Goal: Transaction & Acquisition: Purchase product/service

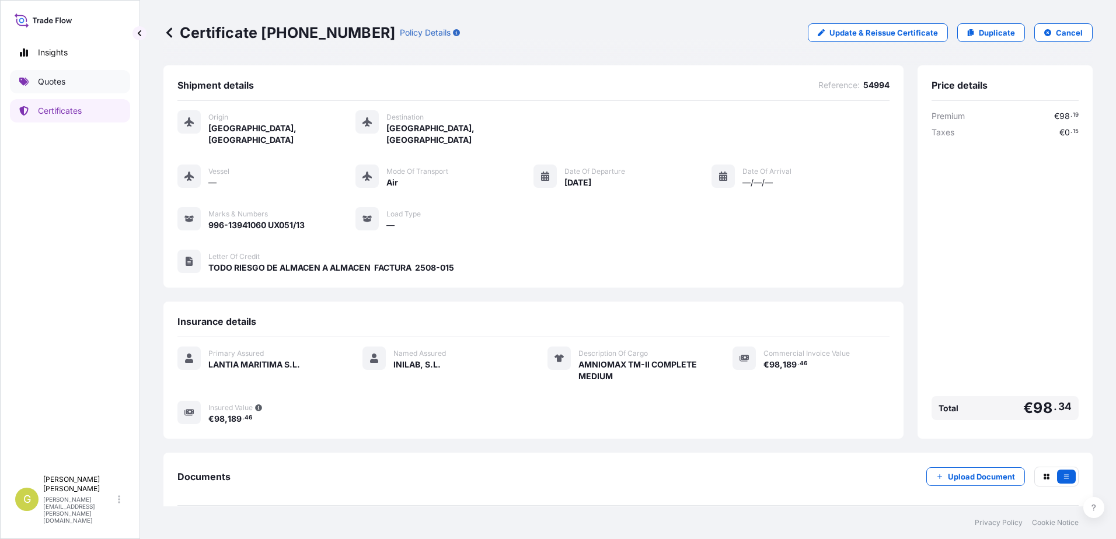
click at [60, 85] on p "Quotes" at bounding box center [51, 82] width 27 height 12
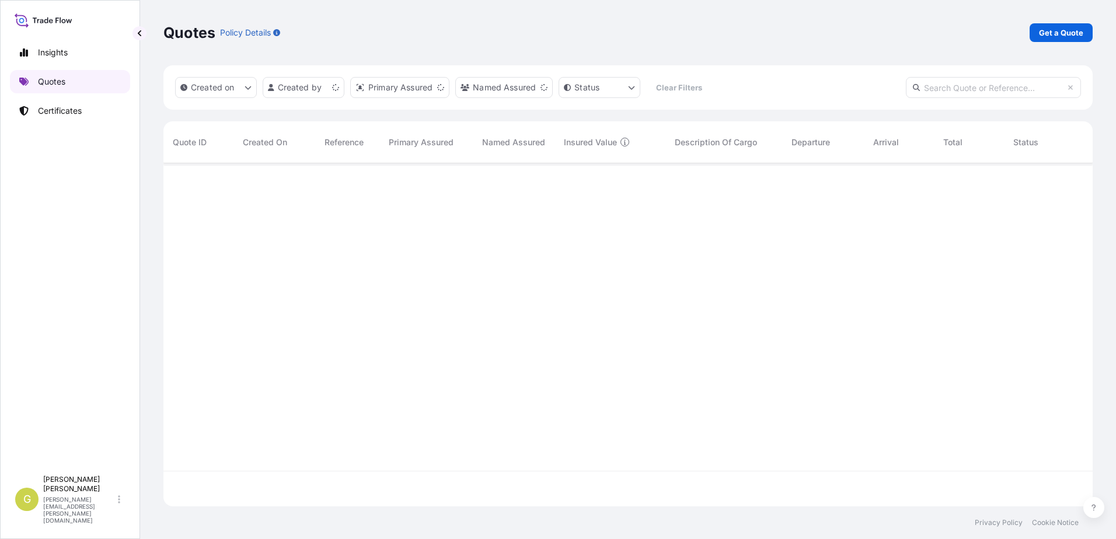
scroll to position [341, 920]
click at [1081, 29] on p "Get a Quote" at bounding box center [1061, 33] width 44 height 12
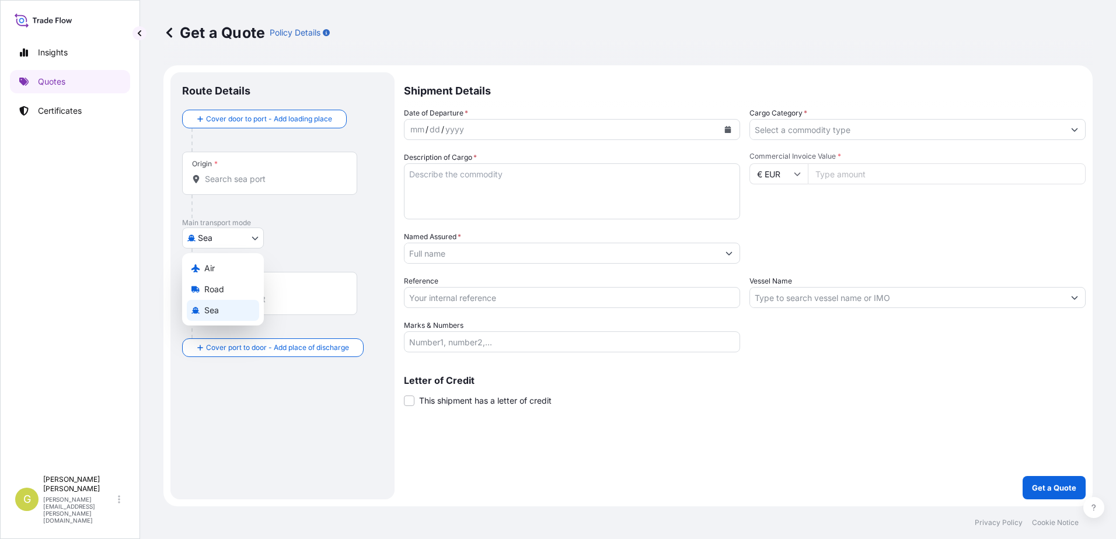
click at [240, 239] on body "Insights Quotes Certificates G [PERSON_NAME] [PERSON_NAME][EMAIL_ADDRESS][PERSO…" at bounding box center [558, 269] width 1116 height 539
click at [232, 266] on div "Air" at bounding box center [223, 268] width 72 height 21
select select "Air"
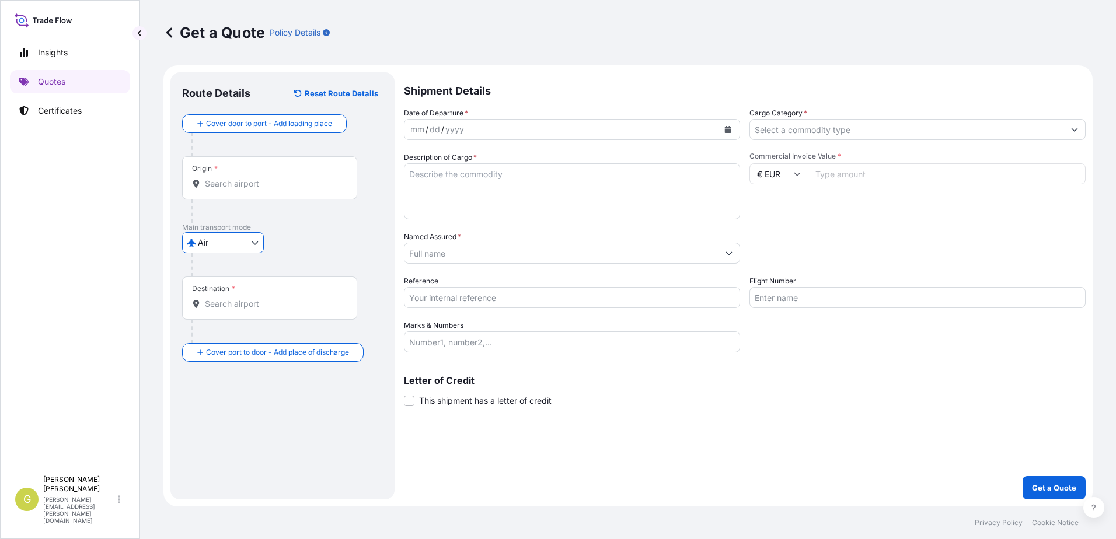
click at [250, 186] on input "Origin *" at bounding box center [274, 184] width 138 height 12
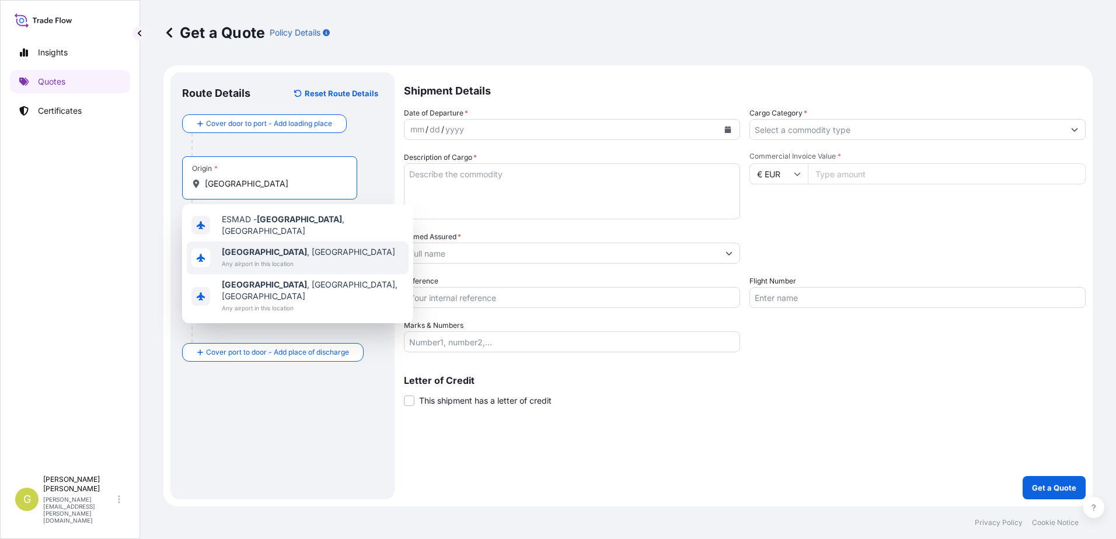
click at [263, 252] on span "[GEOGRAPHIC_DATA] , [GEOGRAPHIC_DATA]" at bounding box center [308, 252] width 173 height 12
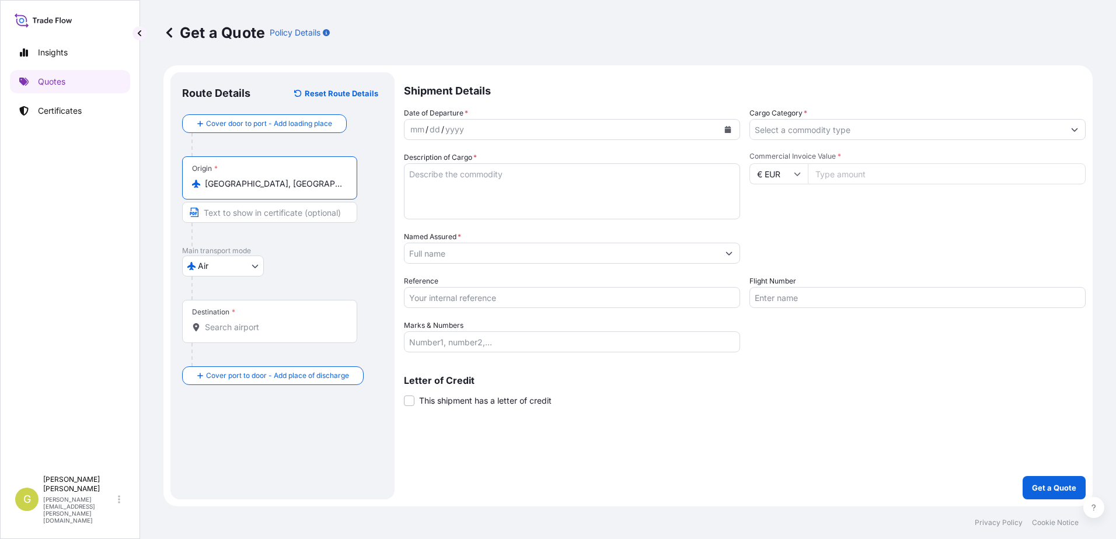
type input "[GEOGRAPHIC_DATA], [GEOGRAPHIC_DATA]"
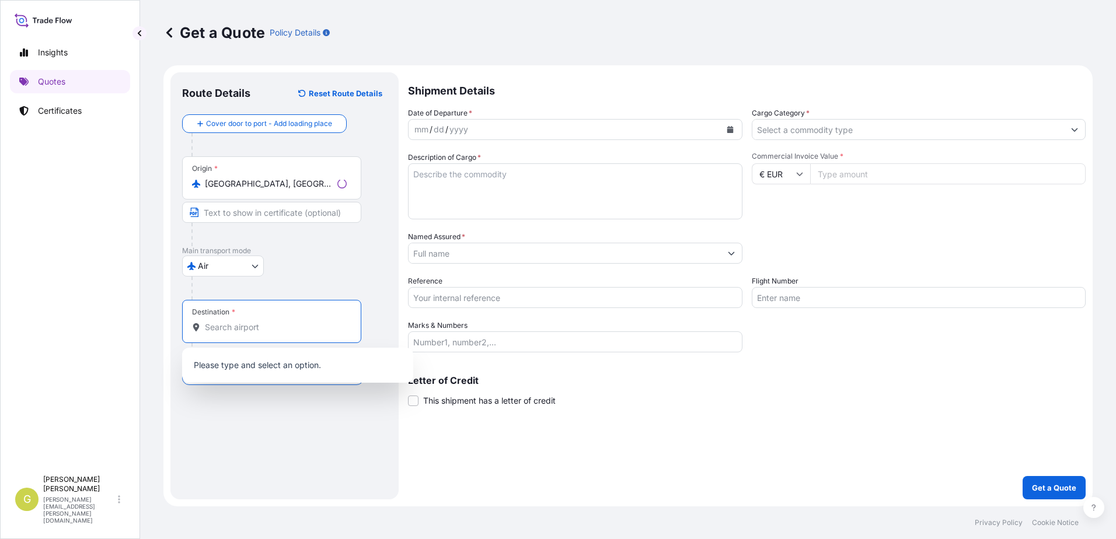
click at [233, 324] on input "Destination *" at bounding box center [276, 328] width 142 height 12
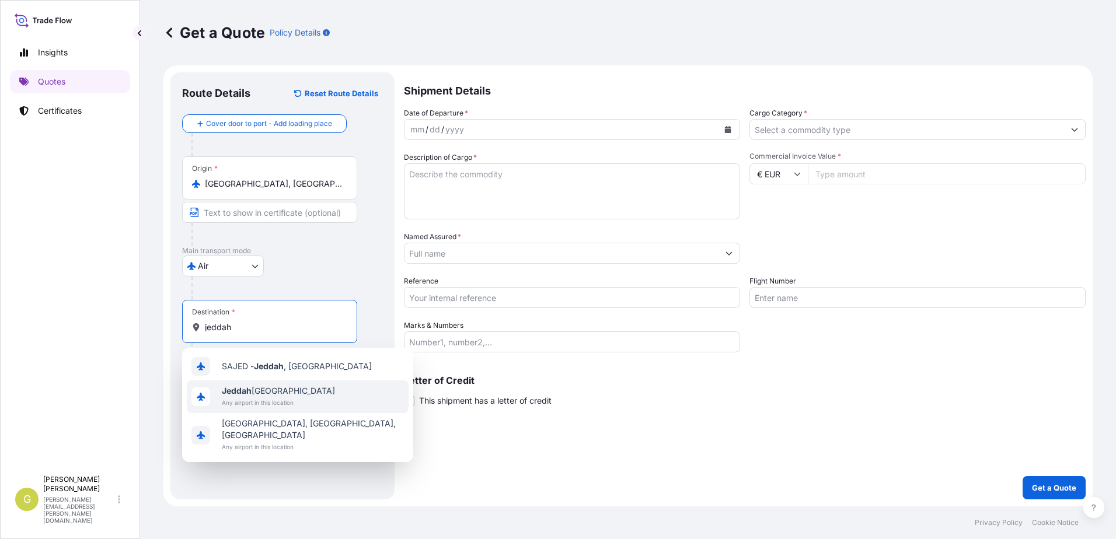
click at [253, 402] on span "Any airport in this location" at bounding box center [278, 403] width 113 height 12
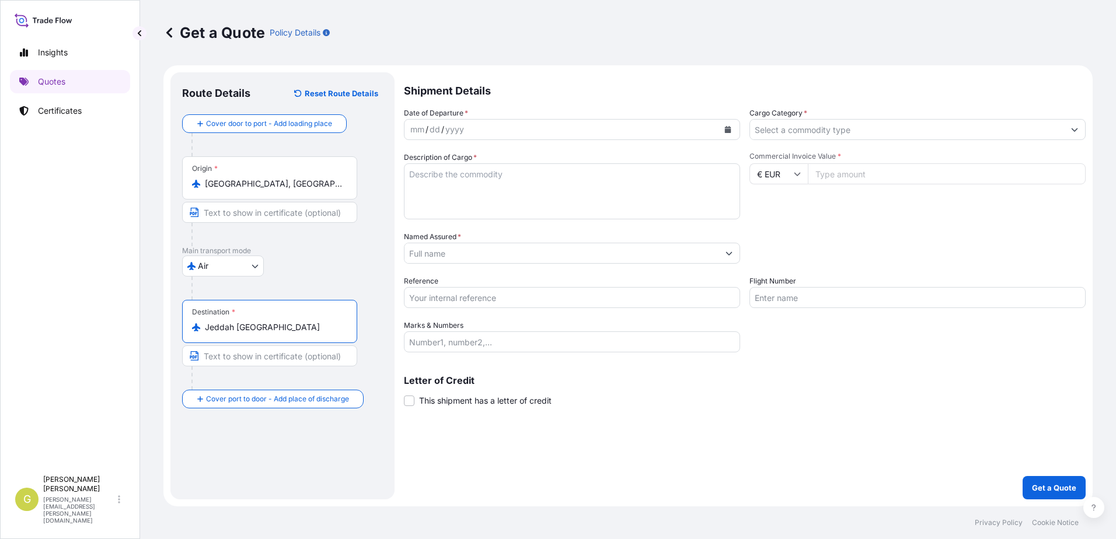
type input "Jeddah [GEOGRAPHIC_DATA]"
click at [732, 128] on button "Calendar" at bounding box center [727, 129] width 19 height 19
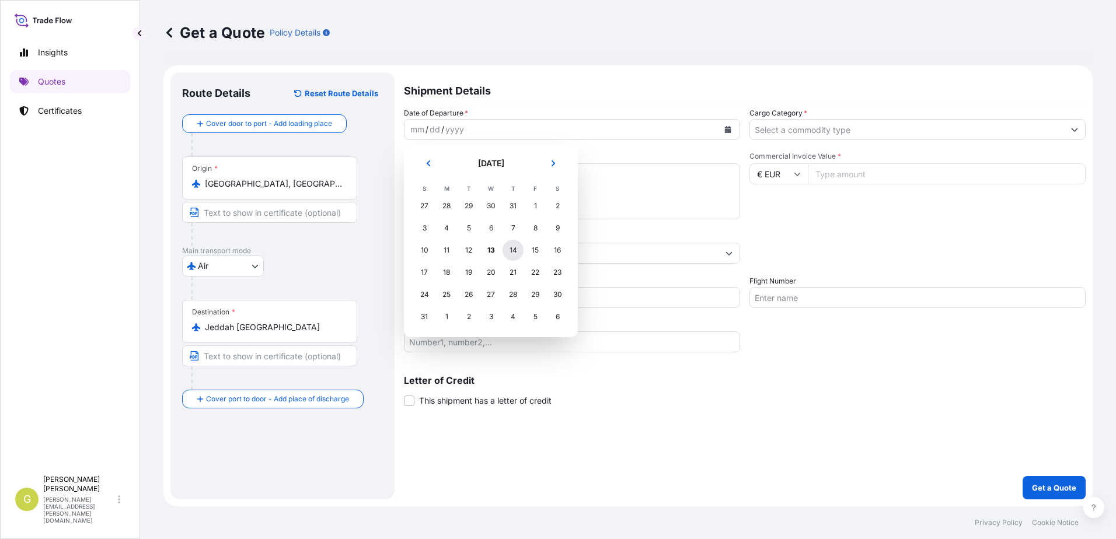
click at [518, 250] on div "14" at bounding box center [512, 250] width 21 height 21
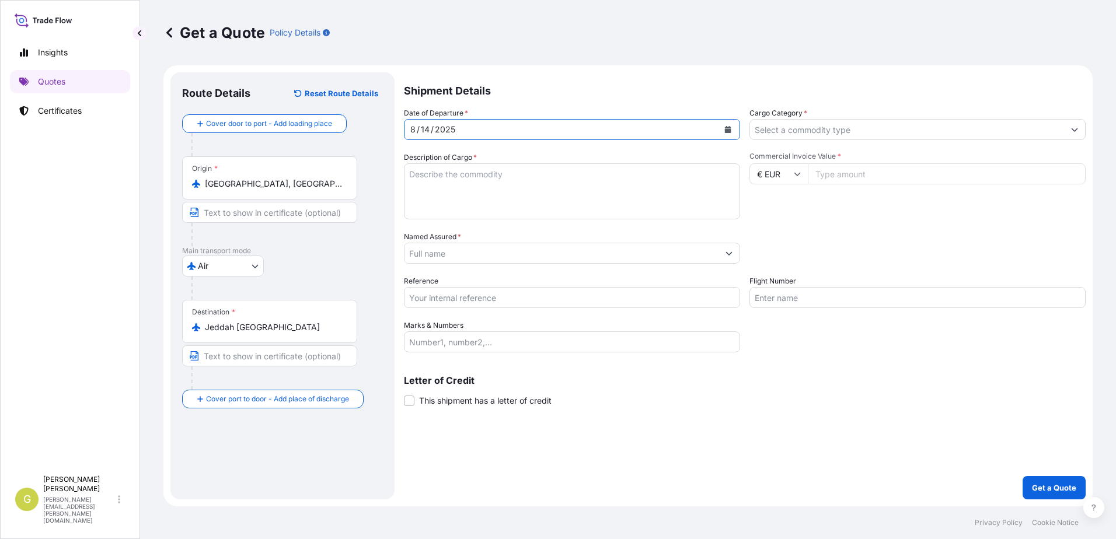
click at [844, 131] on input "Cargo Category *" at bounding box center [907, 129] width 314 height 21
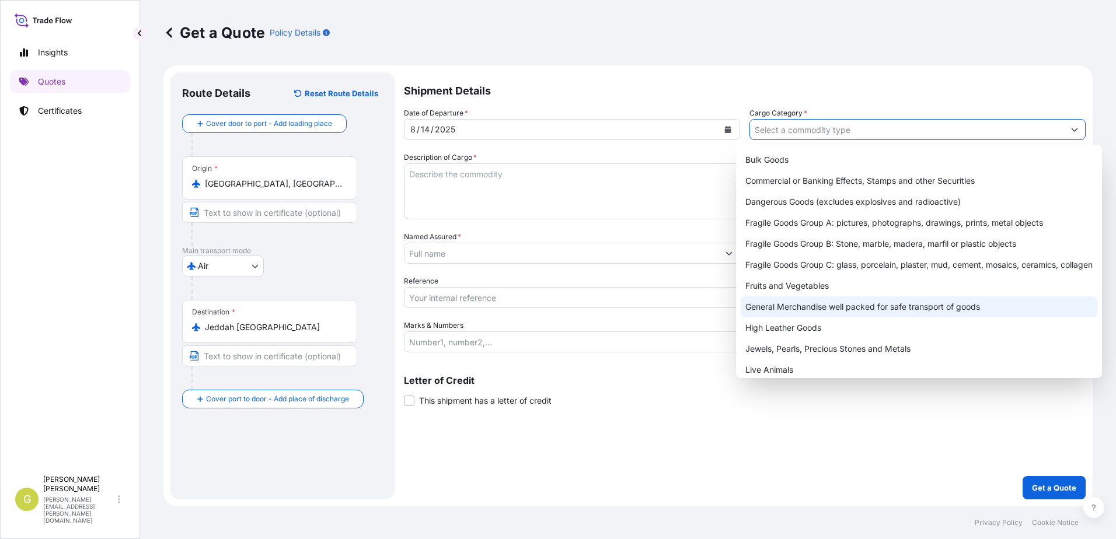
click at [778, 312] on div "General Merchandise well packed for safe transport of goods" at bounding box center [918, 306] width 357 height 21
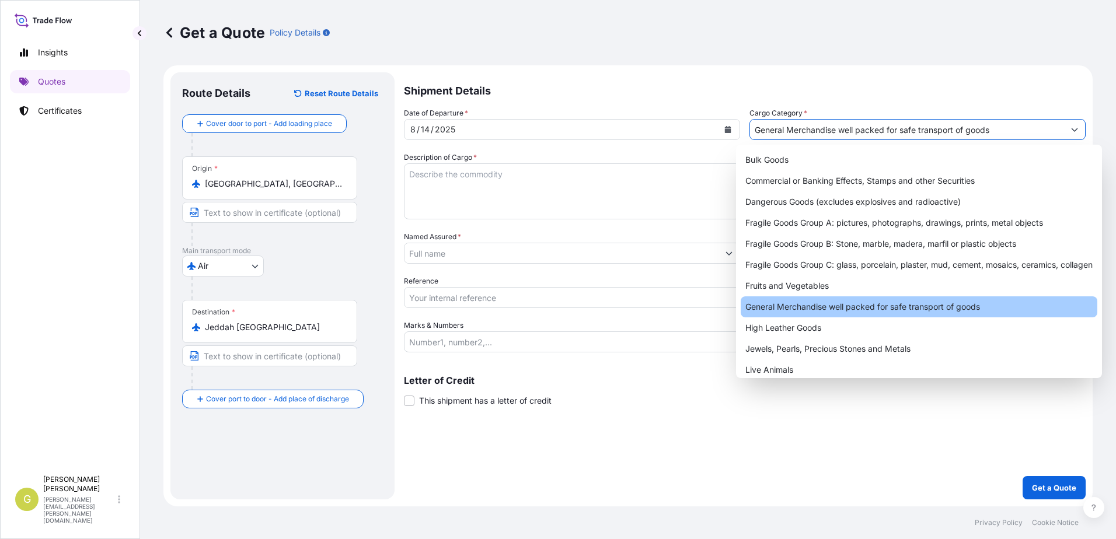
type input "General Merchandise well packed for safe transport of goods"
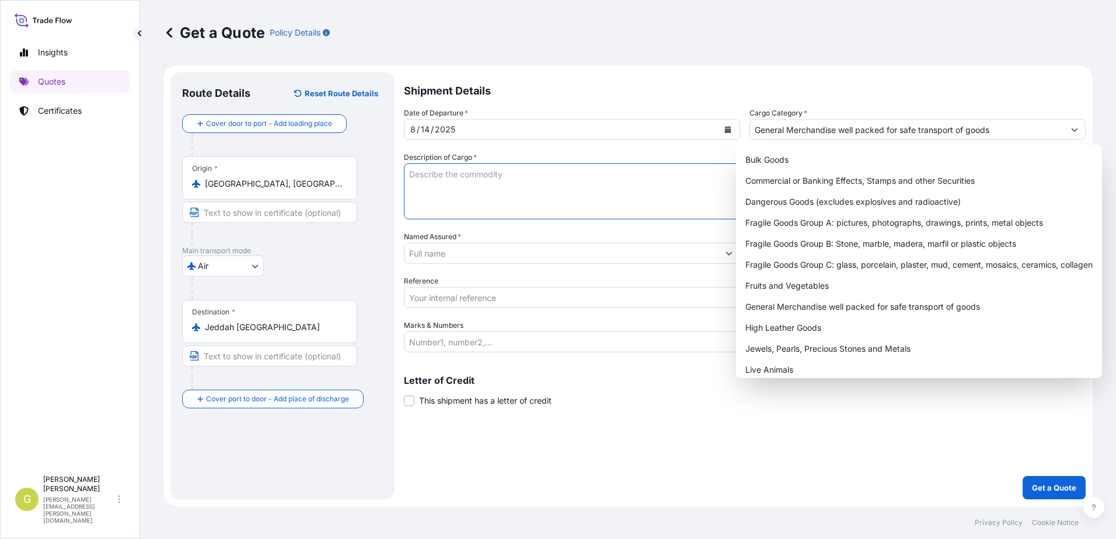
click at [529, 204] on textarea "Description of Cargo *" at bounding box center [572, 191] width 336 height 56
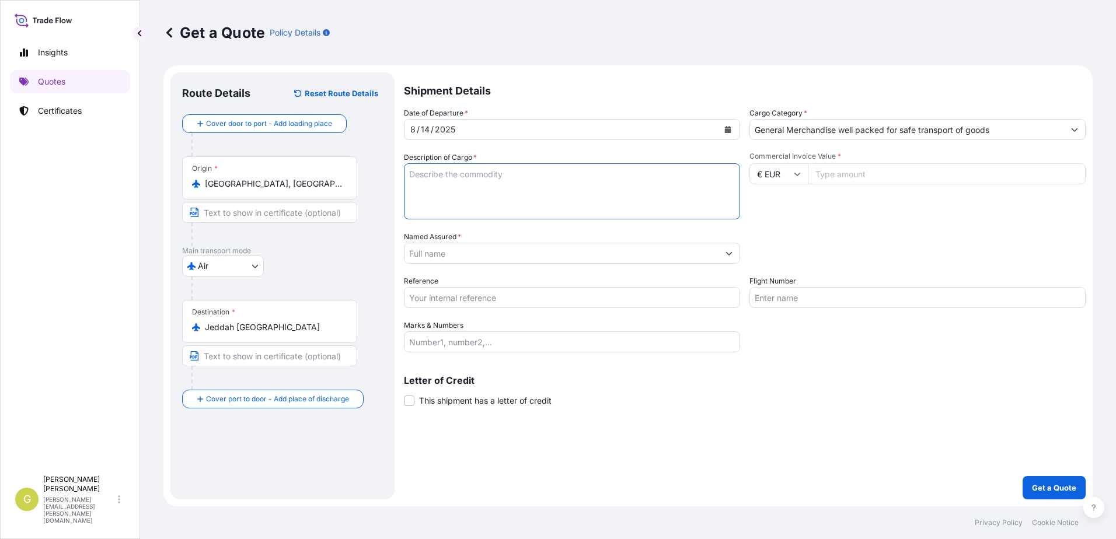
paste textarea "CHARGERS: H.S. CODE:8504 40 90 99 99 ACCESSORIESIRACKS: H.S, CODE: 8507 90 00 9…"
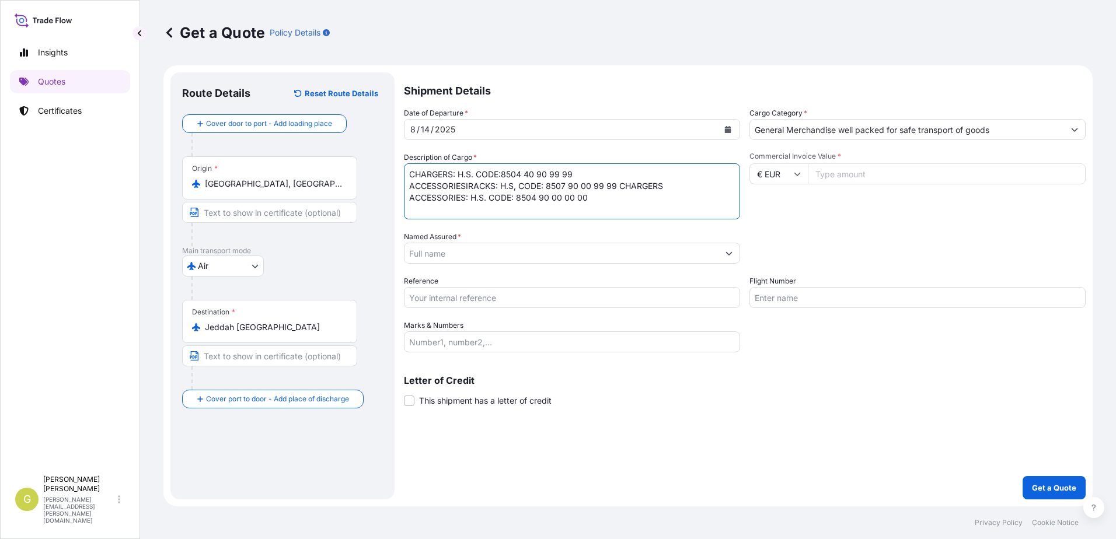
click at [616, 185] on textarea "CHARGERS: H.S. CODE:8504 40 90 99 99 ACCESSORIESIRACKS: H.S, CODE: 8507 90 00 9…" at bounding box center [572, 191] width 336 height 56
click at [410, 211] on textarea "CHARGERS: H.S. CODE:8504 40 90 99 99 ACCESSORIESIRACKS: H.S, CODE: 8507 90 00 9…" at bounding box center [572, 191] width 336 height 56
click at [410, 208] on textarea "CHARGERS: H.S. CODE:8504 40 90 99 99 ACCESSORIESIRACKS: H.S, CODE: 8507 90 00 9…" at bounding box center [572, 191] width 336 height 56
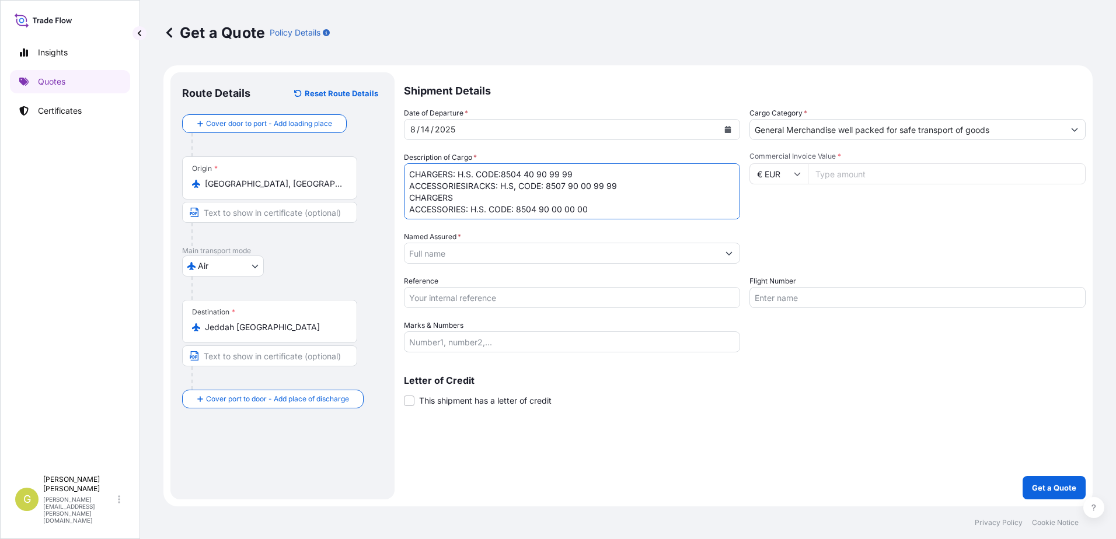
click at [410, 207] on textarea "CHARGERS: H.S. CODE:8504 40 90 99 99 ACCESSORIESIRACKS: H.S, CODE: 8507 90 00 9…" at bounding box center [572, 191] width 336 height 56
type textarea "CHARGERS: H.S. CODE:8504 40 90 99 99 ACCESSORIESIRACKS: H.S, CODE: 8507 90 00 9…"
click at [868, 171] on input "Commercial Invoice Value *" at bounding box center [947, 173] width 278 height 21
type input "9732.08"
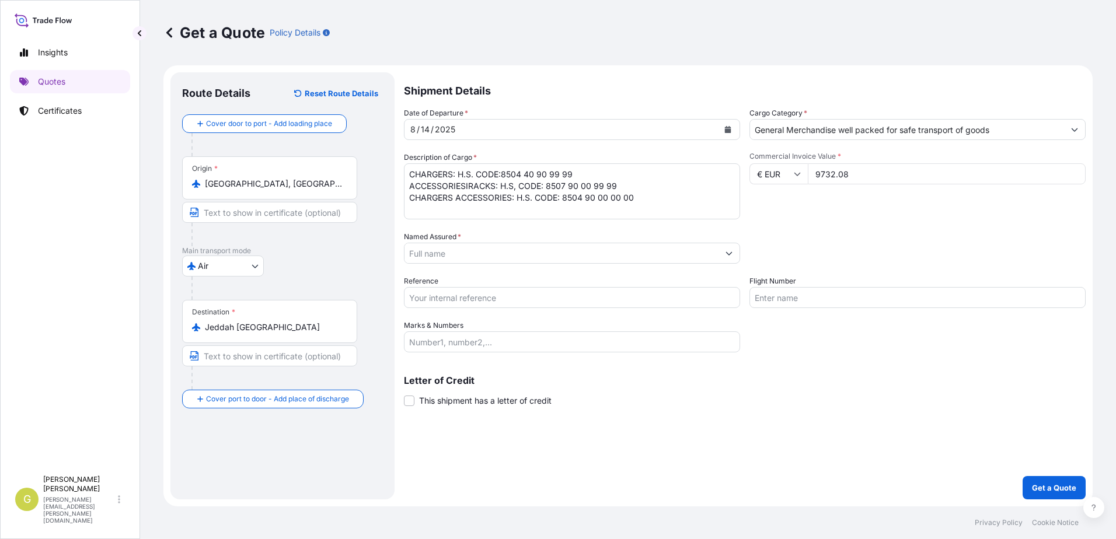
click at [479, 257] on input "Named Assured *" at bounding box center [561, 253] width 314 height 21
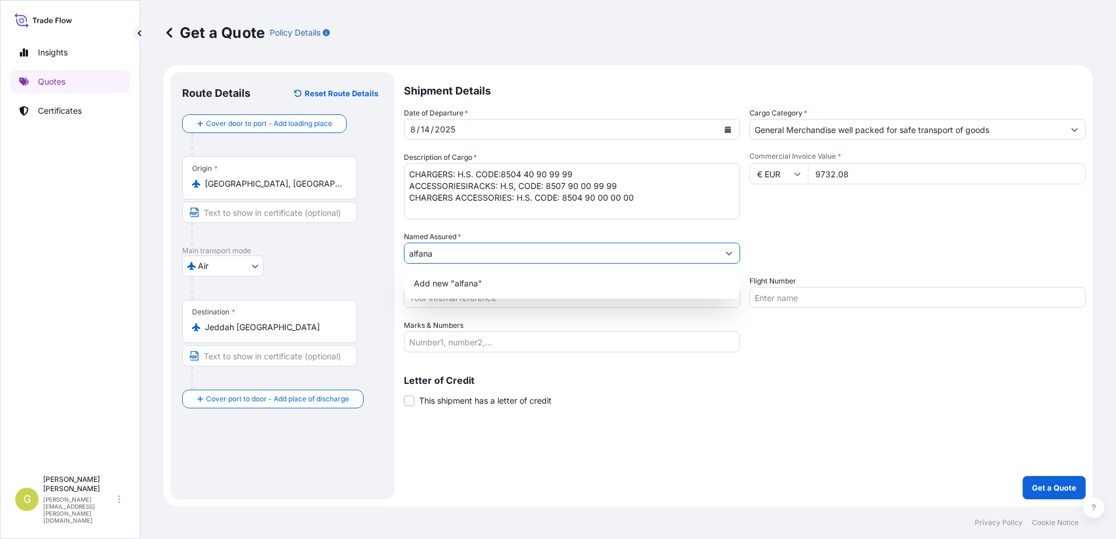
type input "alfanar"
click at [479, 257] on input "alfanar" at bounding box center [561, 253] width 314 height 21
drag, startPoint x: 480, startPoint y: 254, endPoint x: 374, endPoint y: 257, distance: 106.3
click at [374, 257] on form "Route Details Reset Route Details Cover door to port - Add loading place Place …" at bounding box center [627, 285] width 929 height 441
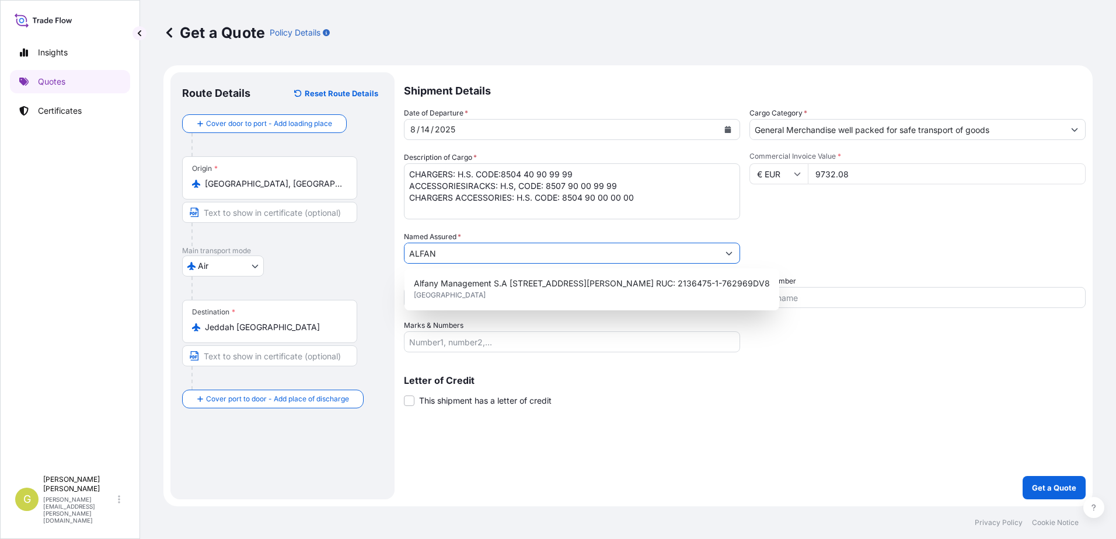
drag, startPoint x: 446, startPoint y: 253, endPoint x: 379, endPoint y: 254, distance: 66.5
click at [428, 254] on input "ALFAN" at bounding box center [561, 253] width 314 height 21
click at [444, 252] on input "ALFAN" at bounding box center [561, 253] width 314 height 21
drag, startPoint x: 459, startPoint y: 254, endPoint x: 386, endPoint y: 254, distance: 72.9
click at [386, 254] on form "Route Details Reset Route Details Cover door to port - Add loading place Place …" at bounding box center [627, 285] width 929 height 441
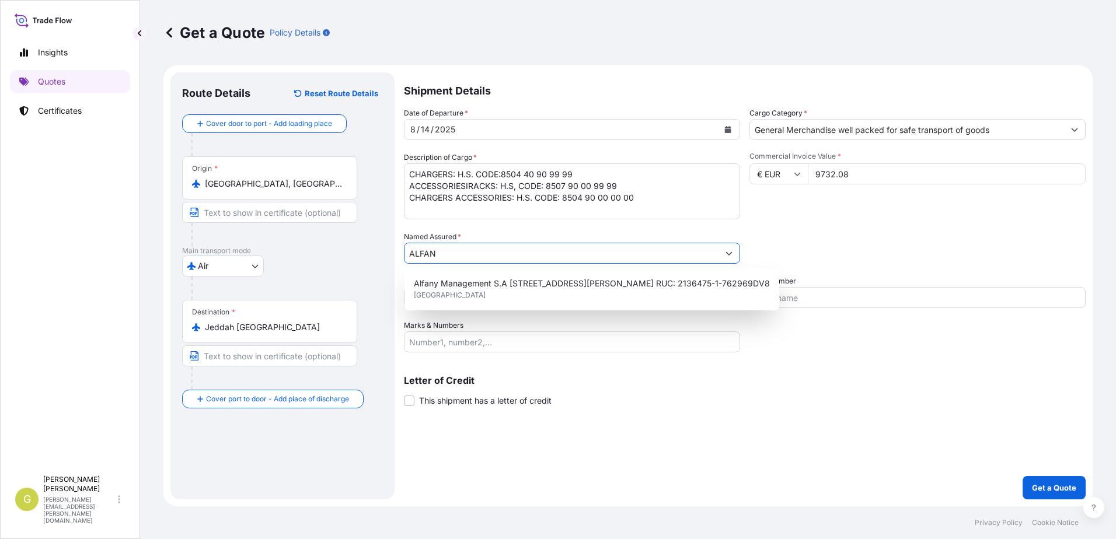
click at [386, 254] on div "Route Details Reset Route Details Cover door to port - Add loading place Place …" at bounding box center [282, 285] width 224 height 427
click at [436, 253] on input "ALFAN" at bounding box center [561, 253] width 314 height 21
paste input "AR COMPANY"
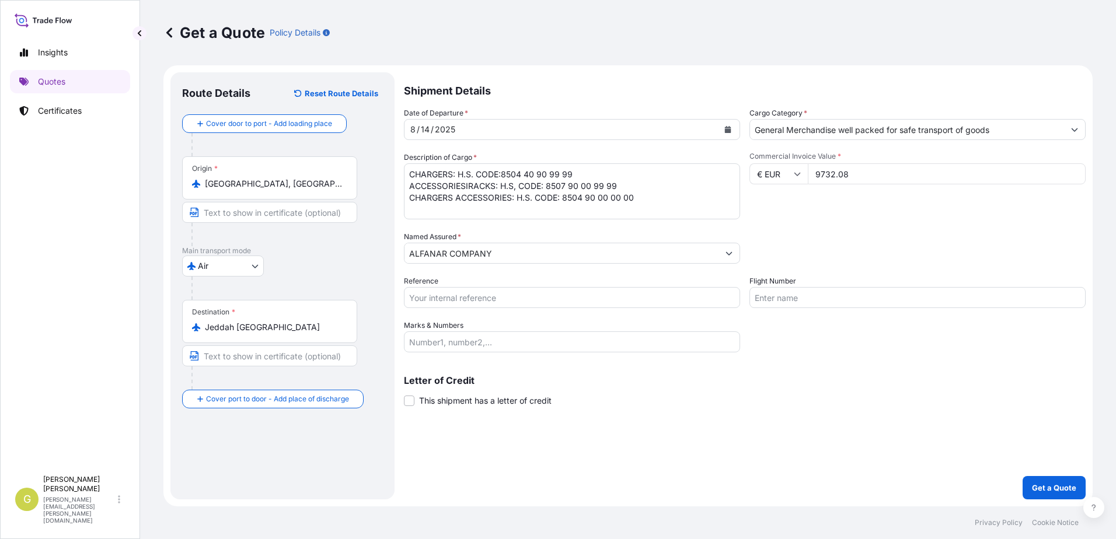
click at [496, 256] on input "ALFANAR COMPANY" at bounding box center [561, 253] width 314 height 21
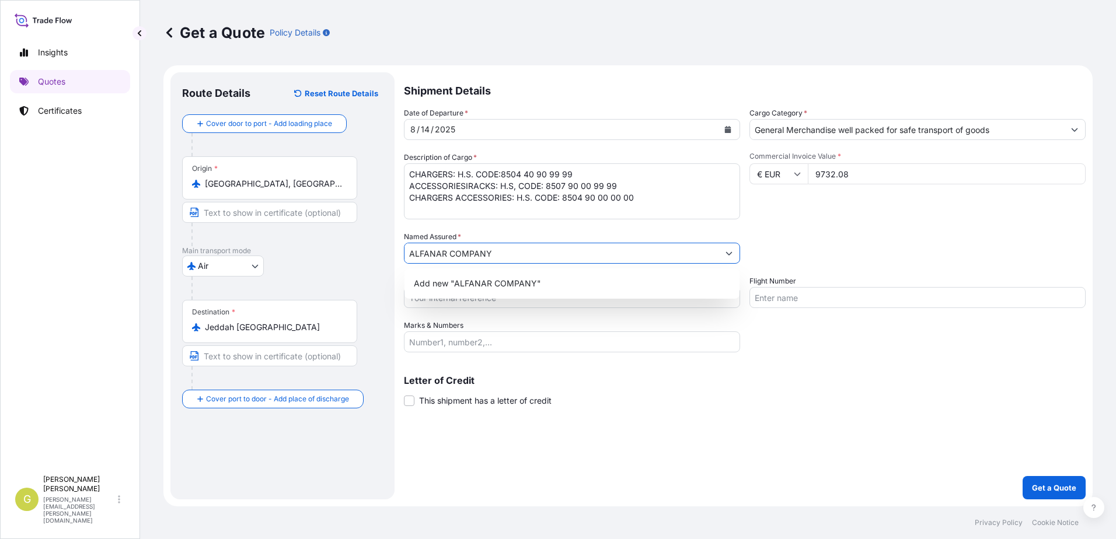
drag, startPoint x: 516, startPoint y: 251, endPoint x: 369, endPoint y: 251, distance: 147.0
click at [369, 251] on form "Route Details Reset Route Details Cover door to port - Add loading place Place …" at bounding box center [627, 285] width 929 height 441
paste input "300050206400003 P.O. [STREET_ADDRESS][PERSON_NAME] [GEOGRAPHIC_DATA]"
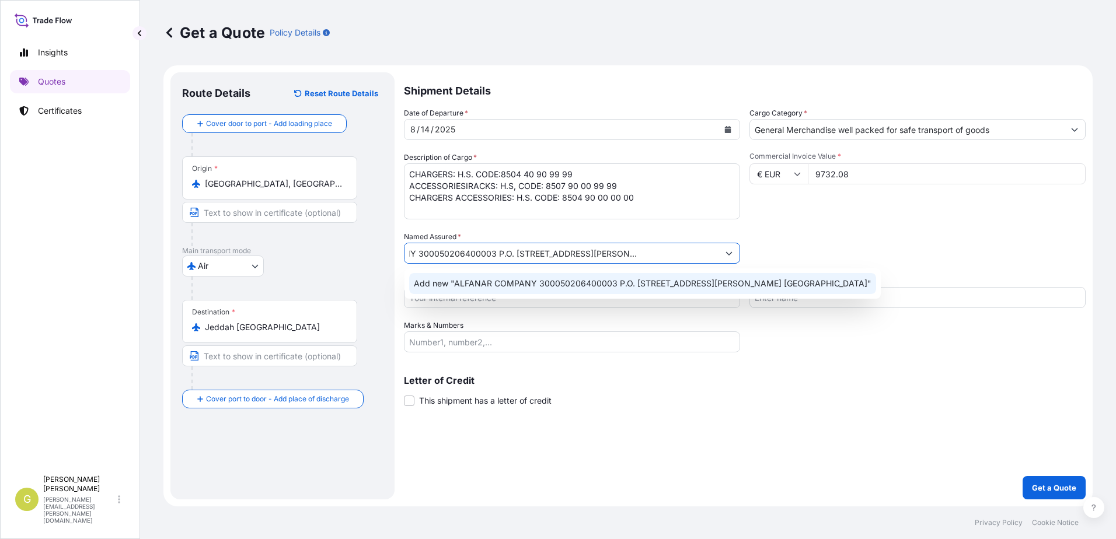
click at [523, 288] on span "Add new "ALFANAR COMPANY 300050206400003 P.O. [STREET_ADDRESS][PERSON_NAME] [GE…" at bounding box center [642, 284] width 457 height 12
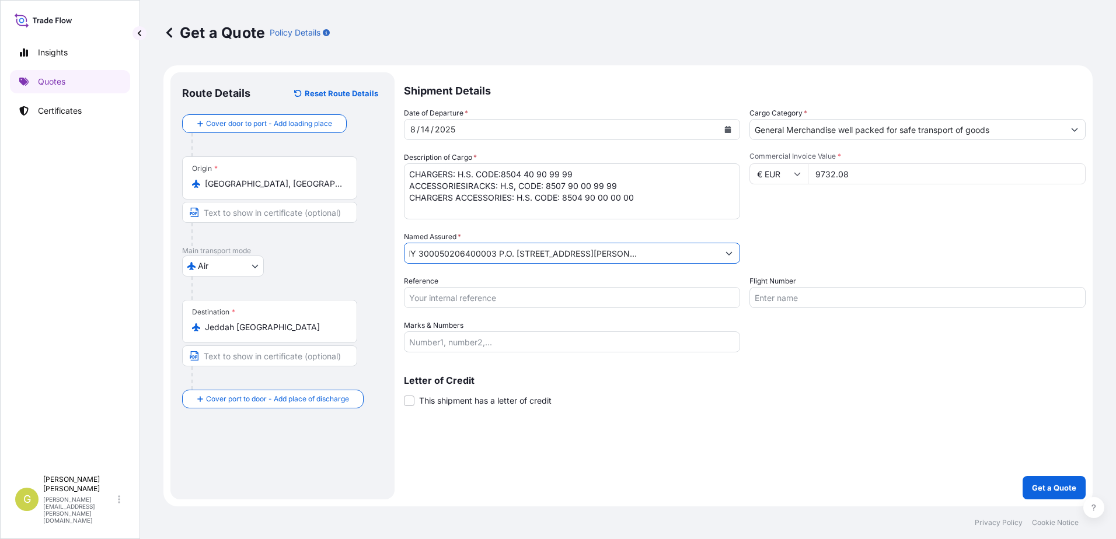
scroll to position [0, 0]
drag, startPoint x: 535, startPoint y: 259, endPoint x: 309, endPoint y: 264, distance: 225.9
click at [309, 264] on form "Route Details Reset Route Details Cover door to port - Add loading place Place …" at bounding box center [627, 285] width 929 height 441
type input "ALFANAR COMPANY 300050206400003 P.O. [STREET_ADDRESS][PERSON_NAME] [GEOGRAPHIC_…"
click at [843, 355] on div "Shipment Details Date of Departure * [DATE] Cargo Category * General Merchandis…" at bounding box center [745, 285] width 682 height 427
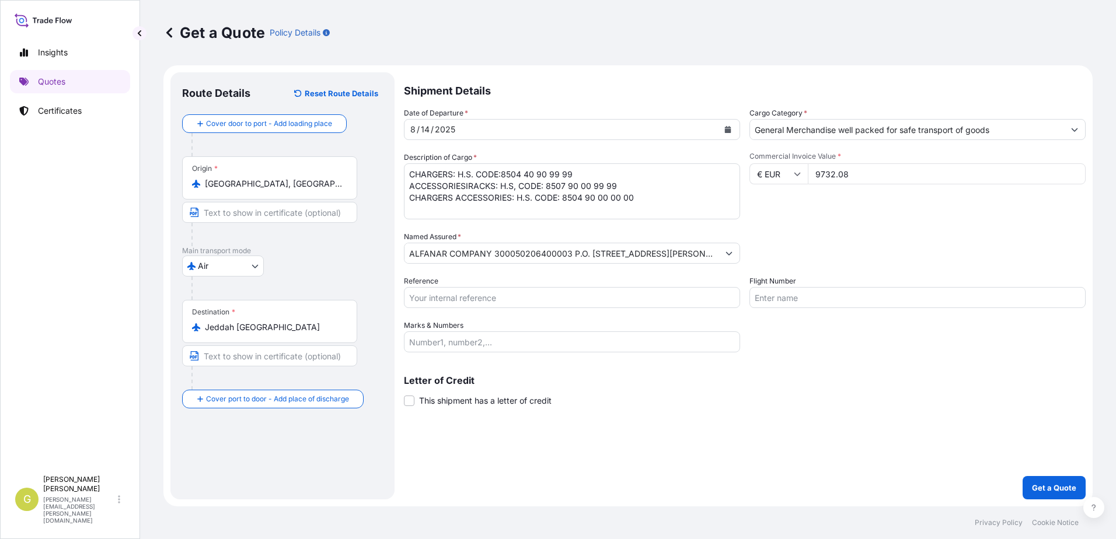
click at [573, 299] on input "Reference" at bounding box center [572, 297] width 336 height 21
type input "55085"
click at [490, 341] on input "Marks & Numbers" at bounding box center [572, 341] width 336 height 21
paste input "AWB 157-09040706// 2 box // 1100 KGS"
type input "AWB 157-09040706// 2 box // 1100 KGS"
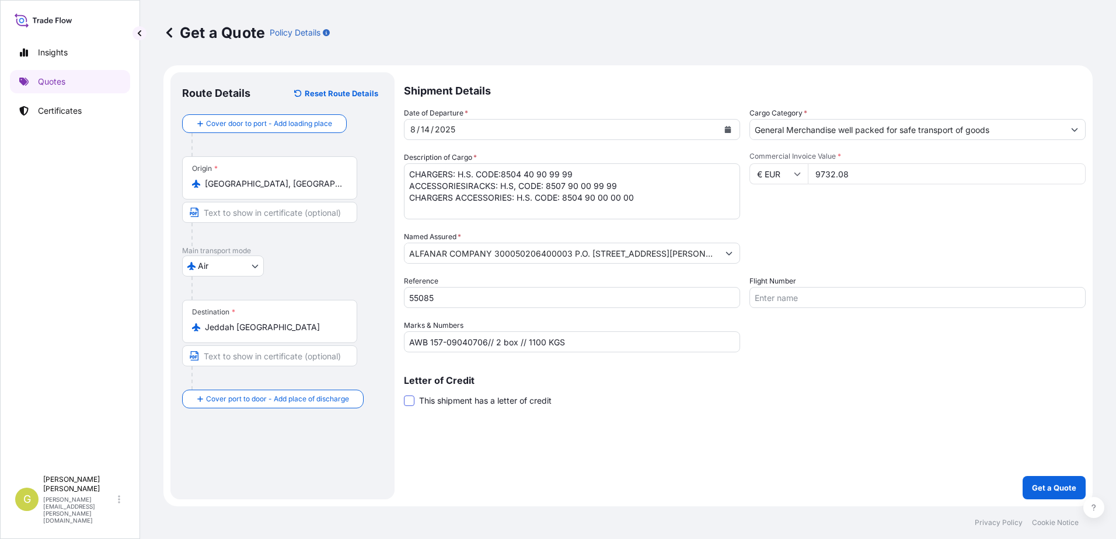
click at [404, 400] on span at bounding box center [409, 401] width 11 height 11
click at [404, 394] on input "This shipment has a letter of credit" at bounding box center [404, 394] width 0 height 0
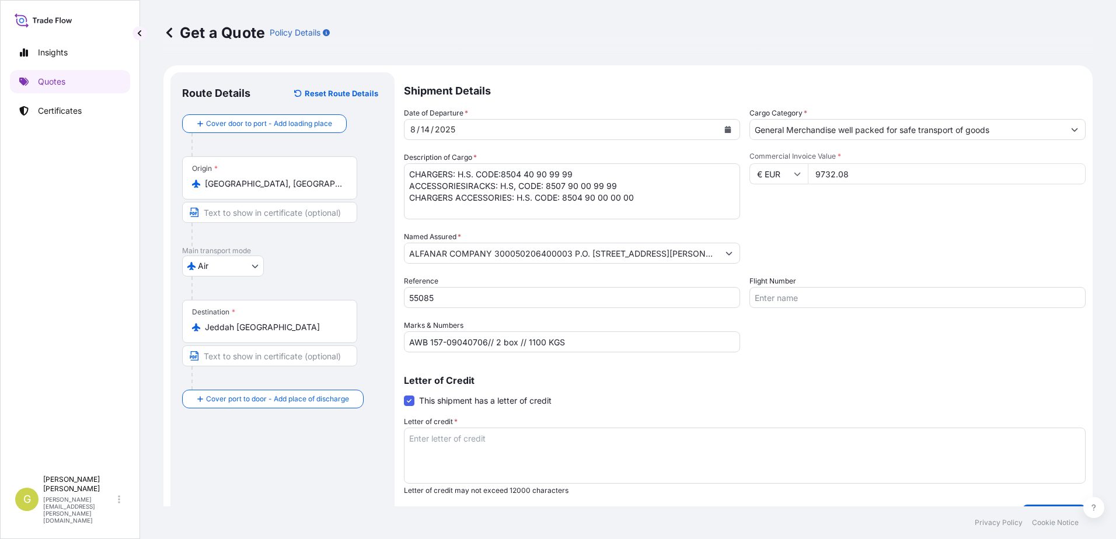
click at [168, 33] on icon at bounding box center [169, 32] width 6 height 10
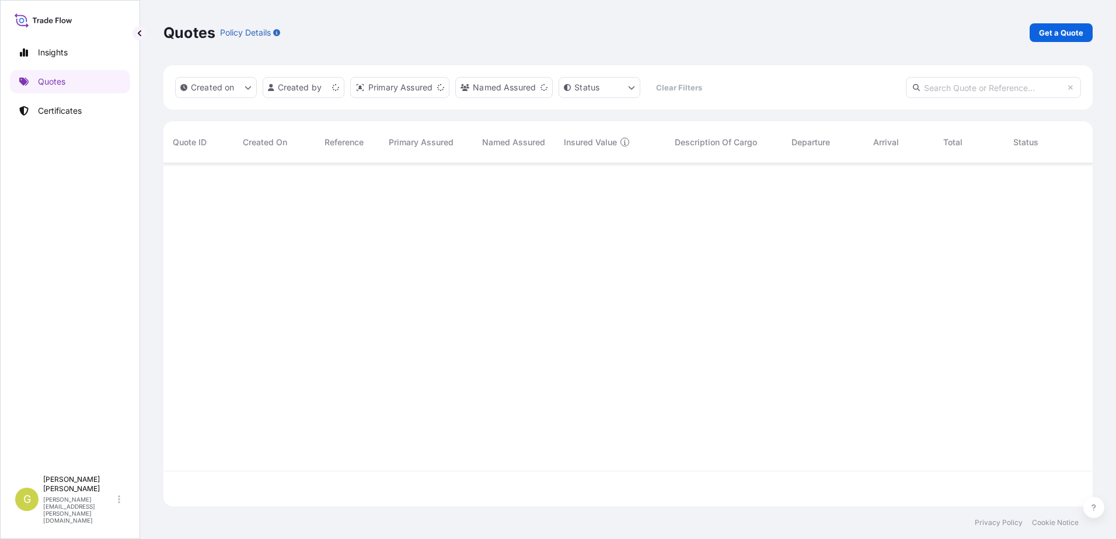
scroll to position [341, 920]
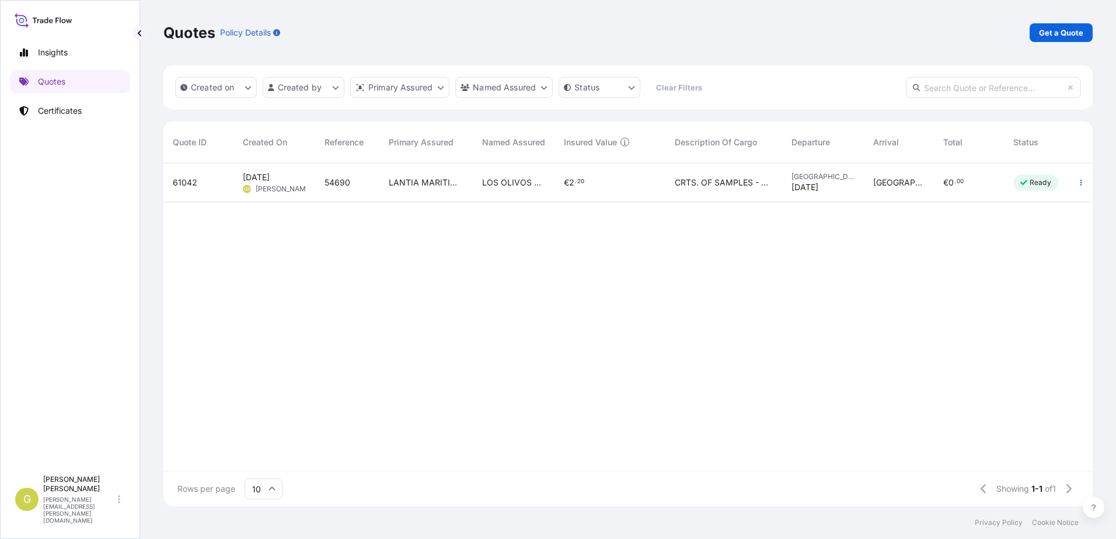
click at [59, 112] on p "Certificates" at bounding box center [60, 111] width 44 height 12
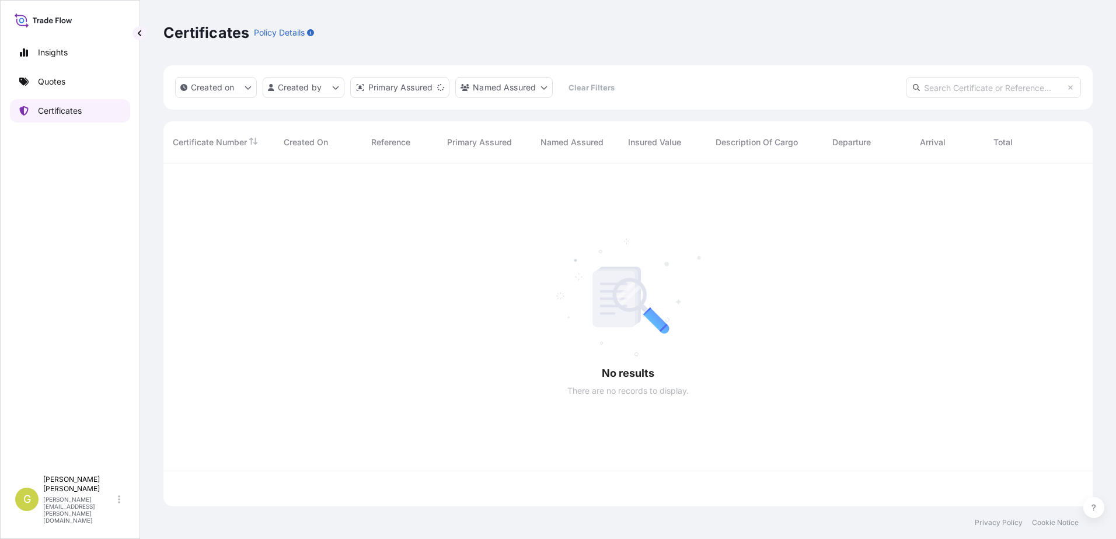
scroll to position [341, 920]
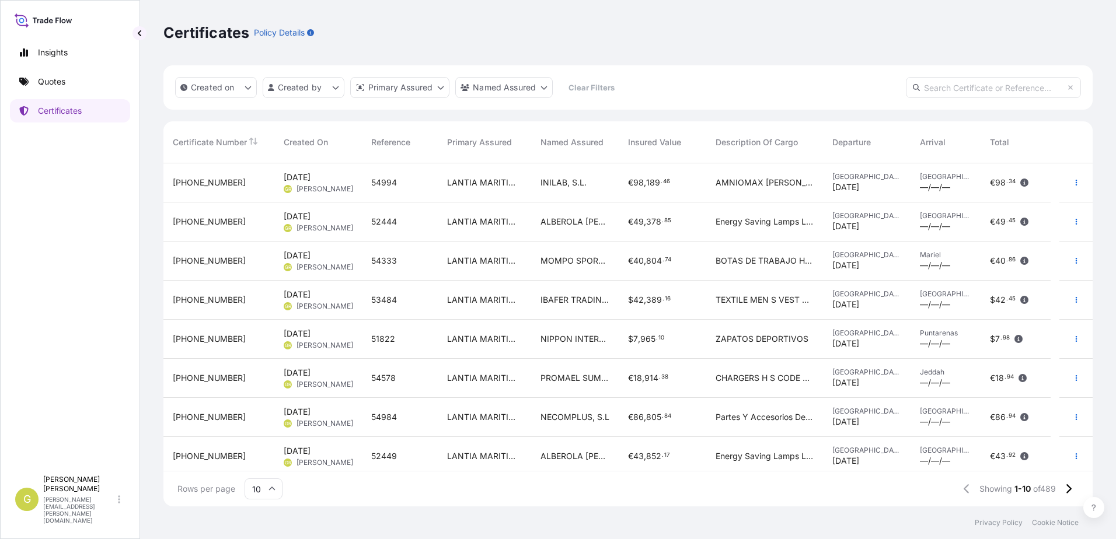
click at [964, 85] on input "text" at bounding box center [993, 87] width 175 height 21
paste input "54792"
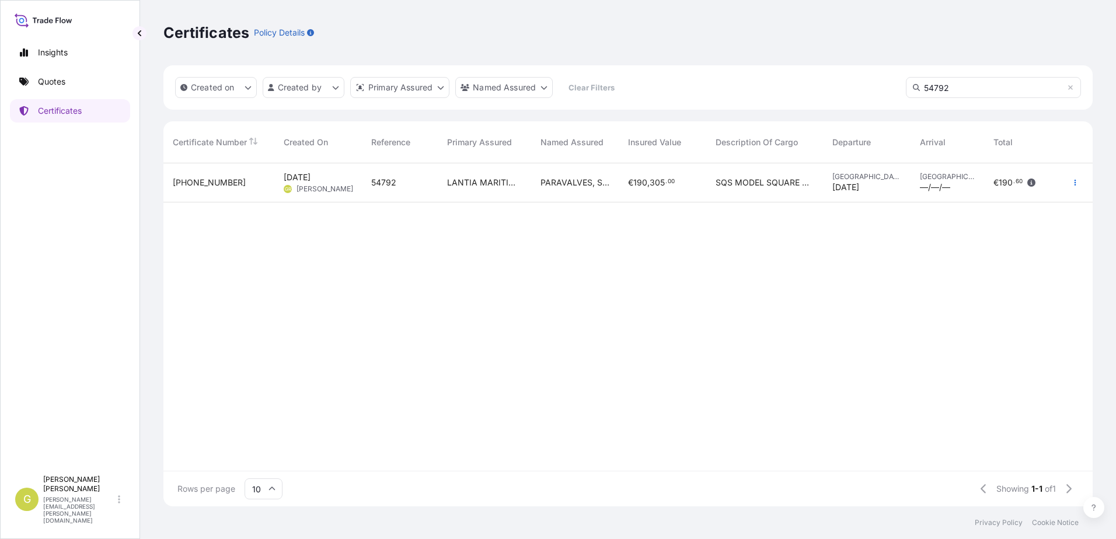
type input "54792"
click at [443, 184] on div "LANTIA MARITIMA S.L." at bounding box center [484, 182] width 93 height 39
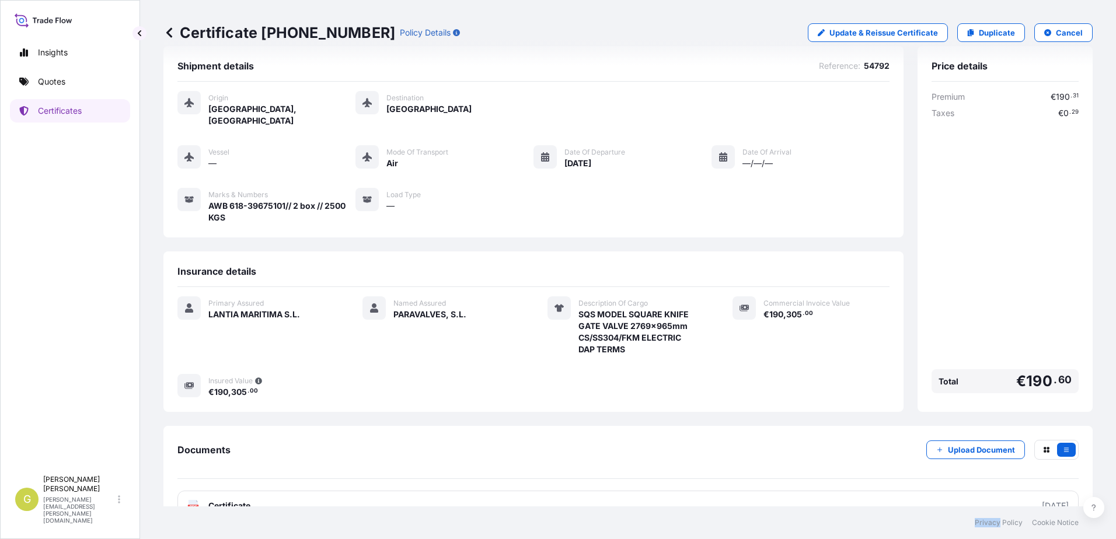
scroll to position [36, 0]
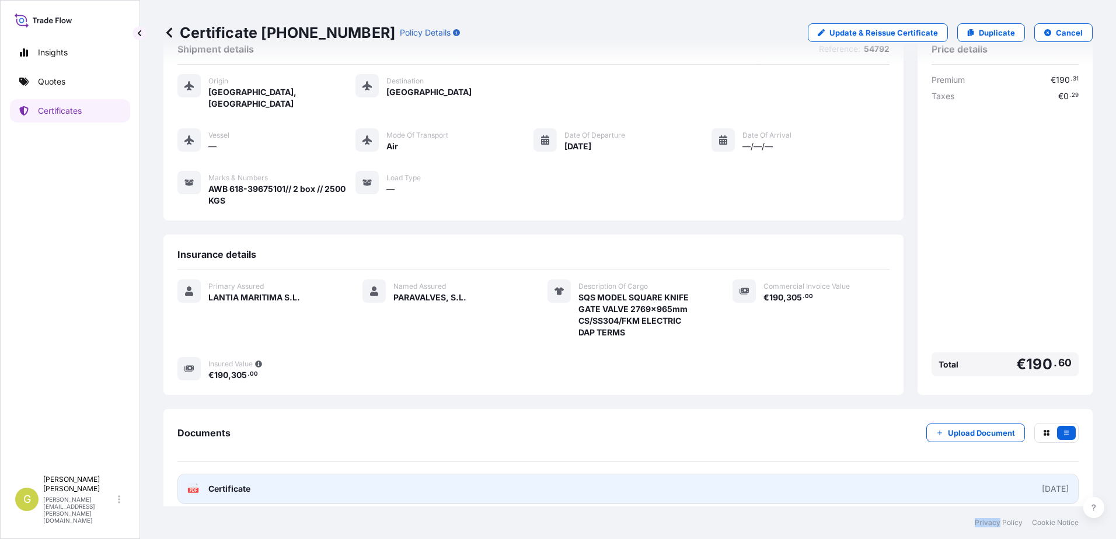
click at [329, 478] on link "PDF Certificate [DATE]" at bounding box center [627, 489] width 901 height 30
click at [332, 487] on link "PDF Certificate [DATE]" at bounding box center [627, 489] width 901 height 30
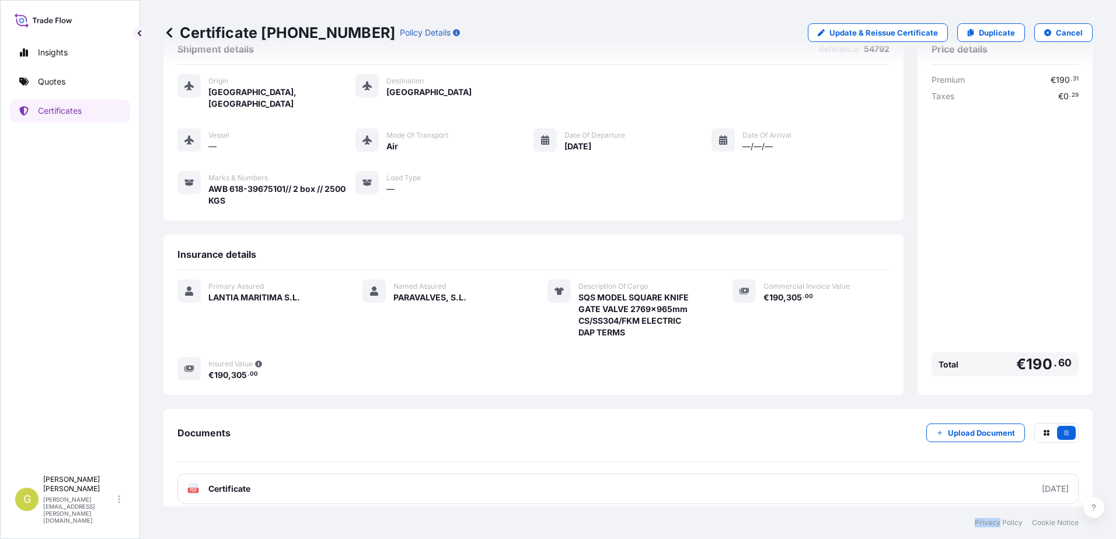
scroll to position [0, 0]
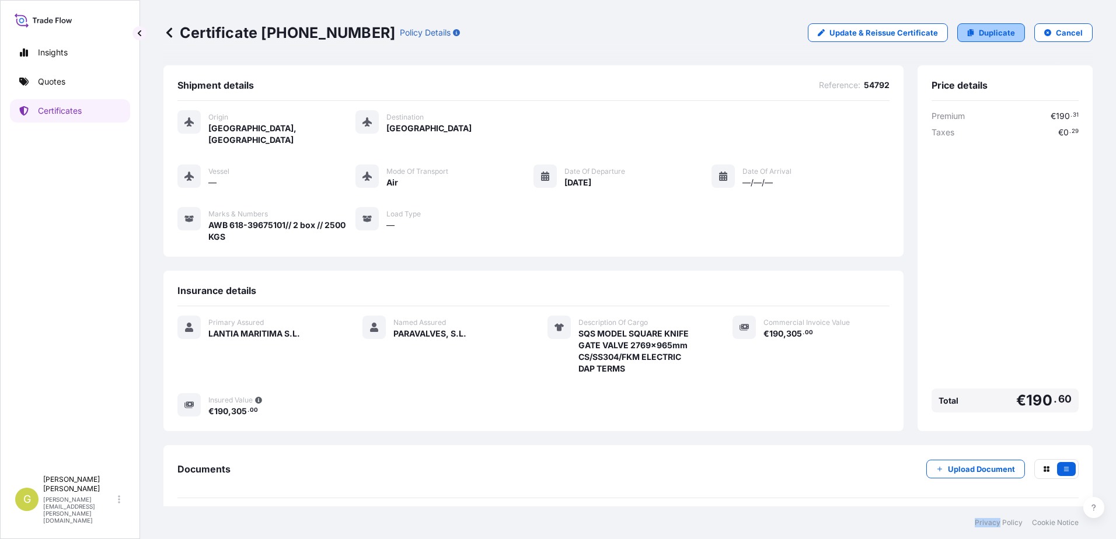
click at [979, 37] on p "Duplicate" at bounding box center [997, 33] width 36 height 12
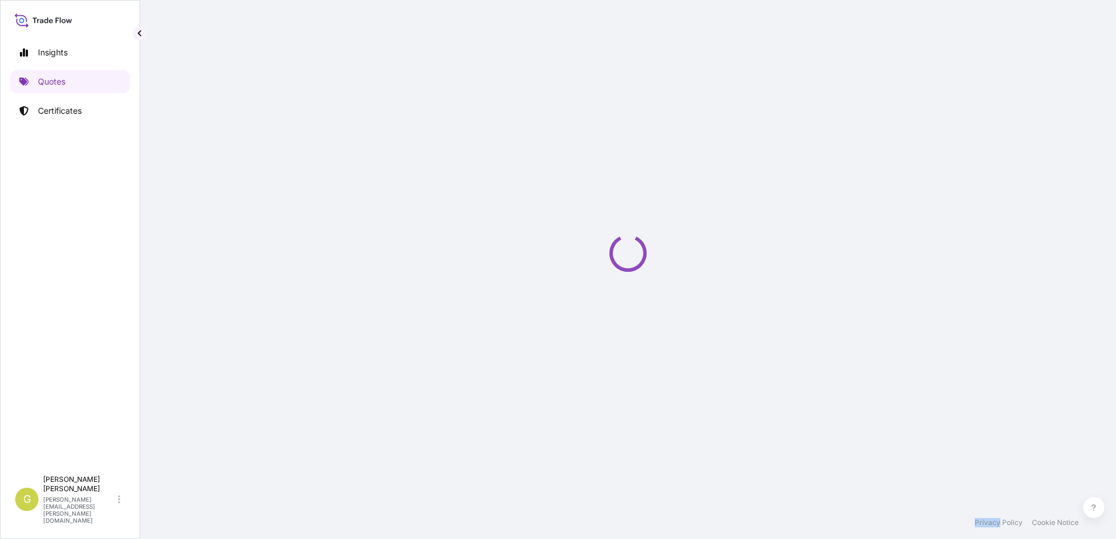
select select "Air"
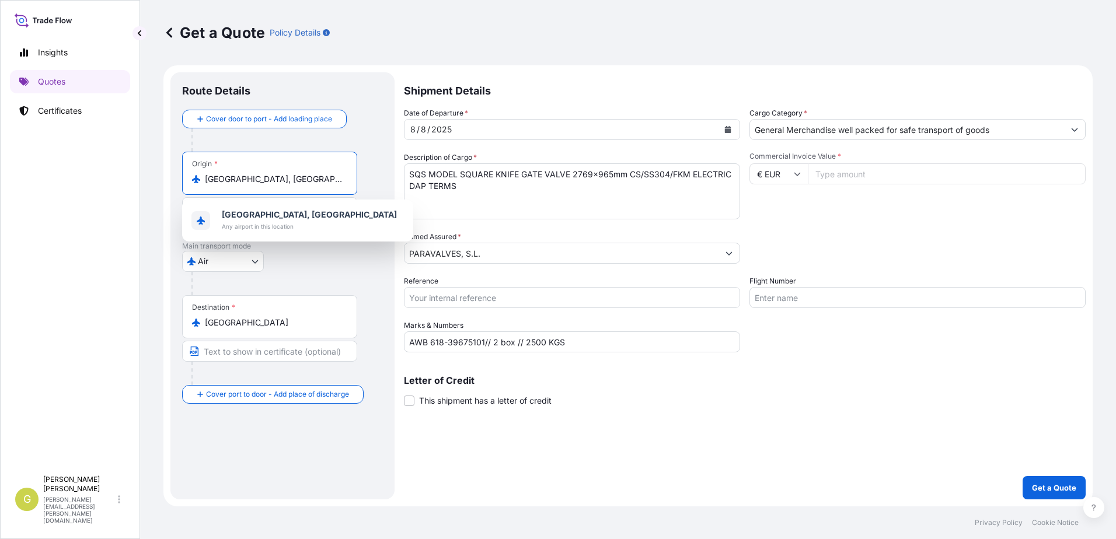
click at [156, 186] on div "Get a Quote Policy Details Route Details Cover door to port - Add loading place…" at bounding box center [628, 253] width 976 height 506
type input "y"
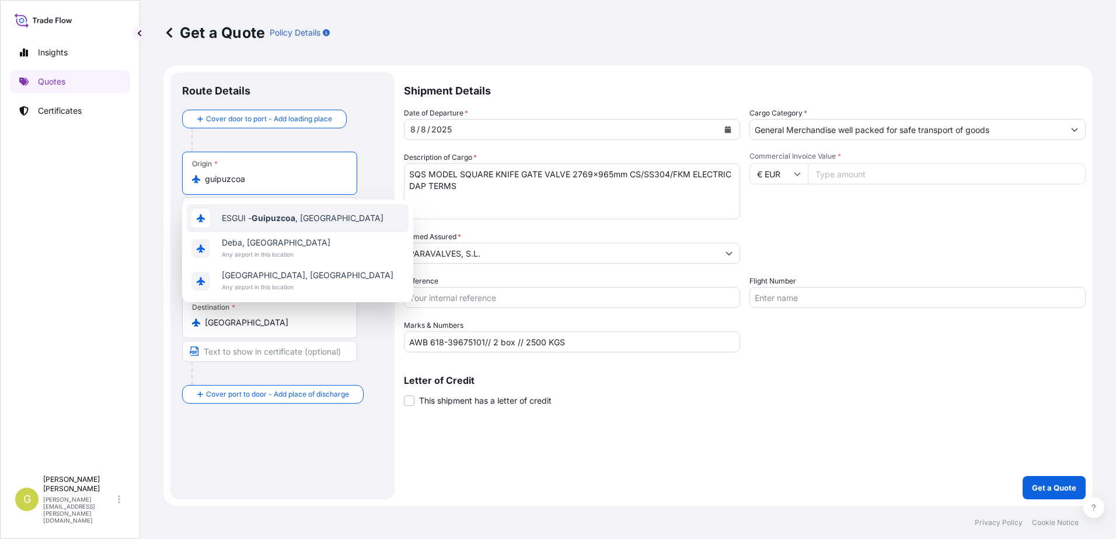
drag, startPoint x: 266, startPoint y: 181, endPoint x: 191, endPoint y: 181, distance: 74.7
click at [191, 181] on div "Origin * guipuzcoa" at bounding box center [269, 173] width 175 height 43
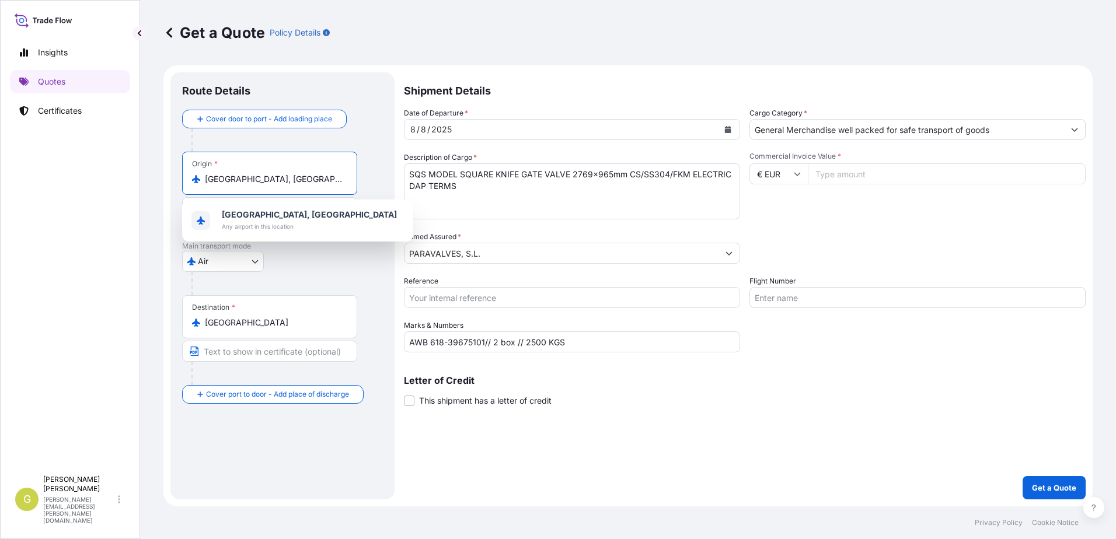
drag, startPoint x: 303, startPoint y: 176, endPoint x: 130, endPoint y: 178, distance: 172.7
click at [130, 178] on div "Insights Quotes Certificates G [PERSON_NAME] [PERSON_NAME][EMAIL_ADDRESS][PERSO…" at bounding box center [558, 269] width 1116 height 539
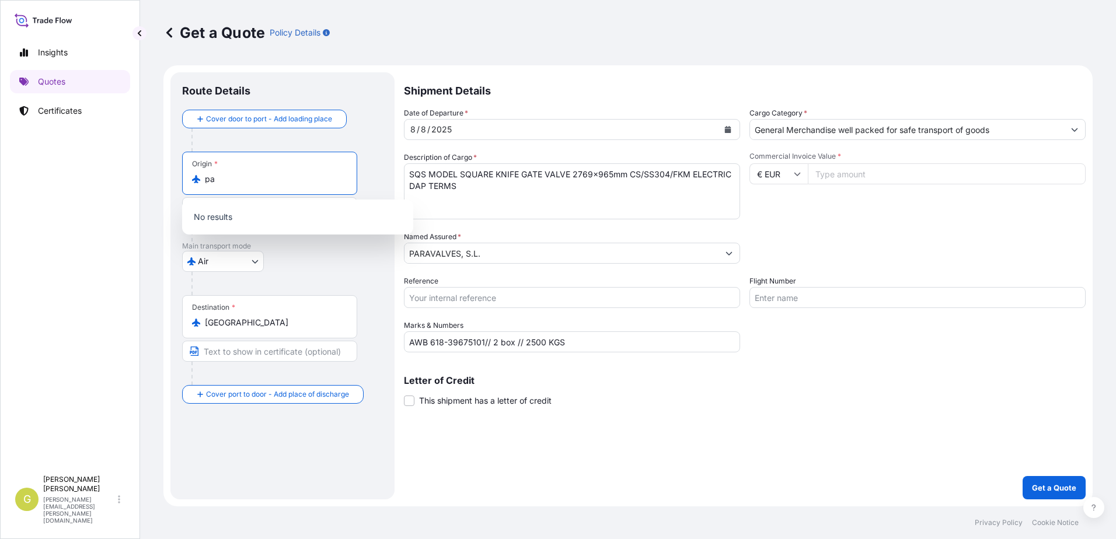
type input "p"
type input "H"
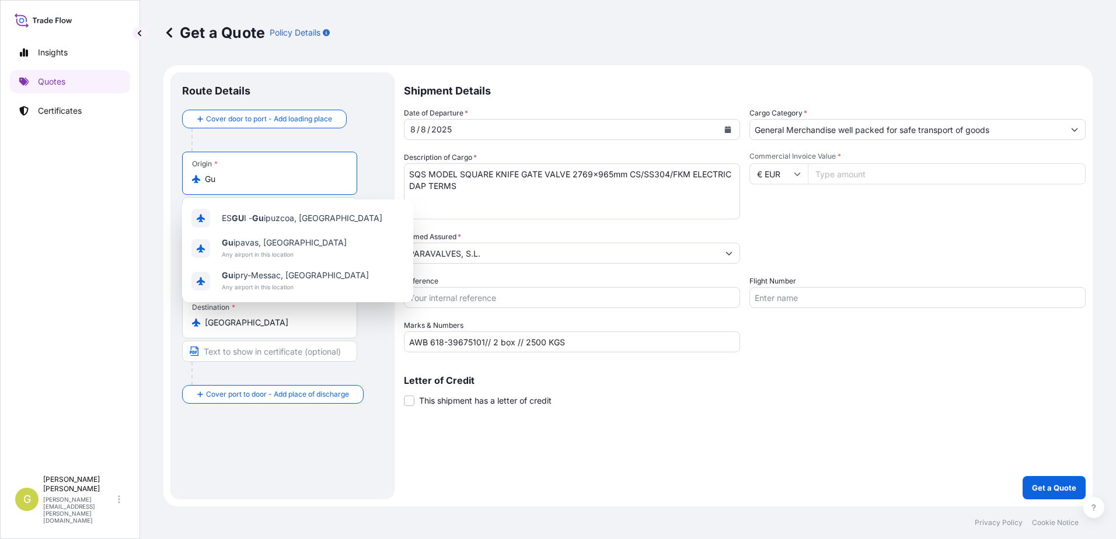
type input "G"
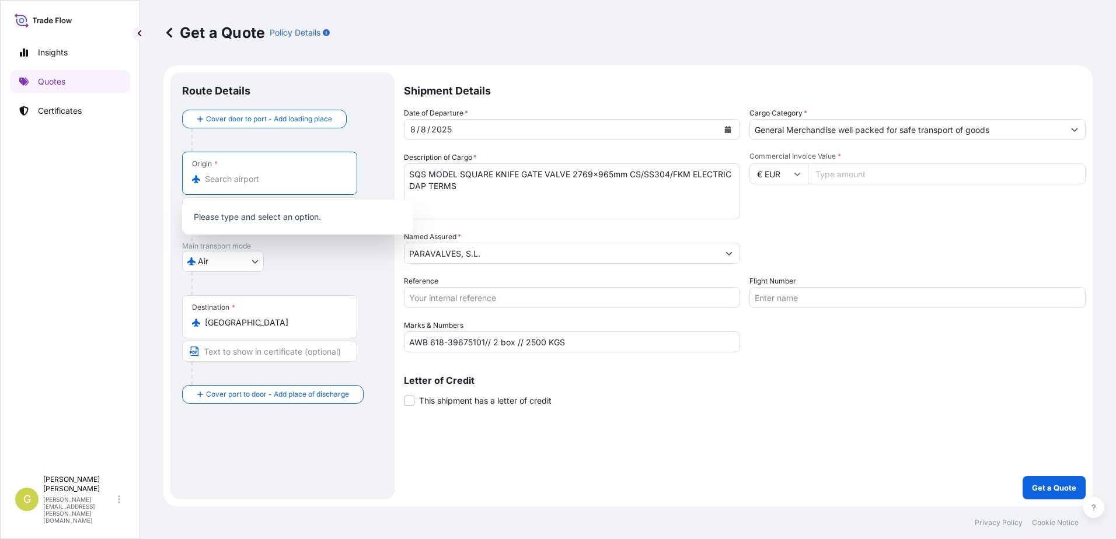
click at [236, 180] on input "Origin *" at bounding box center [274, 179] width 138 height 12
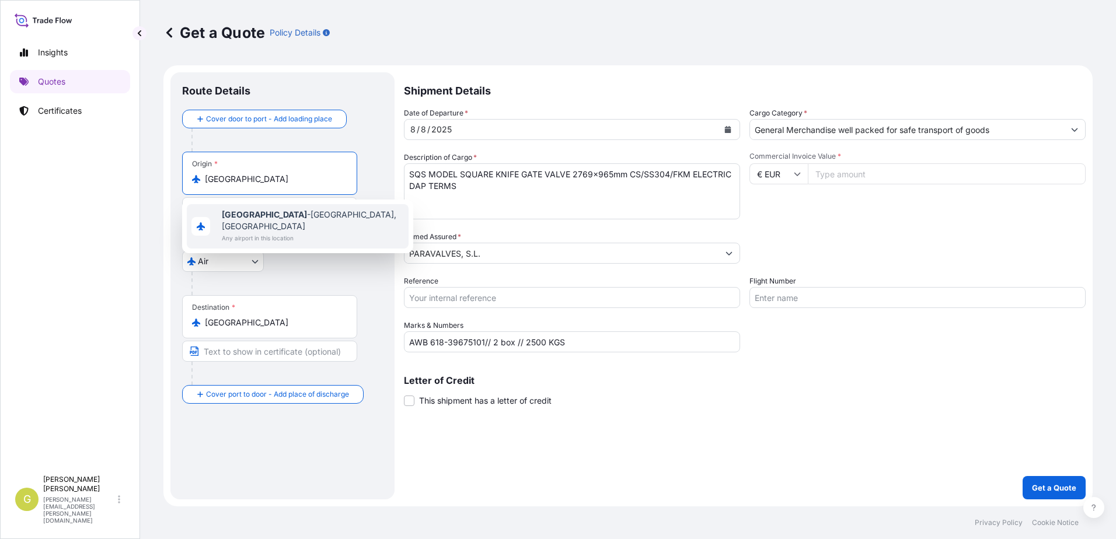
click at [267, 232] on span "Any airport in this location" at bounding box center [313, 238] width 182 height 12
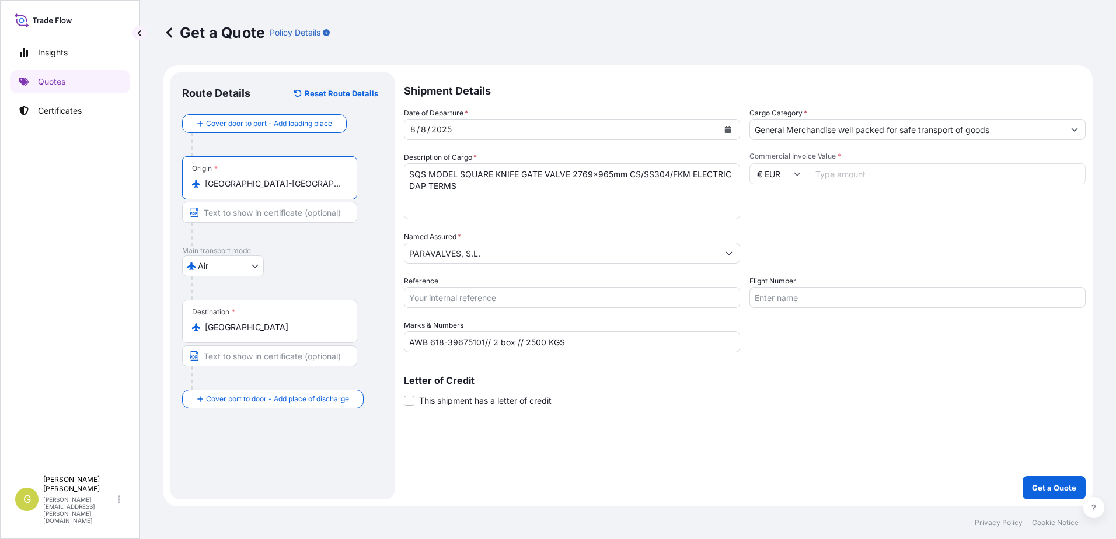
type input "[GEOGRAPHIC_DATA]-[GEOGRAPHIC_DATA], [GEOGRAPHIC_DATA]"
click at [252, 218] on input "Text to appear on certificate" at bounding box center [269, 212] width 175 height 21
type input "Guipuzcoa, [GEOGRAPHIC_DATA]"
click at [832, 176] on input "Commercial Invoice Value *" at bounding box center [947, 173] width 278 height 21
type input "190305"
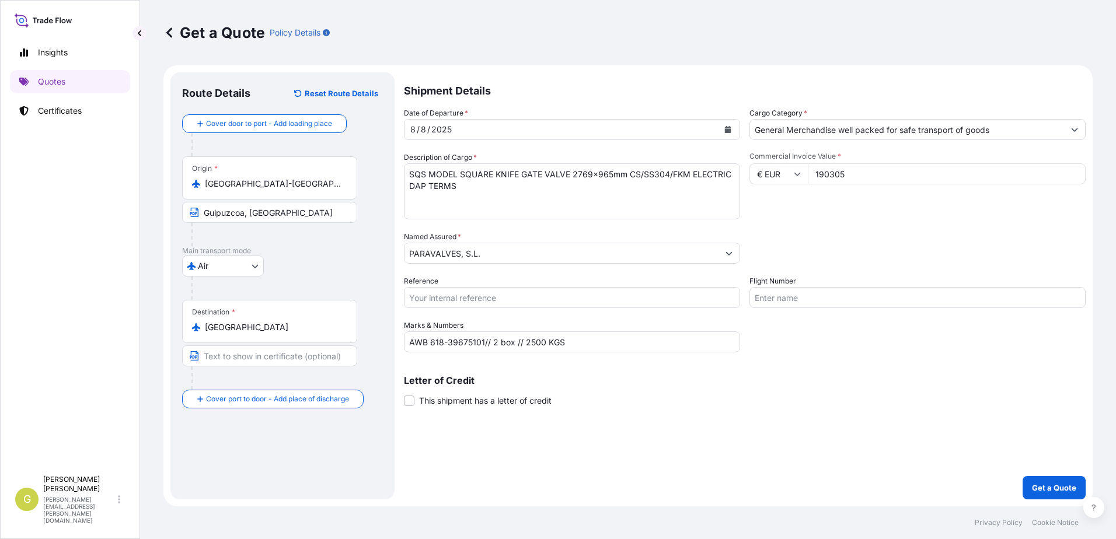
click at [466, 298] on input "Reference" at bounding box center [572, 297] width 336 height 21
type input "54792"
drag, startPoint x: 460, startPoint y: 198, endPoint x: 408, endPoint y: 201, distance: 51.4
click at [408, 201] on textarea "SQS MODEL SQUARE KNIFE GATE VALVE 2769x965mm CS/SS304/FKM ELECTRIC DAP TERMS" at bounding box center [572, 191] width 336 height 56
type textarea "SQS MODEL SQUARE KNIFE GATE VALVE 2769x965mm CS/SS304/FKM ELECTRIC."
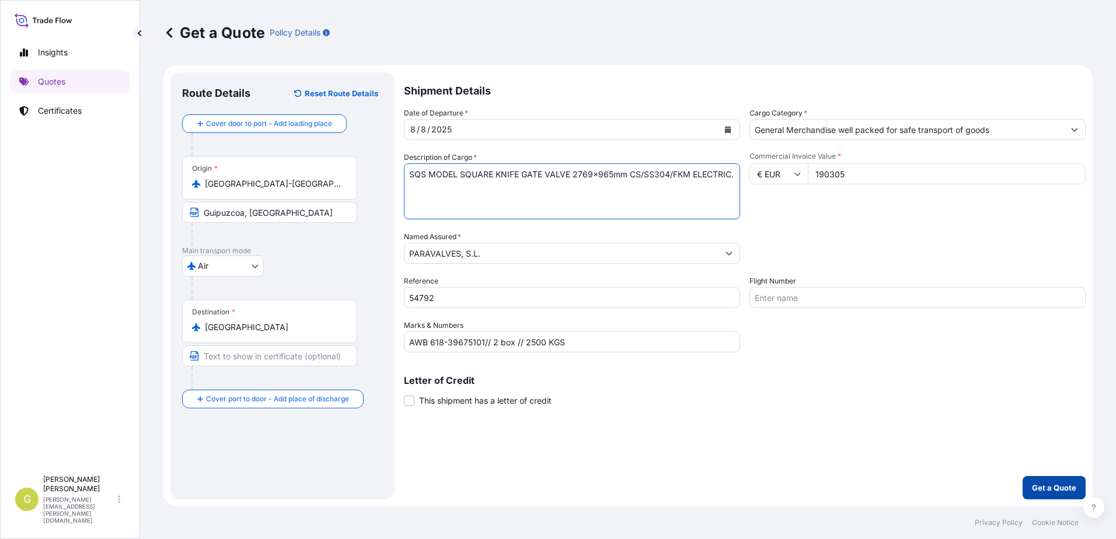
click at [1042, 484] on p "Get a Quote" at bounding box center [1054, 488] width 44 height 12
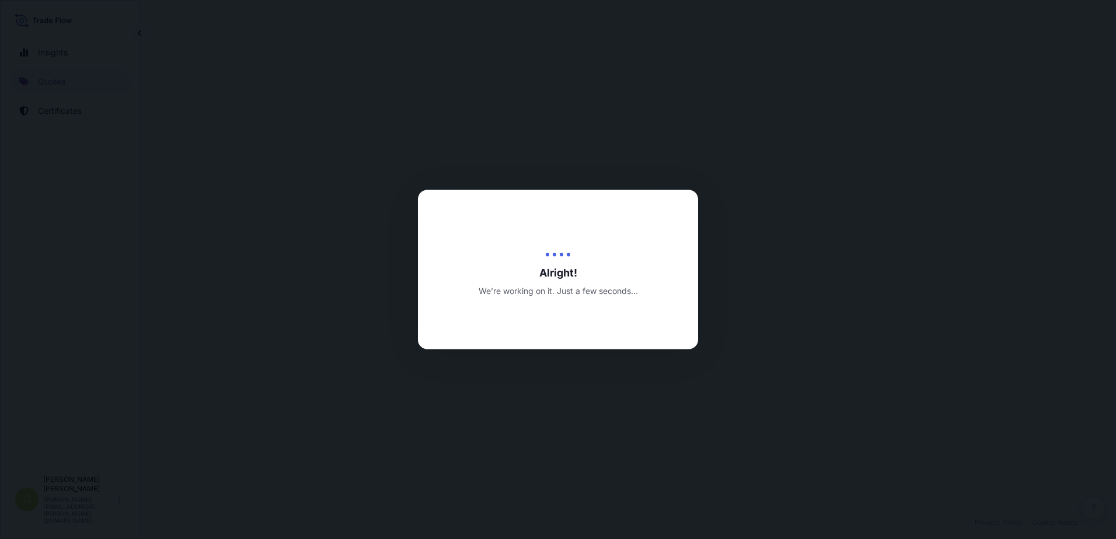
select select "Air"
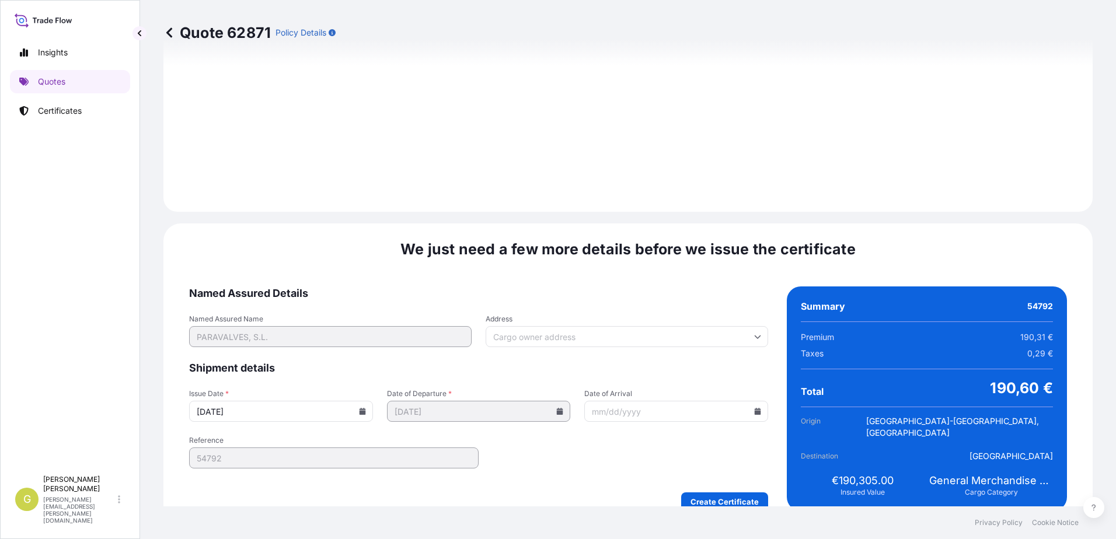
scroll to position [1217, 0]
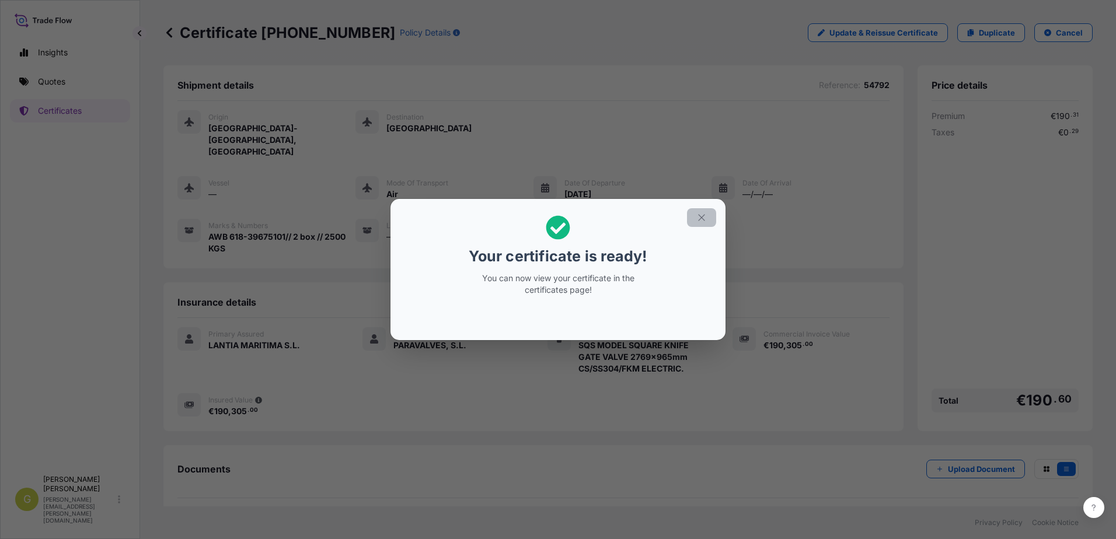
click at [697, 214] on icon "button" at bounding box center [701, 217] width 11 height 11
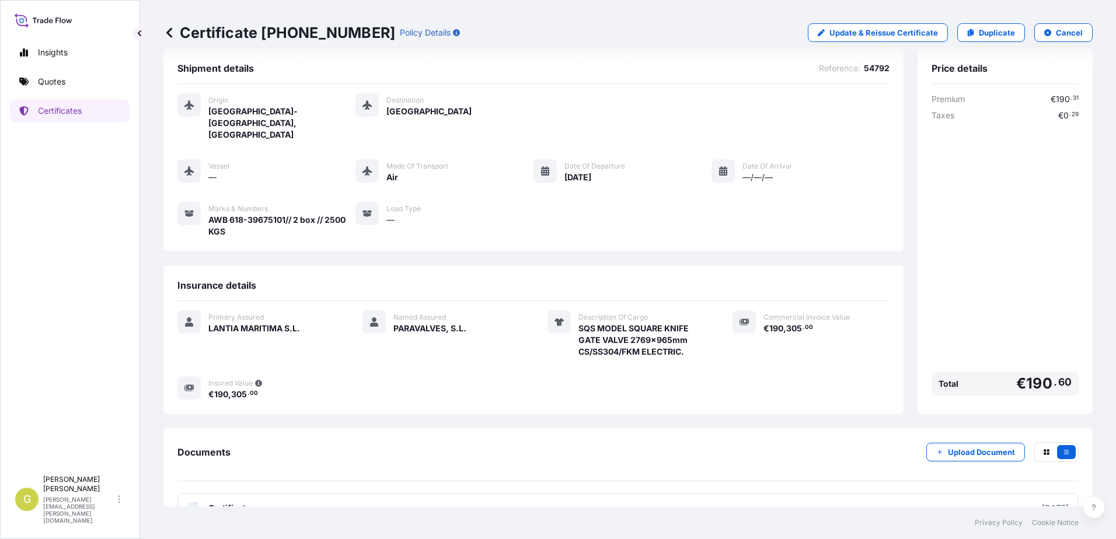
scroll to position [25, 0]
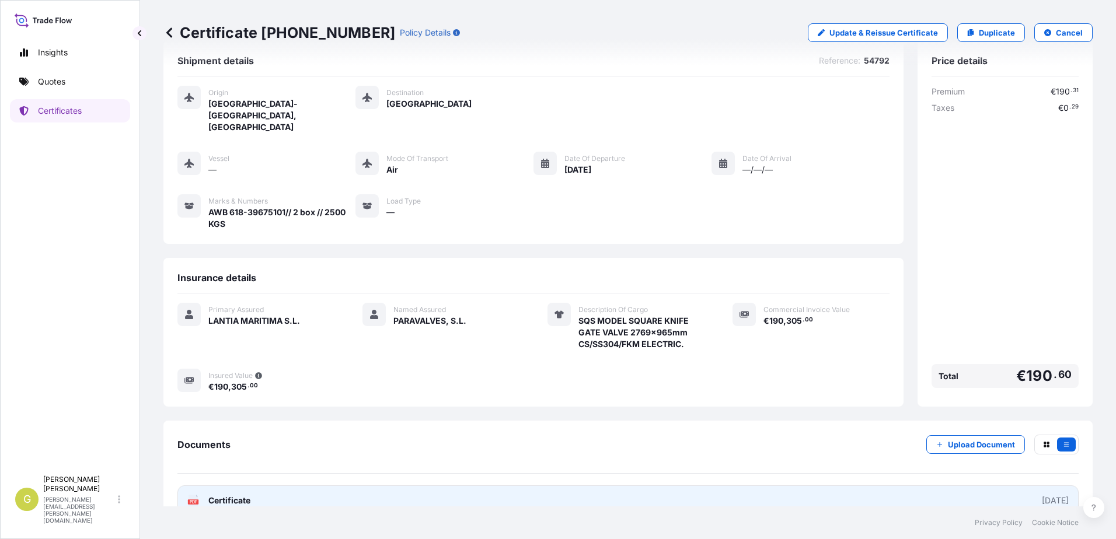
click at [271, 485] on link "PDF Certificate [DATE]" at bounding box center [627, 500] width 901 height 30
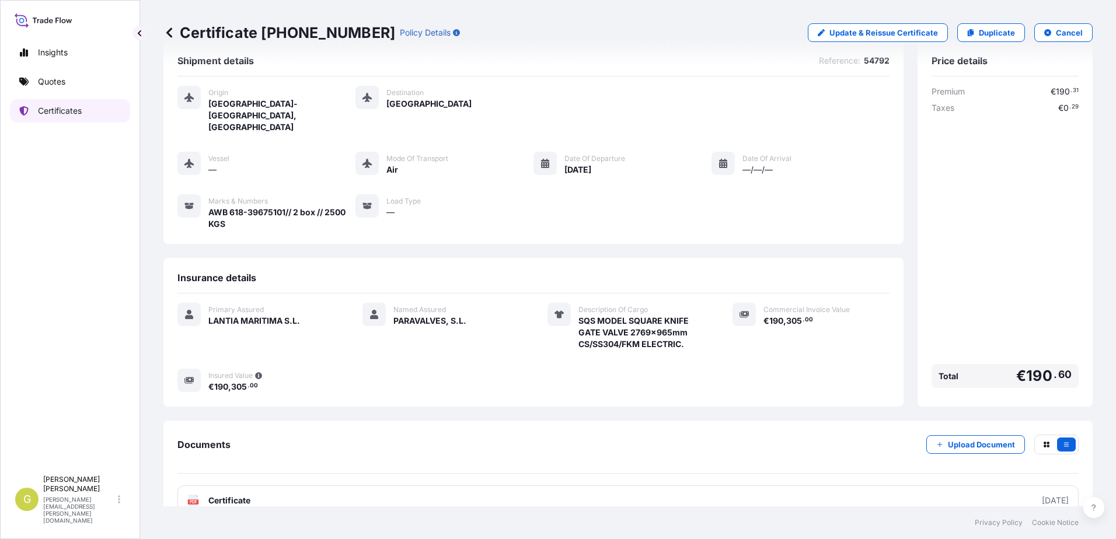
click at [71, 118] on link "Certificates" at bounding box center [70, 110] width 120 height 23
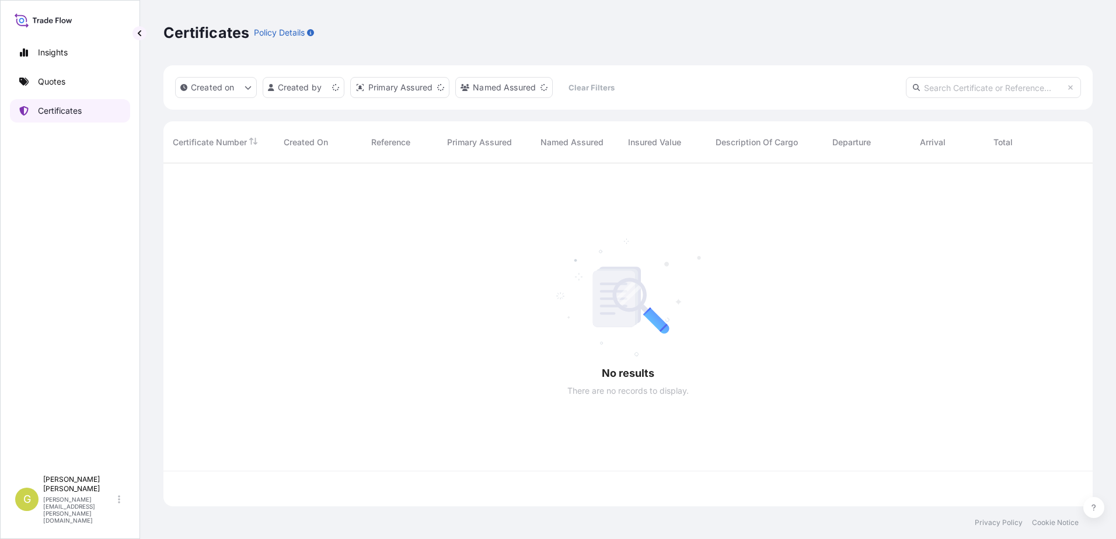
scroll to position [341, 920]
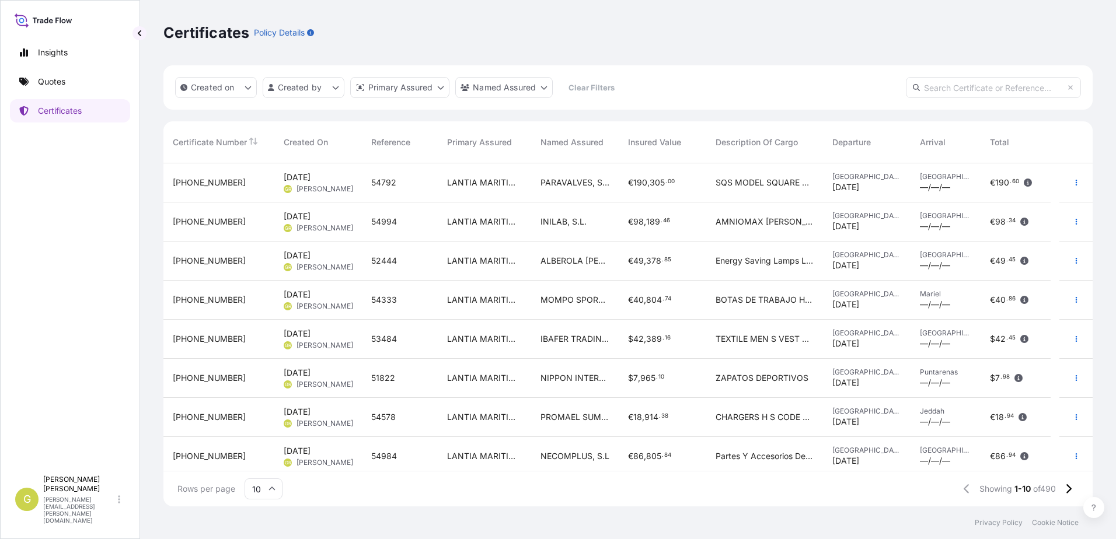
drag, startPoint x: 946, startPoint y: 90, endPoint x: 946, endPoint y: 108, distance: 17.5
click at [943, 91] on input "text" at bounding box center [993, 87] width 175 height 21
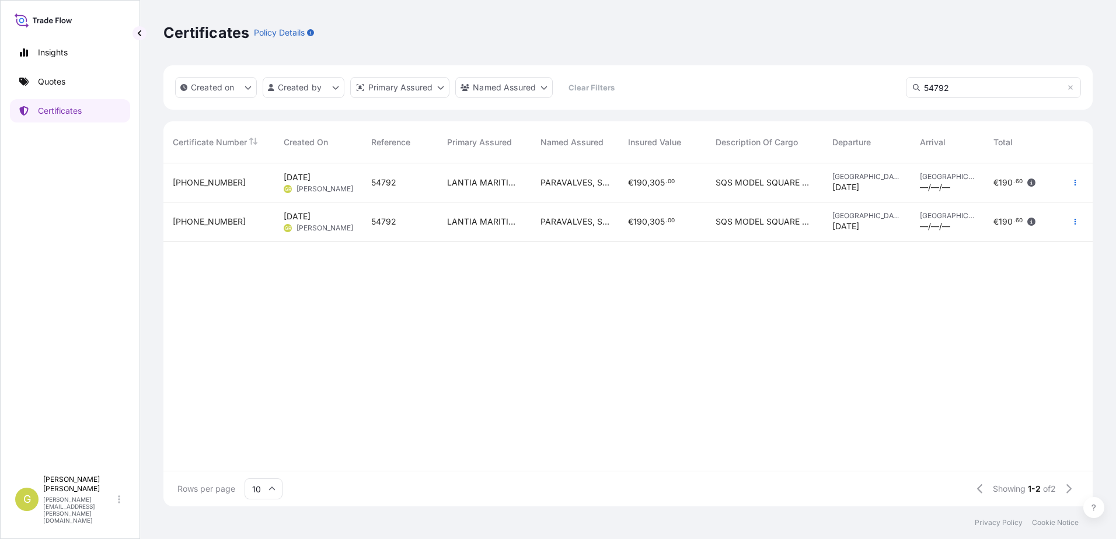
type input "54792"
click at [661, 224] on span "305" at bounding box center [656, 222] width 15 height 8
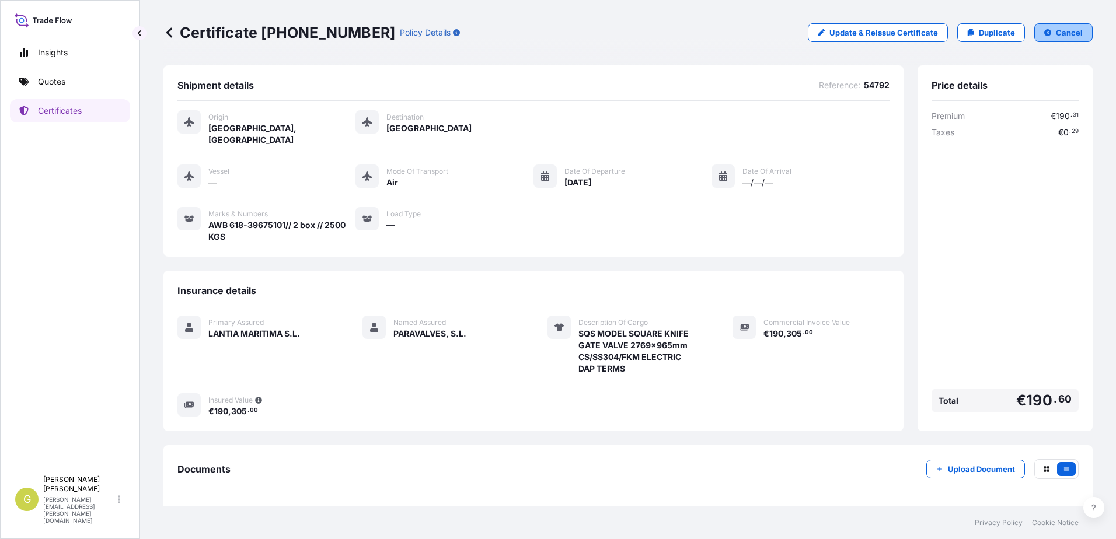
click at [1056, 35] on p "Cancel" at bounding box center [1069, 33] width 27 height 12
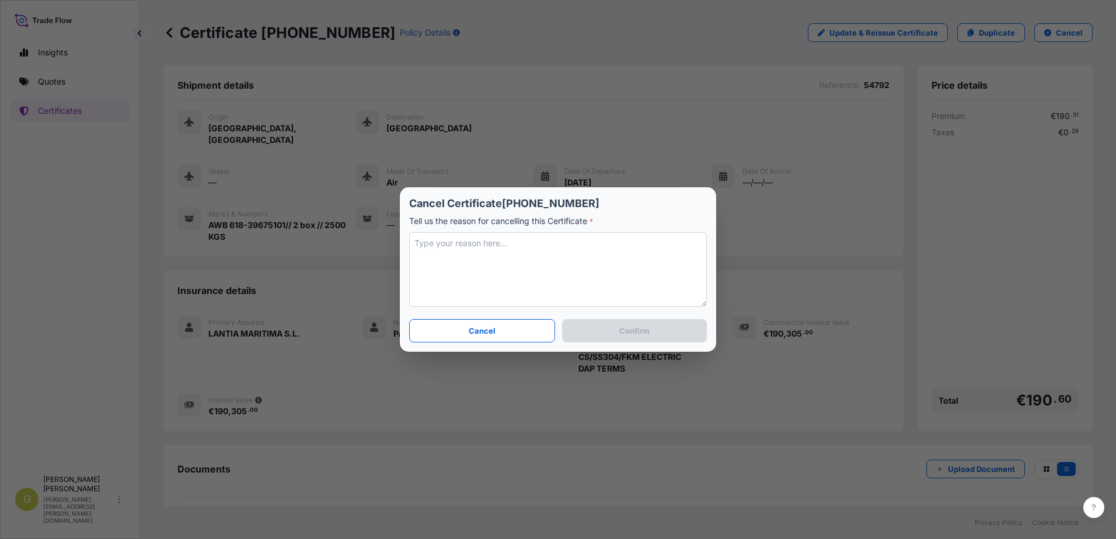
click at [536, 276] on textarea at bounding box center [558, 269] width 298 height 75
type textarea "Origen erróneo. Sustituido por 31519-492."
click at [638, 333] on p "Confirm" at bounding box center [634, 331] width 30 height 12
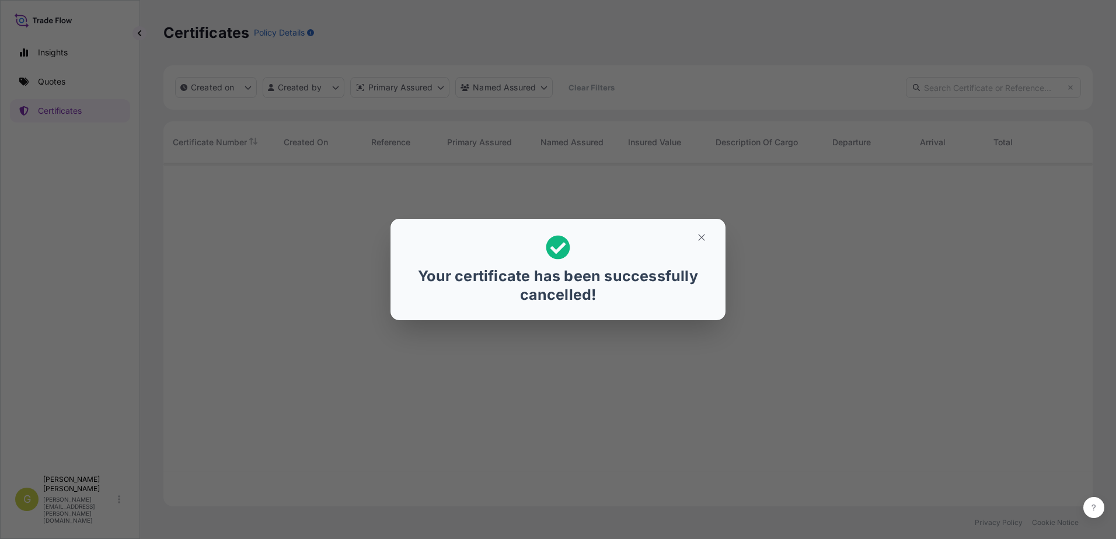
scroll to position [341, 920]
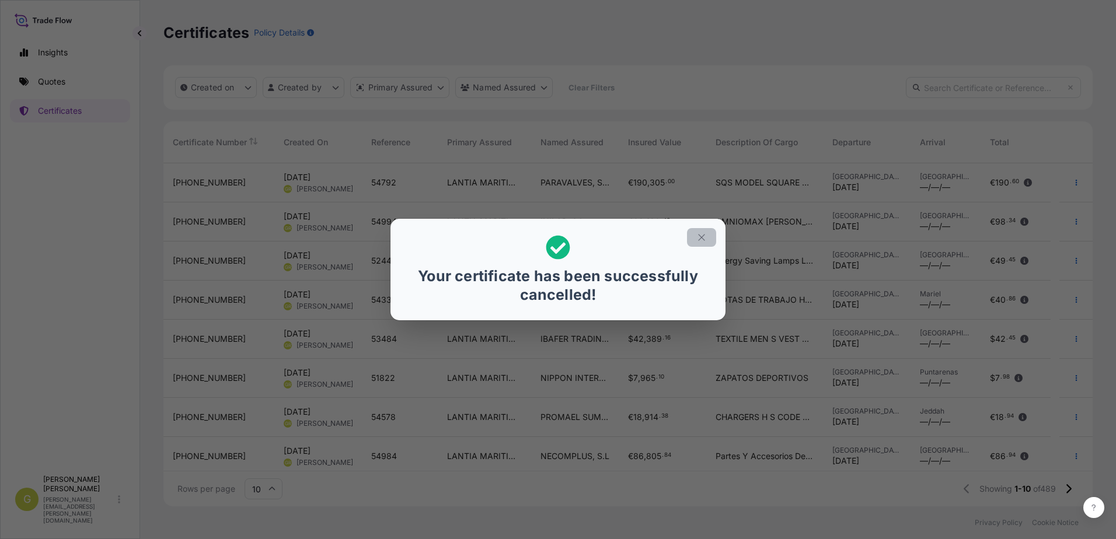
click at [701, 237] on icon "button" at bounding box center [701, 237] width 11 height 11
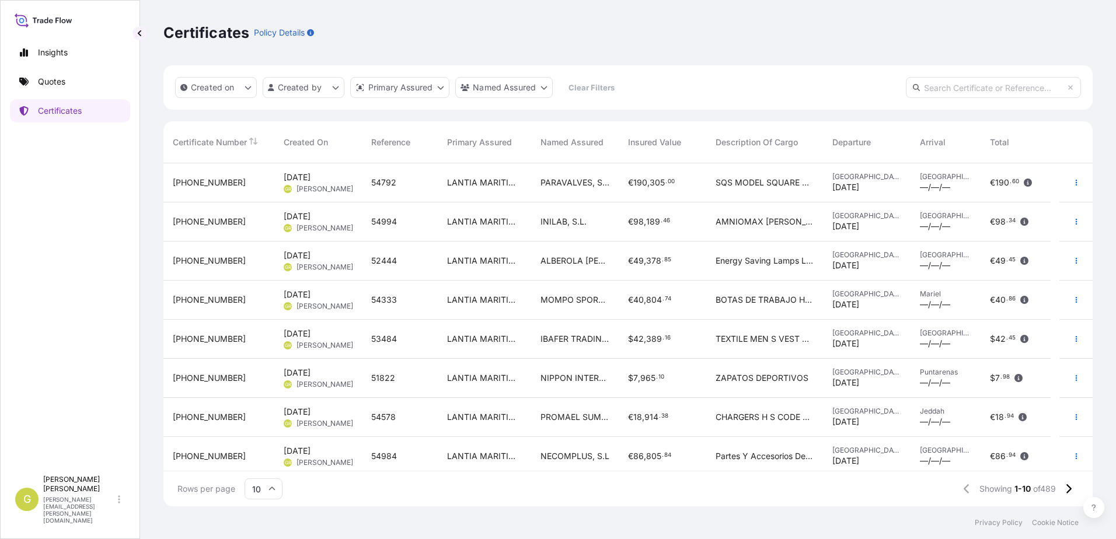
click at [966, 86] on input "text" at bounding box center [993, 87] width 175 height 21
type input "54792"
click at [79, 78] on link "Quotes" at bounding box center [70, 81] width 120 height 23
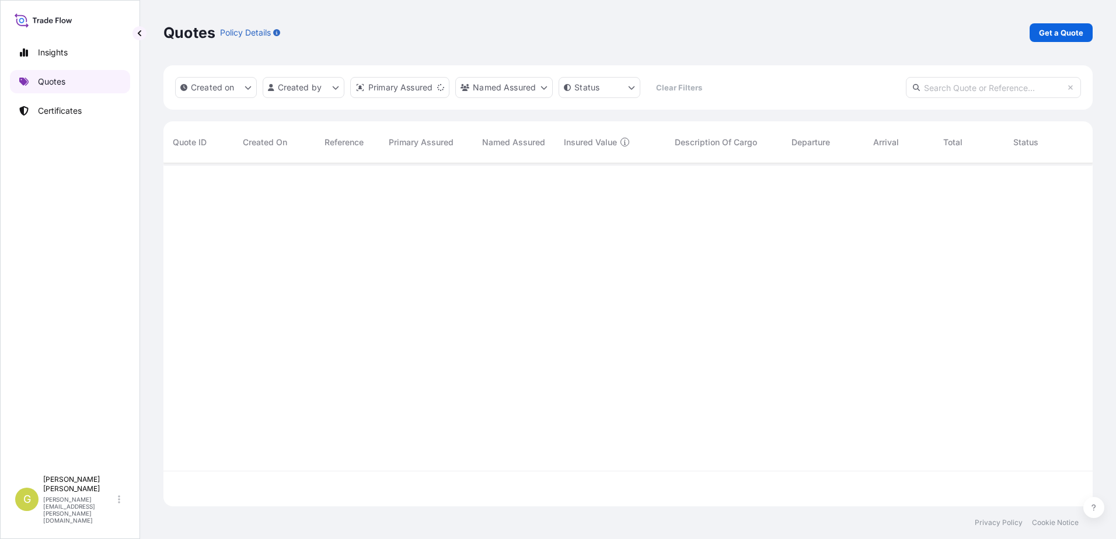
scroll to position [341, 920]
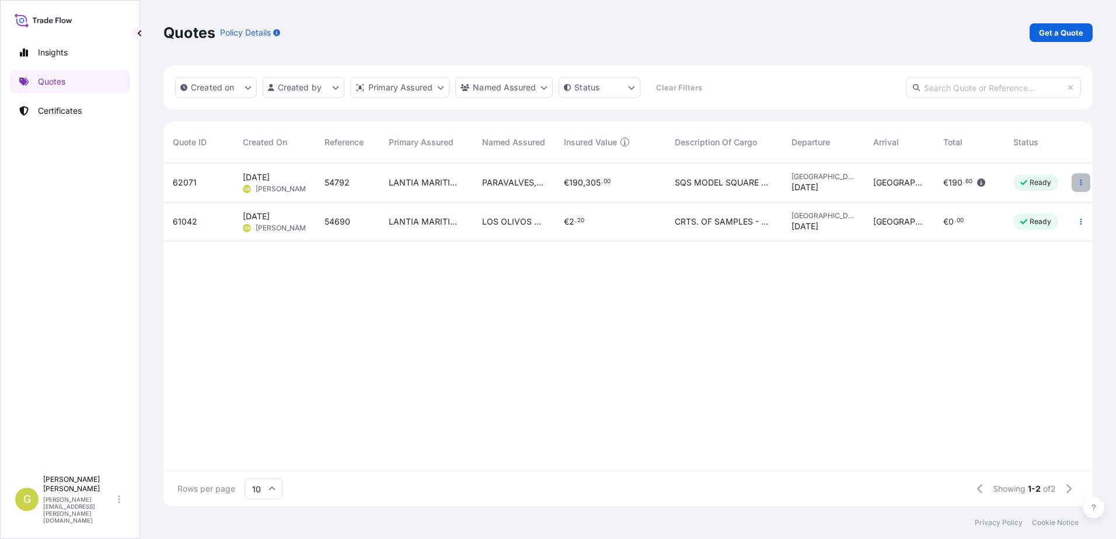
click at [1077, 186] on button "button" at bounding box center [1080, 182] width 19 height 19
click at [1080, 32] on p "Get a Quote" at bounding box center [1061, 33] width 44 height 12
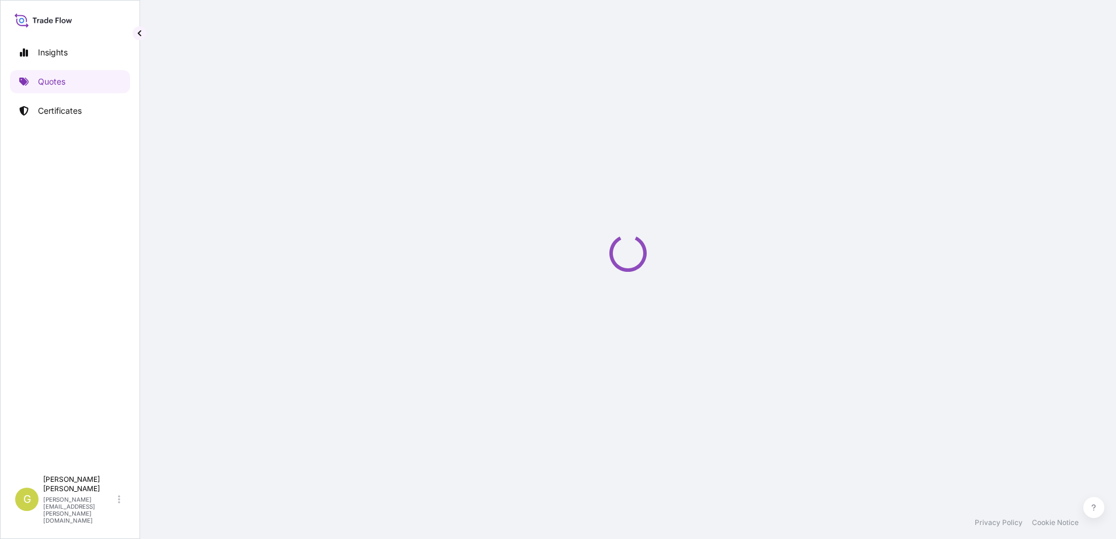
select select "Sea"
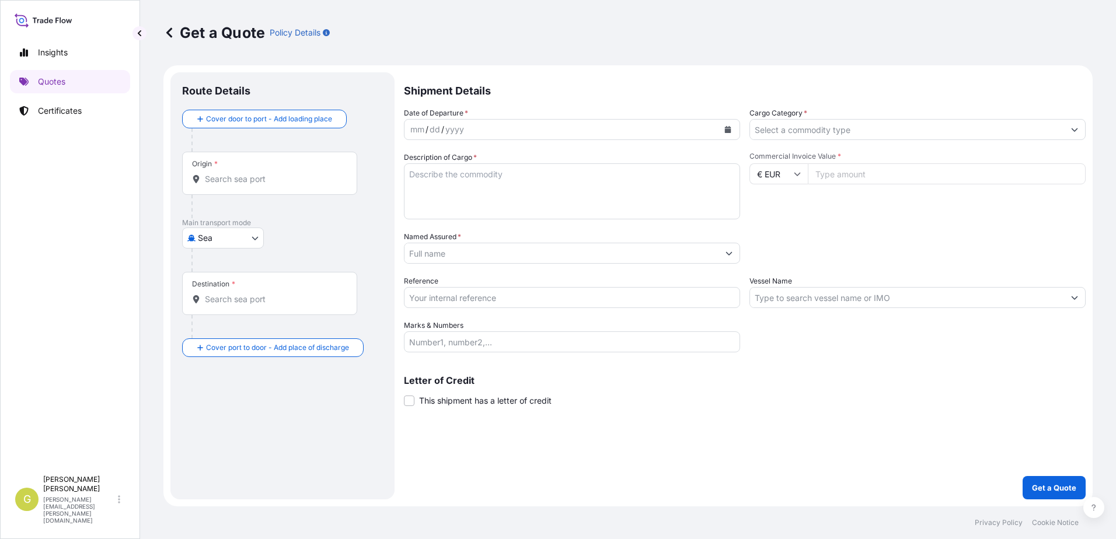
click at [238, 186] on div "Origin *" at bounding box center [269, 173] width 175 height 43
click at [238, 185] on input "Origin *" at bounding box center [274, 179] width 138 height 12
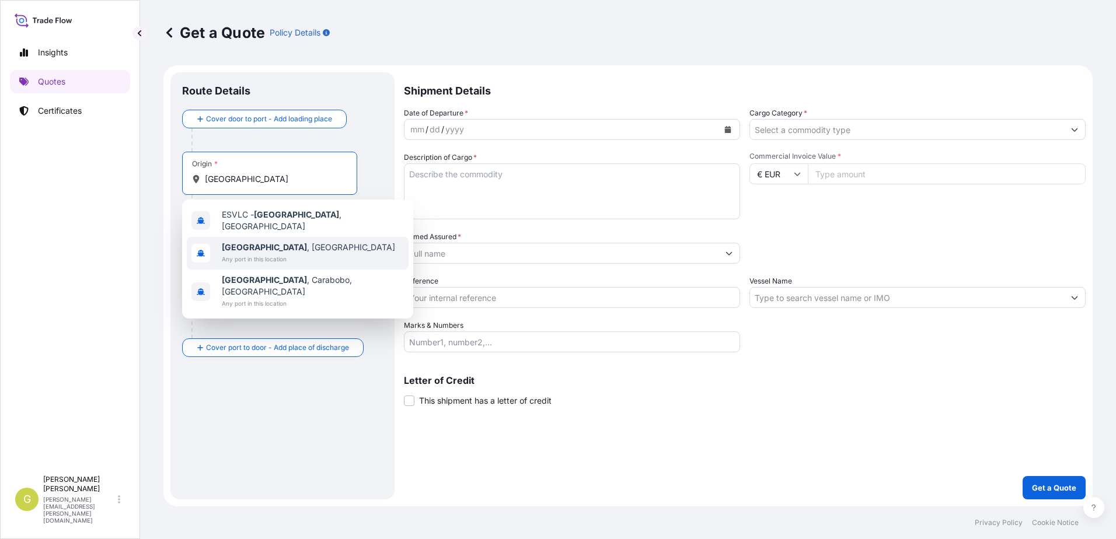
click at [239, 253] on span "Any port in this location" at bounding box center [308, 259] width 173 height 12
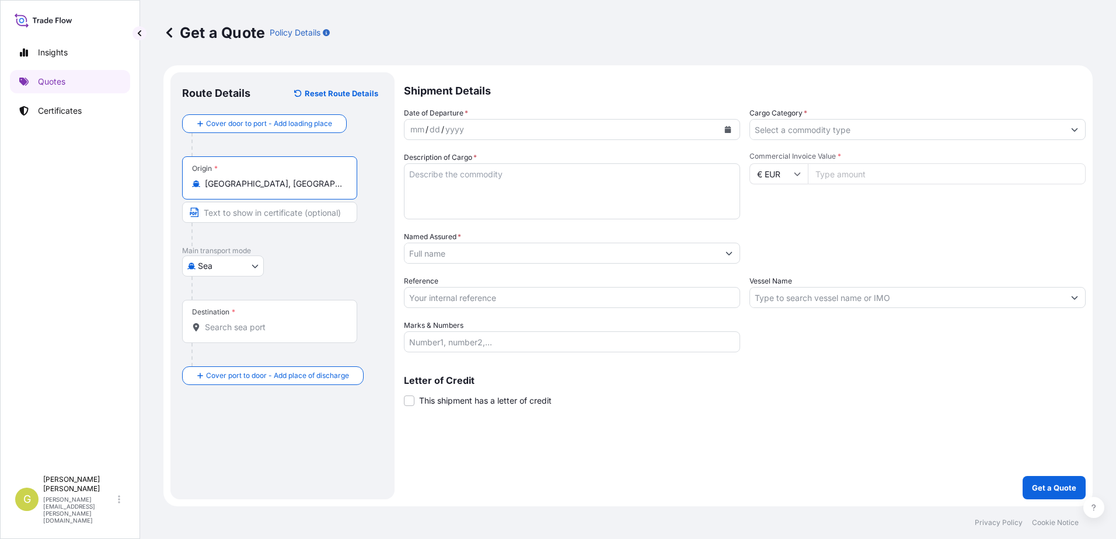
type input "[GEOGRAPHIC_DATA], [GEOGRAPHIC_DATA]"
click at [233, 324] on input "Destination *" at bounding box center [274, 328] width 138 height 12
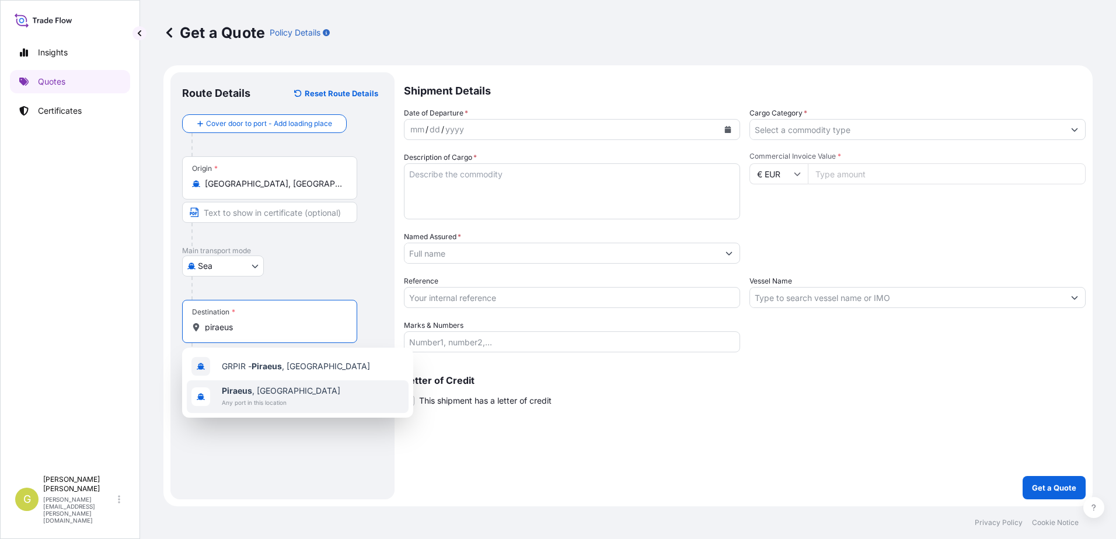
click at [270, 404] on span "Any port in this location" at bounding box center [281, 403] width 118 height 12
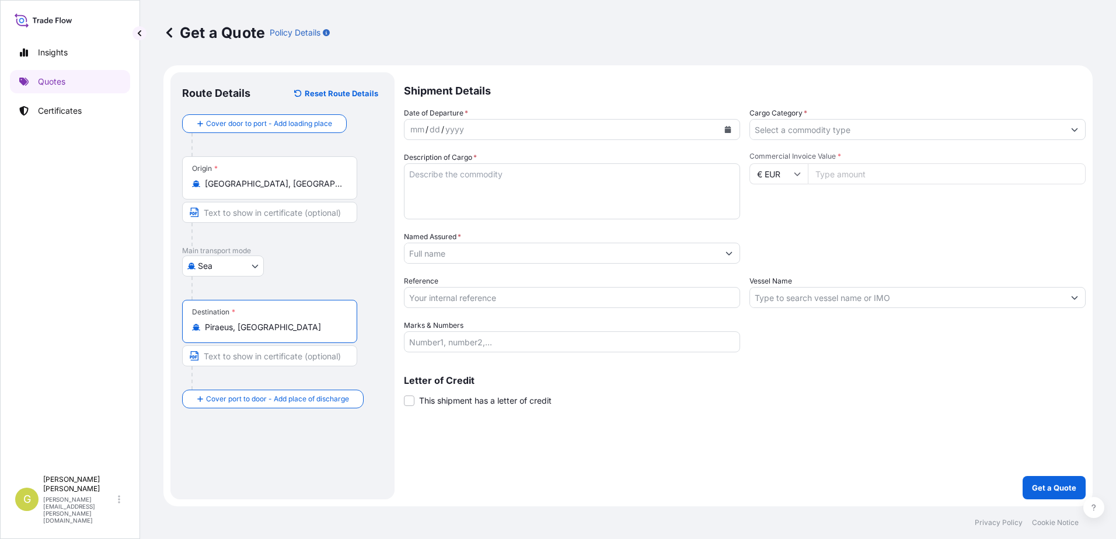
type input "Piraeus, [GEOGRAPHIC_DATA]"
click at [727, 130] on icon "Calendar" at bounding box center [728, 129] width 6 height 7
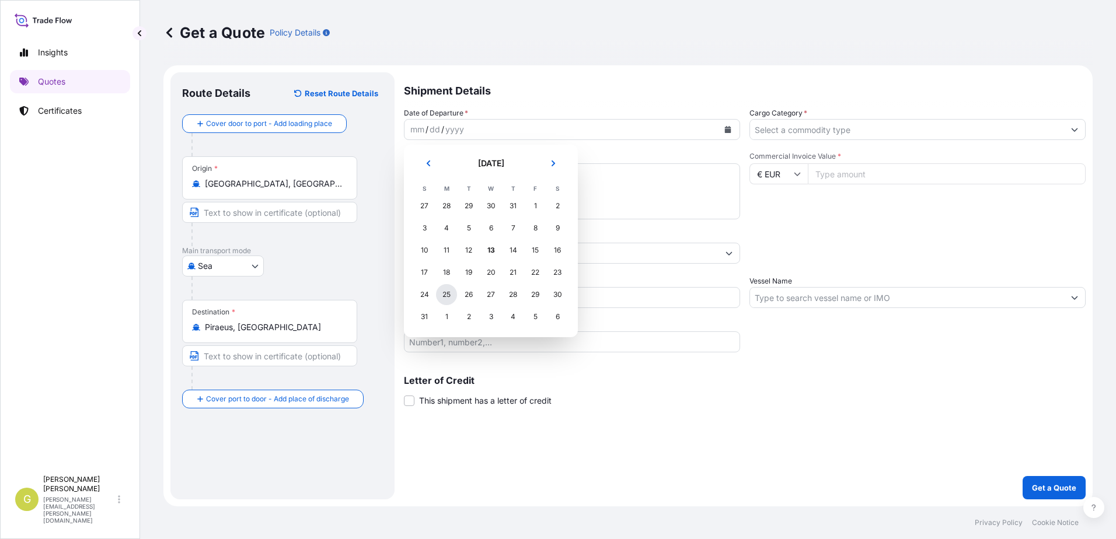
click at [442, 295] on div "25" at bounding box center [446, 294] width 21 height 21
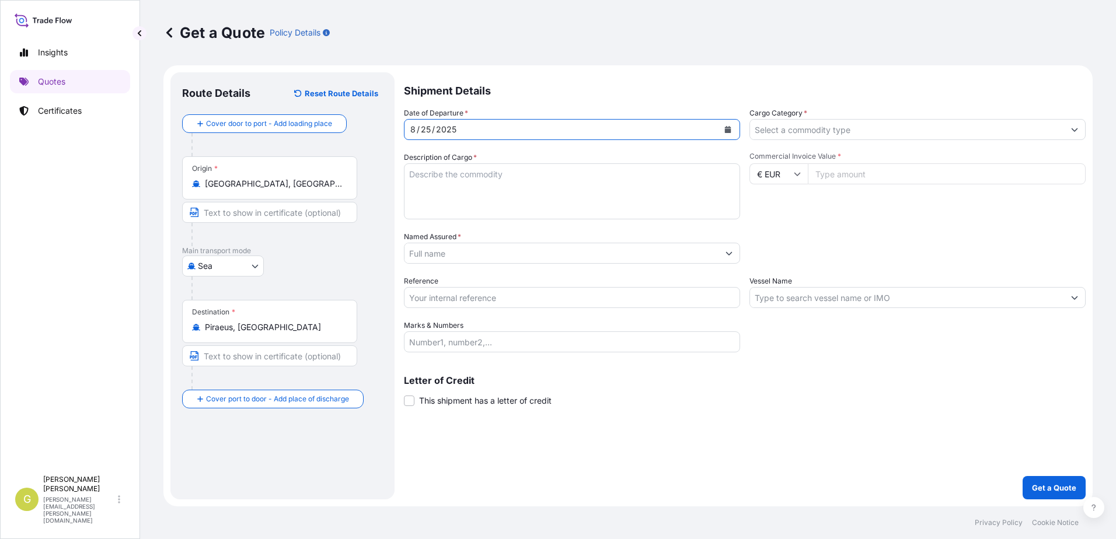
click at [854, 133] on input "Cargo Category *" at bounding box center [907, 129] width 314 height 21
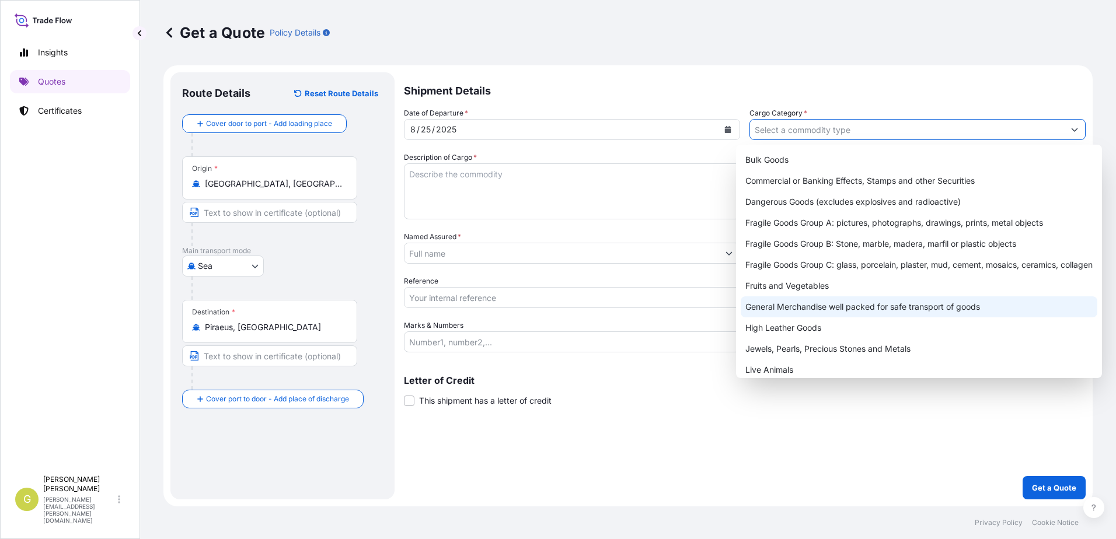
click at [812, 305] on div "General Merchandise well packed for safe transport of goods" at bounding box center [918, 306] width 357 height 21
type input "General Merchandise well packed for safe transport of goods"
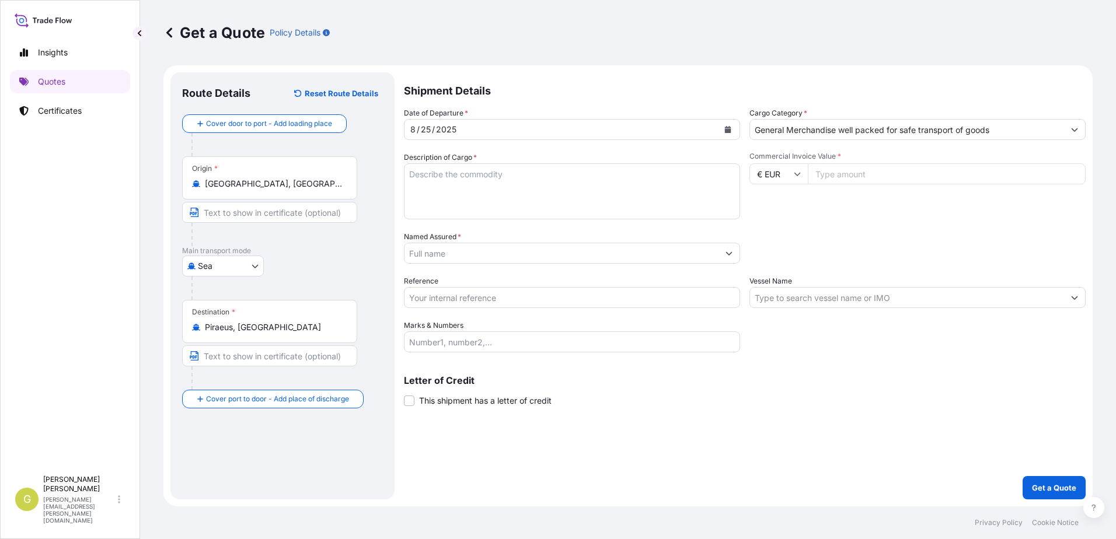
click at [476, 195] on textarea "Description of Cargo *" at bounding box center [572, 191] width 336 height 56
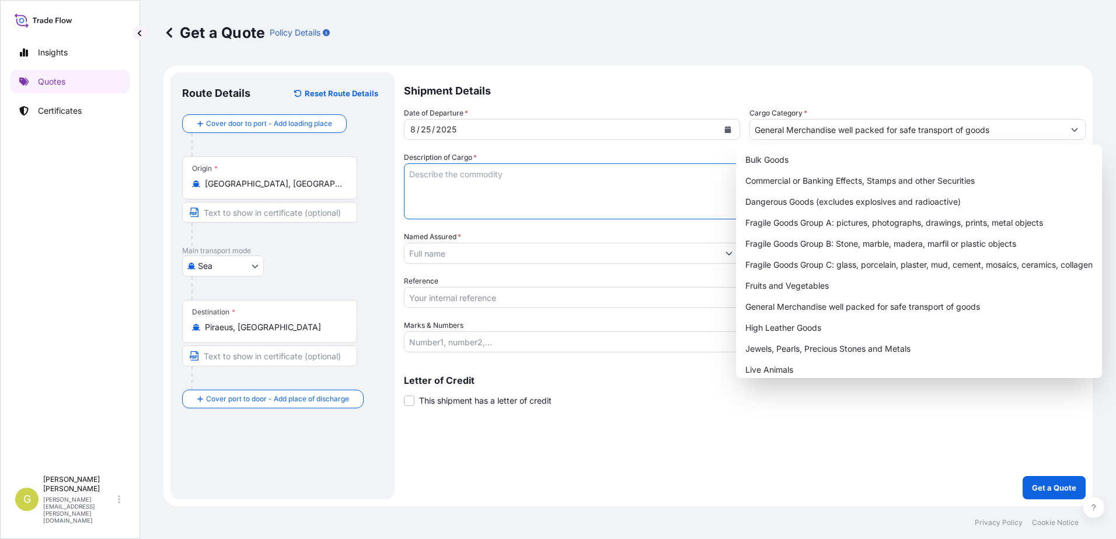
paste textarea "TIERRAS FINAS"
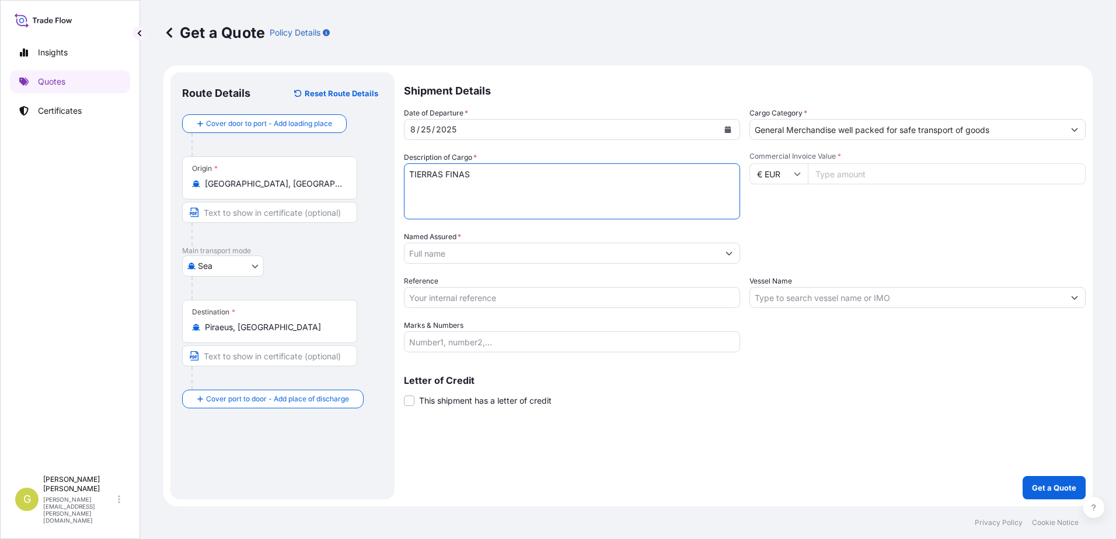
type textarea "TIERRAS FINAS"
click at [820, 169] on input "Commercial Invoice Value *" at bounding box center [947, 173] width 278 height 21
type input "25024.10"
click at [477, 255] on input "Named Assured *" at bounding box center [561, 253] width 314 height 21
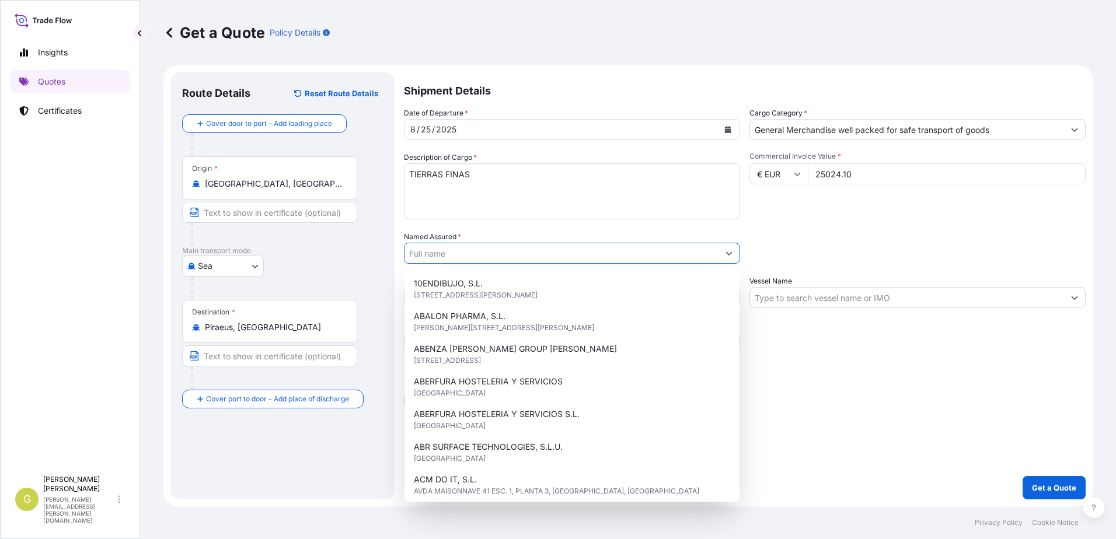
paste input "FUNDICIONES [PERSON_NAME]"
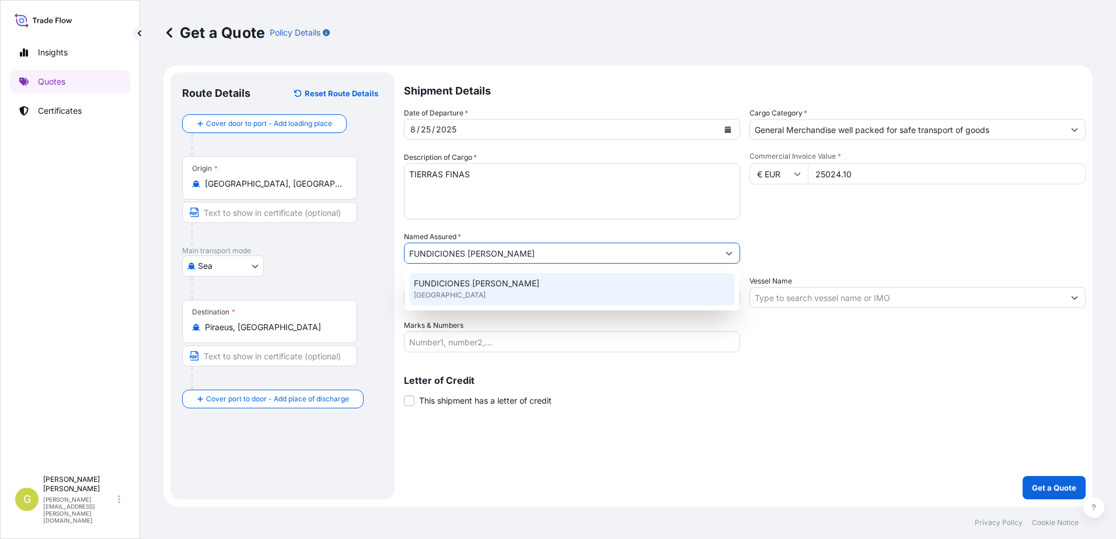
click at [533, 287] on span "FUNDICIONES [PERSON_NAME]" at bounding box center [476, 284] width 125 height 12
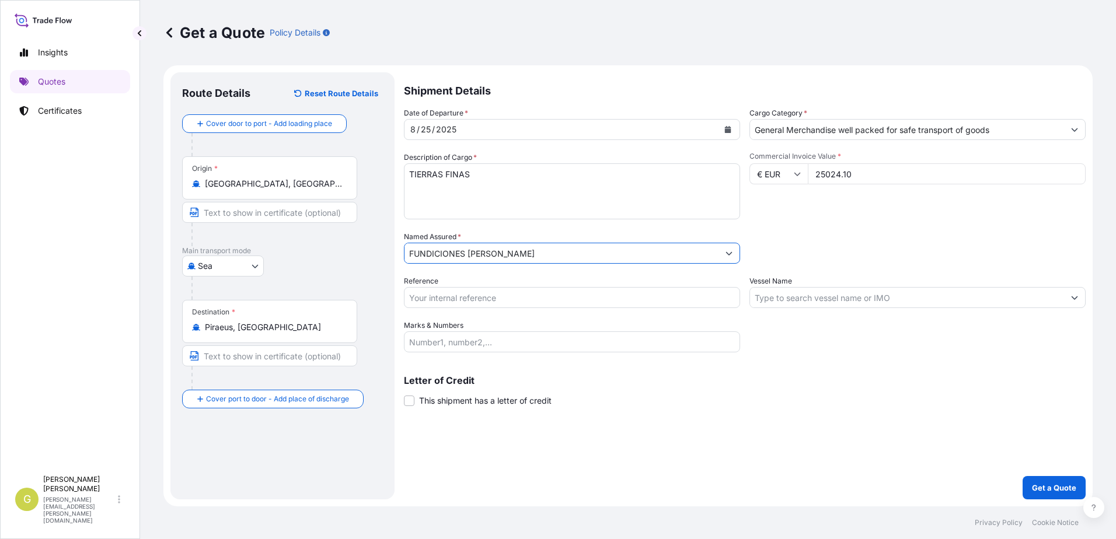
type input "FUNDICIONES [PERSON_NAME]"
click at [502, 292] on input "Reference" at bounding box center [572, 297] width 336 height 21
type input "55326"
click at [600, 347] on input "Marks & Numbers" at bounding box center [572, 341] width 336 height 21
paste input "GCXU6465008 – 25233032 – 21 PACKS – 24.092 KGS"
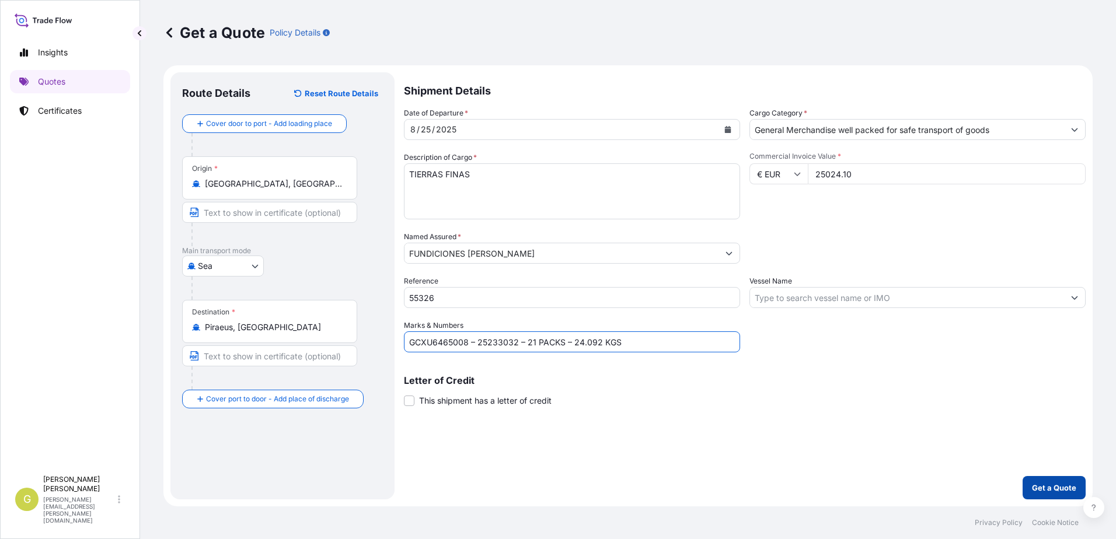
type input "GCXU6465008 – 25233032 – 21 PACKS – 24.092 KGS"
click at [1040, 485] on p "Get a Quote" at bounding box center [1054, 488] width 44 height 12
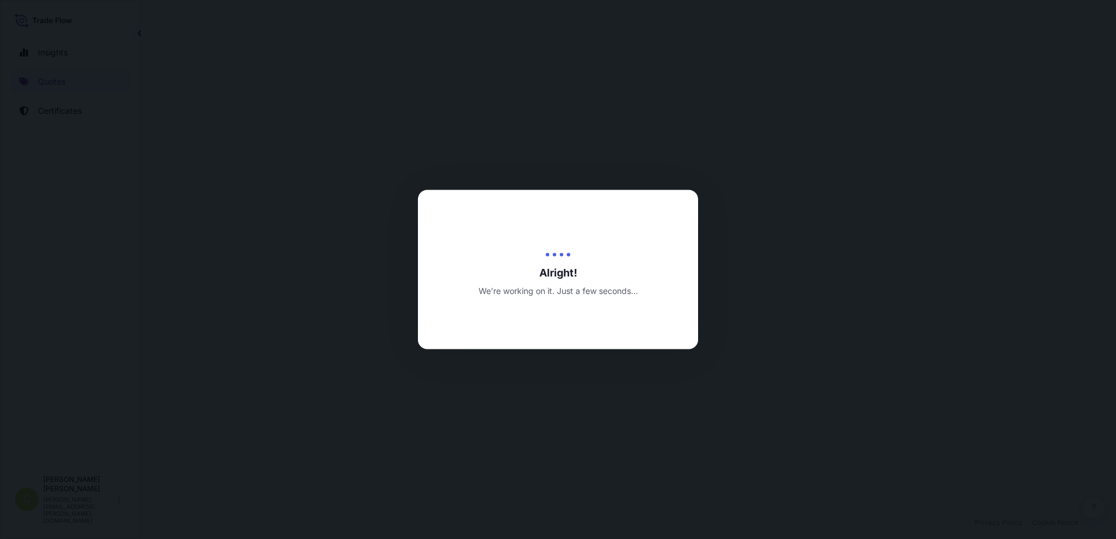
select select "Sea"
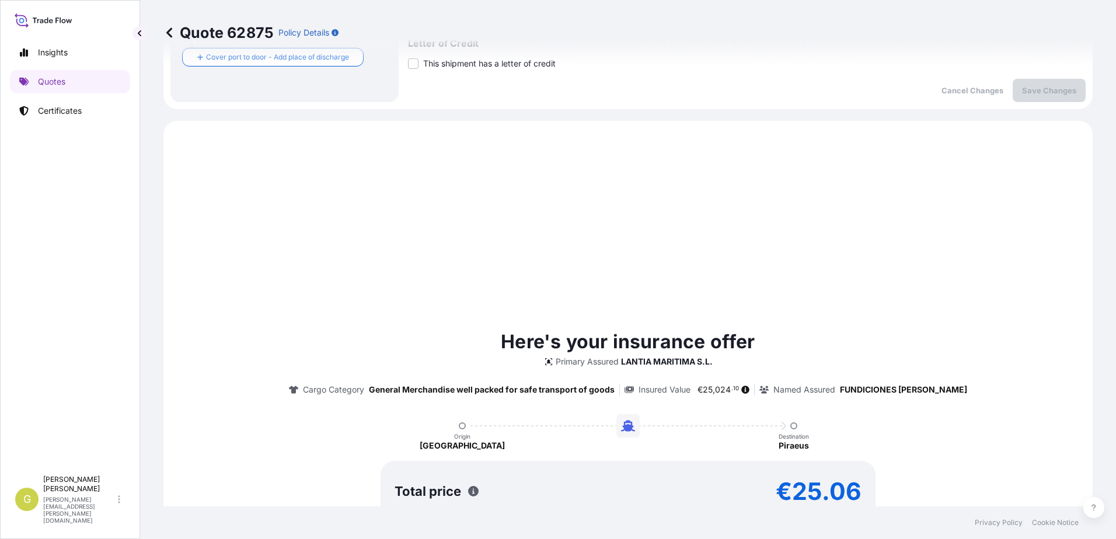
scroll to position [400, 0]
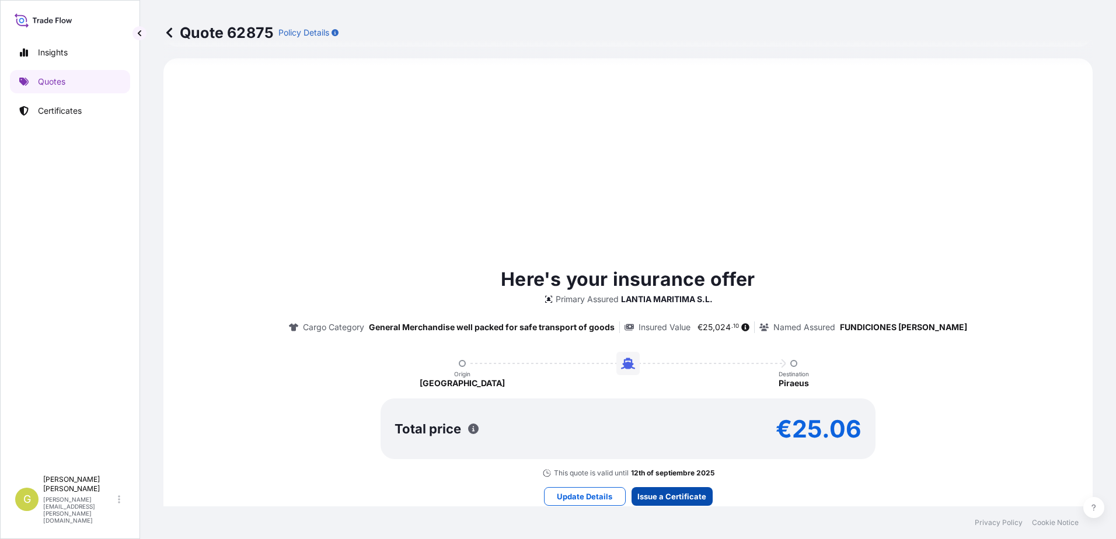
click at [663, 478] on div "Here's your insurance offer Primary Assured LANTIA MARITIMA S.L. Cargo Category…" at bounding box center [628, 372] width 896 height 212
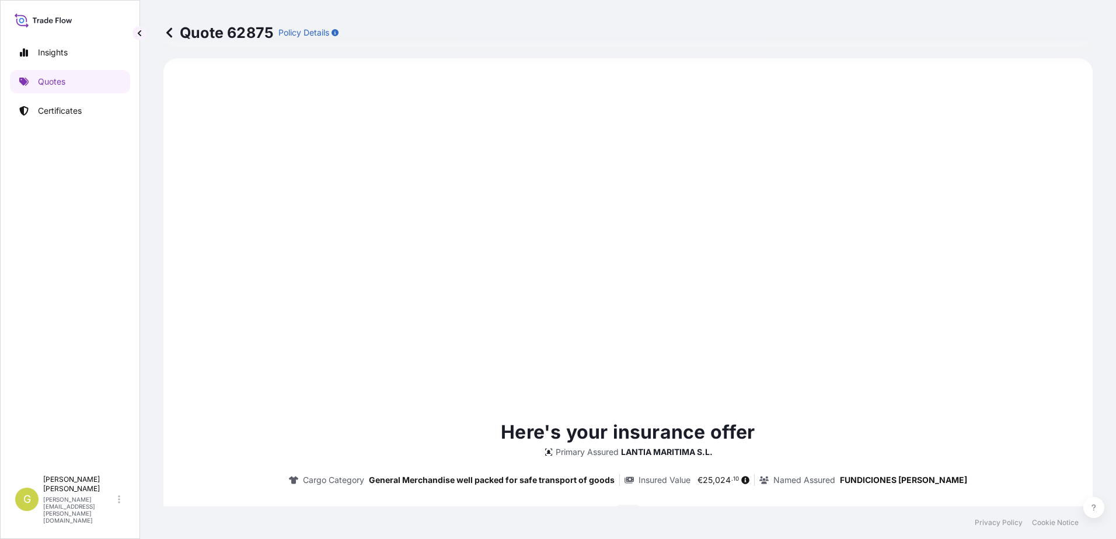
type input "[DATE]"
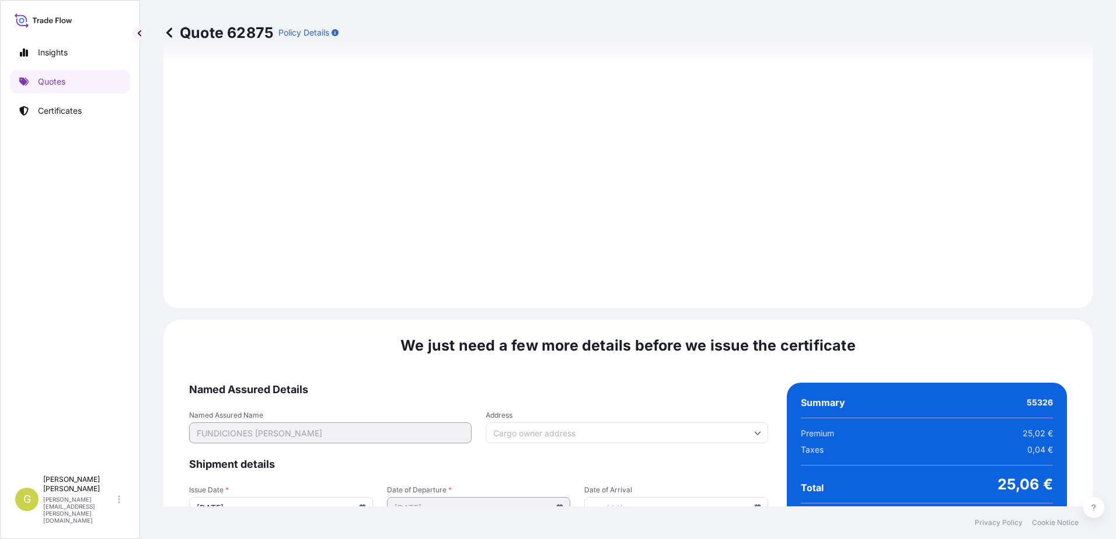
scroll to position [1217, 0]
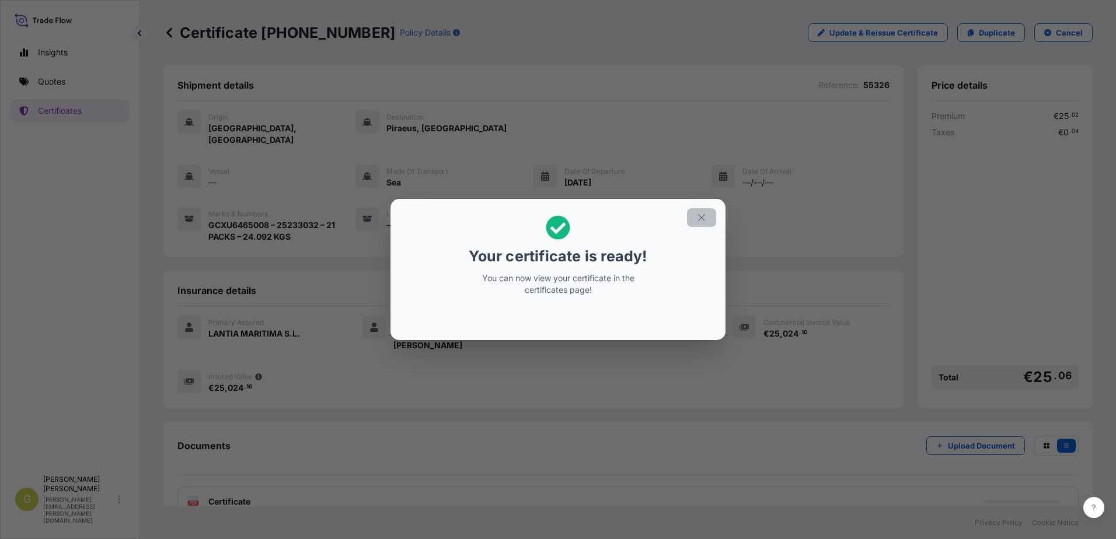
click at [701, 219] on icon "button" at bounding box center [701, 217] width 11 height 11
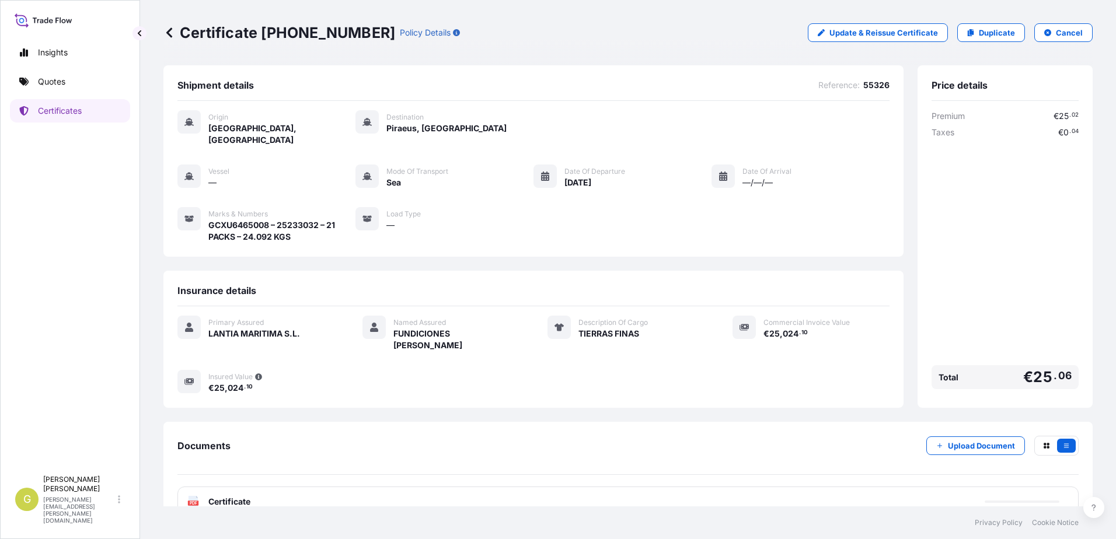
click at [411, 487] on div "PDF Certificate" at bounding box center [627, 502] width 901 height 30
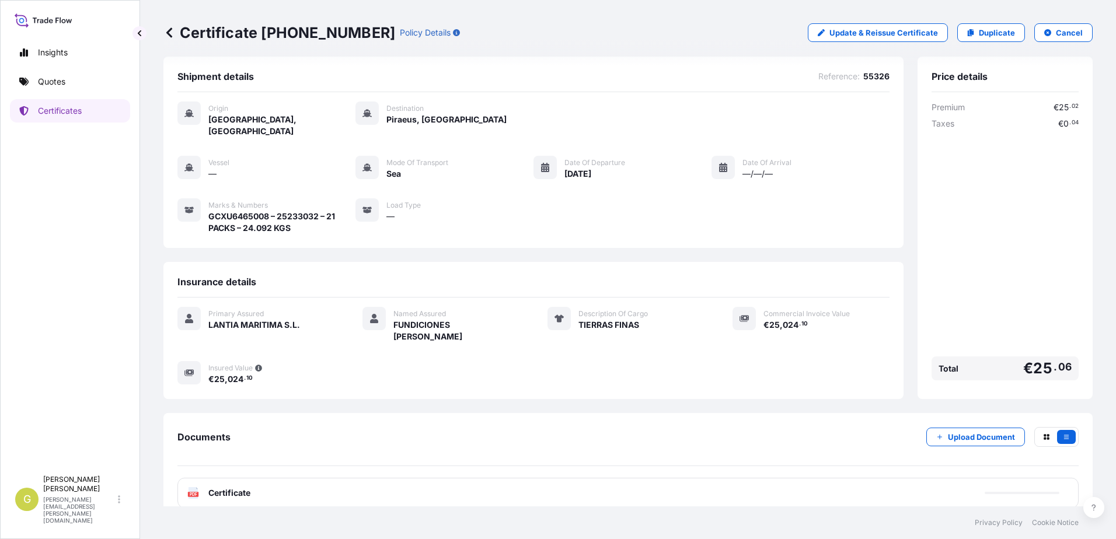
scroll to position [13, 0]
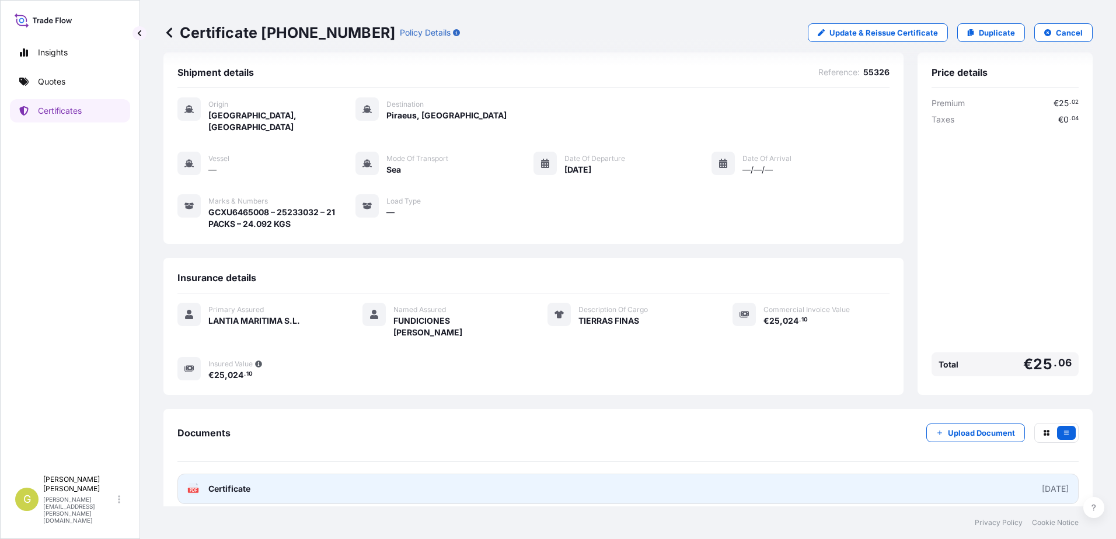
click at [403, 476] on link "PDF Certificate [DATE]" at bounding box center [627, 489] width 901 height 30
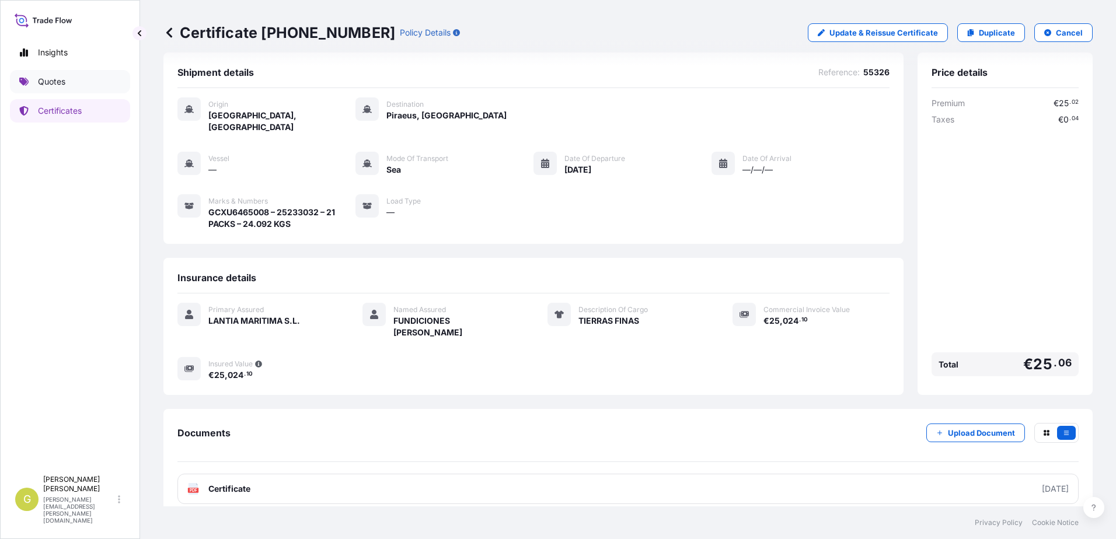
click at [84, 83] on link "Quotes" at bounding box center [70, 81] width 120 height 23
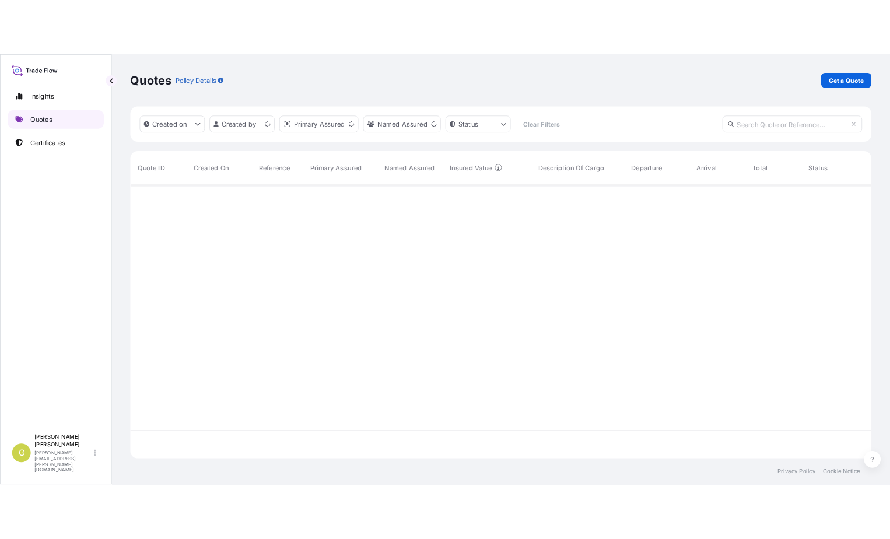
scroll to position [341, 920]
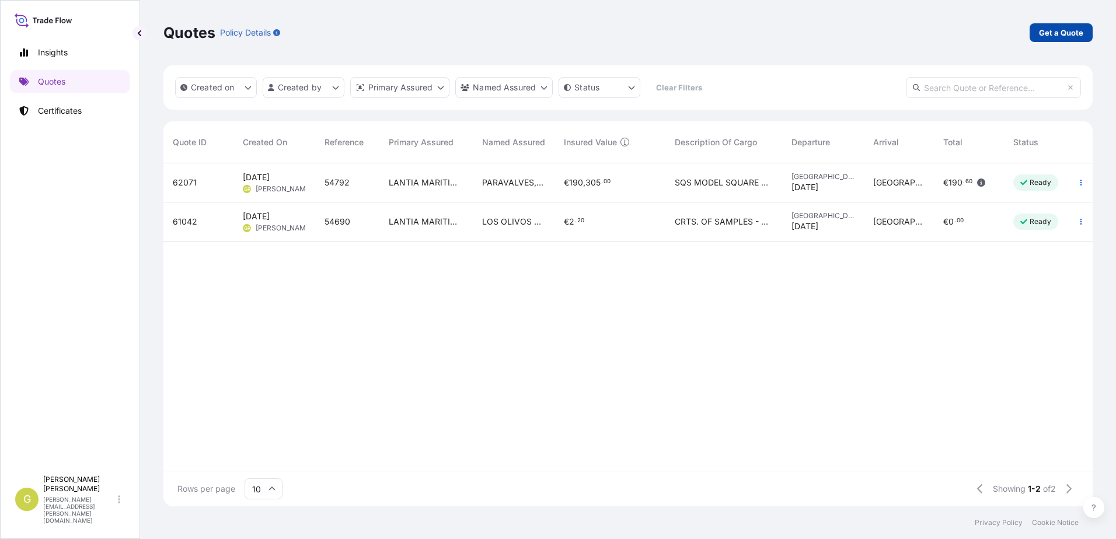
click at [1067, 26] on link "Get a Quote" at bounding box center [1060, 32] width 63 height 19
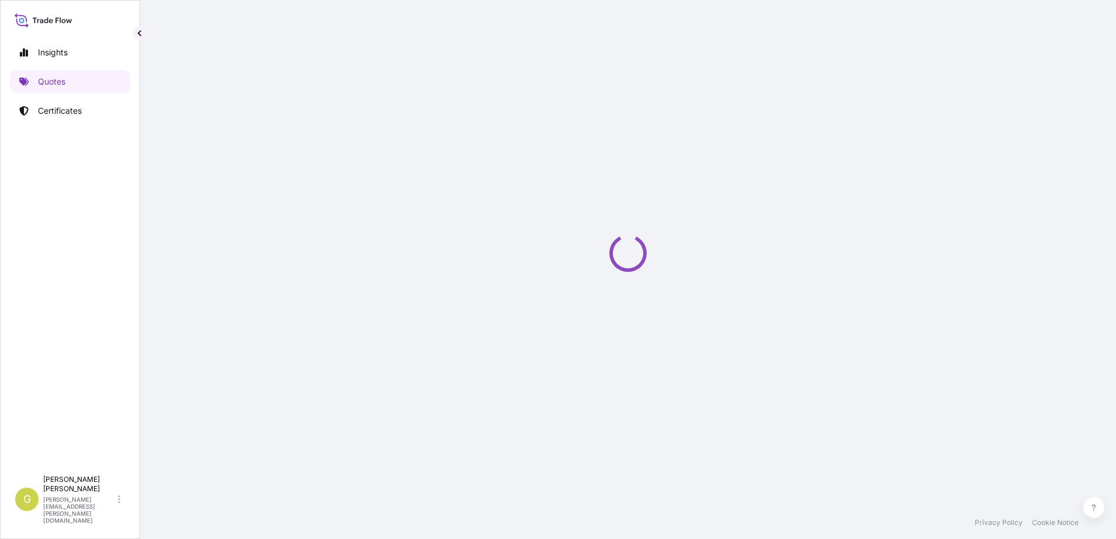
select select "Sea"
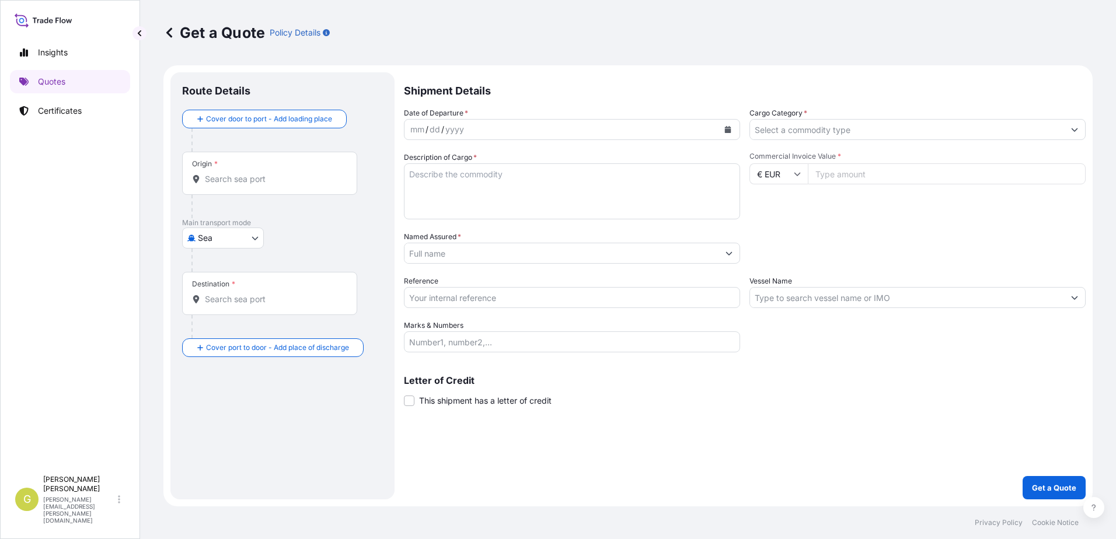
click at [289, 184] on input "Origin *" at bounding box center [274, 179] width 138 height 12
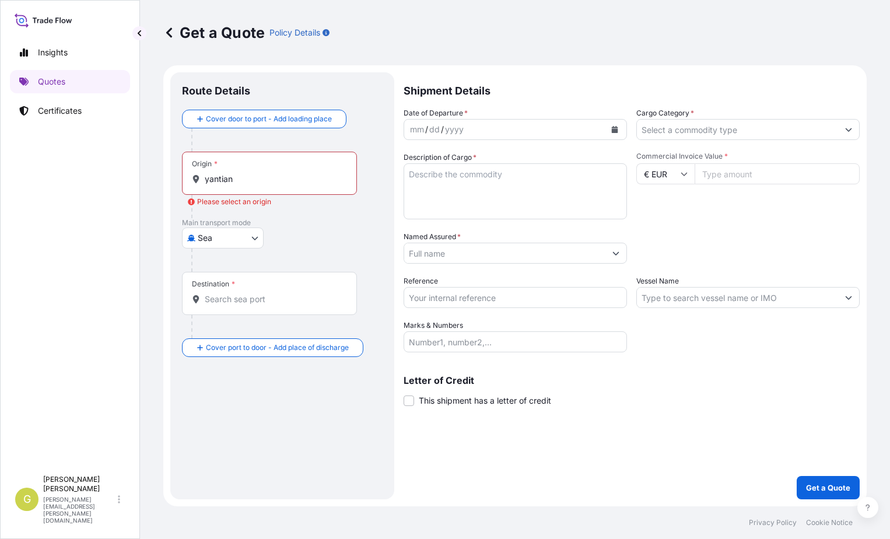
drag, startPoint x: 239, startPoint y: 179, endPoint x: 187, endPoint y: 179, distance: 51.4
click at [237, 179] on input "yantian" at bounding box center [274, 179] width 138 height 12
click at [187, 179] on div "Origin * yantian" at bounding box center [269, 173] width 175 height 43
click at [205, 179] on input "yantian" at bounding box center [274, 179] width 138 height 12
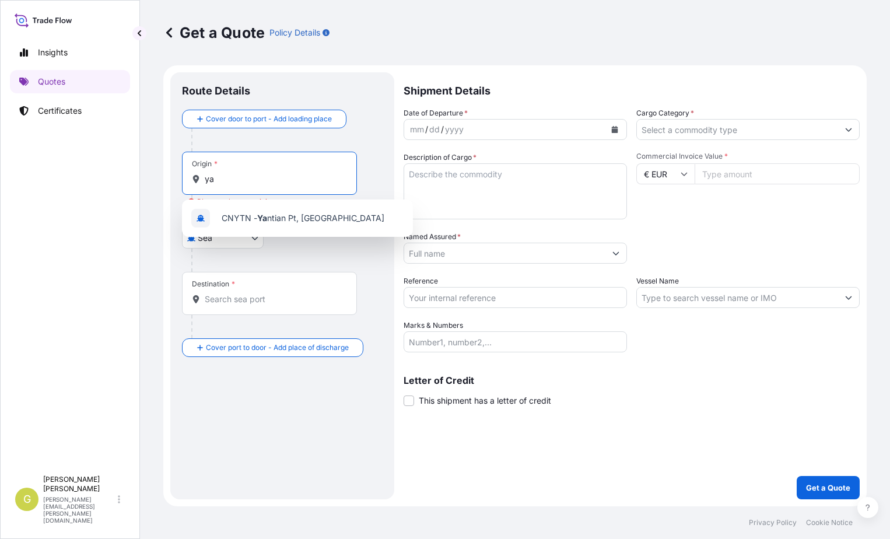
type input "y"
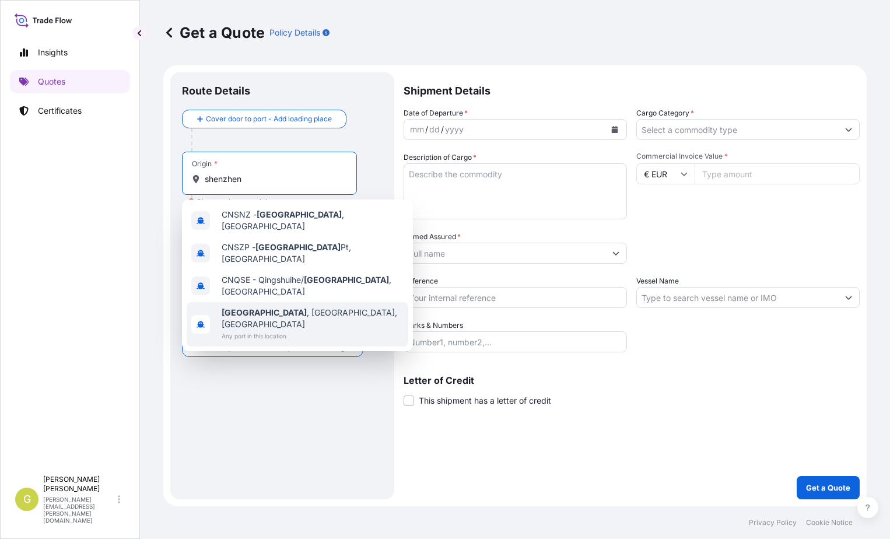
click at [280, 307] on span "[GEOGRAPHIC_DATA] , [GEOGRAPHIC_DATA], [GEOGRAPHIC_DATA]" at bounding box center [313, 318] width 182 height 23
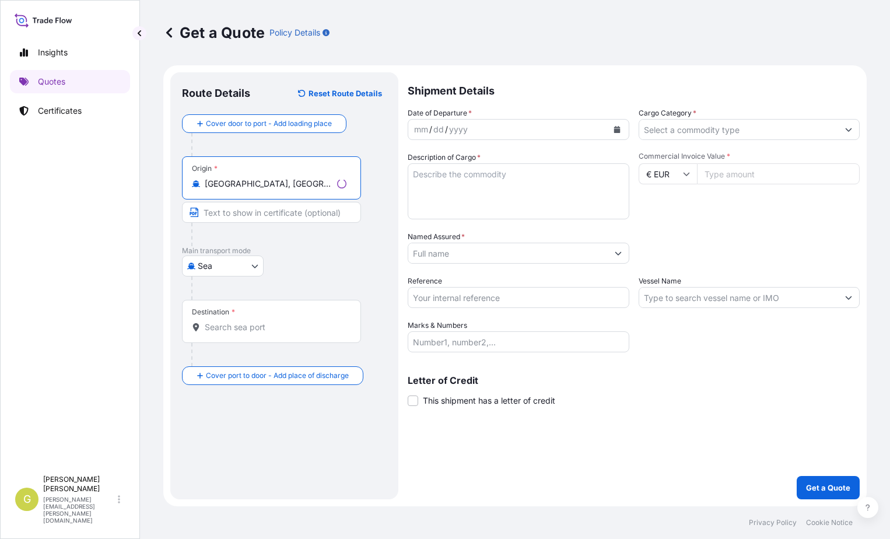
type input "[GEOGRAPHIC_DATA], [GEOGRAPHIC_DATA], [GEOGRAPHIC_DATA]"
click at [242, 214] on input "Text to appear on certificate" at bounding box center [271, 212] width 179 height 21
type input "Yantian, [GEOGRAPHIC_DATA]"
click at [264, 325] on input "Destination *" at bounding box center [274, 328] width 138 height 12
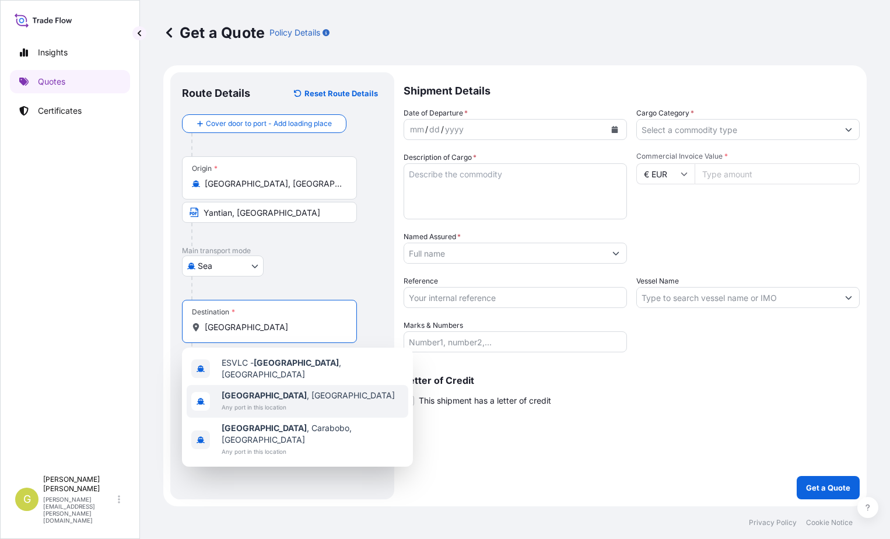
click at [270, 396] on span "[GEOGRAPHIC_DATA] , [GEOGRAPHIC_DATA]" at bounding box center [308, 396] width 173 height 12
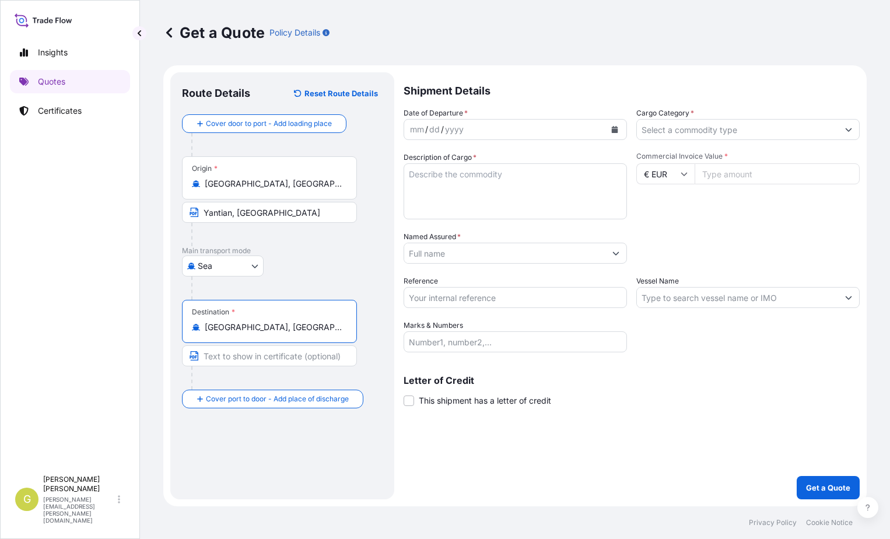
type input "[GEOGRAPHIC_DATA], [GEOGRAPHIC_DATA]"
click at [616, 127] on icon "Calendar" at bounding box center [615, 129] width 6 height 7
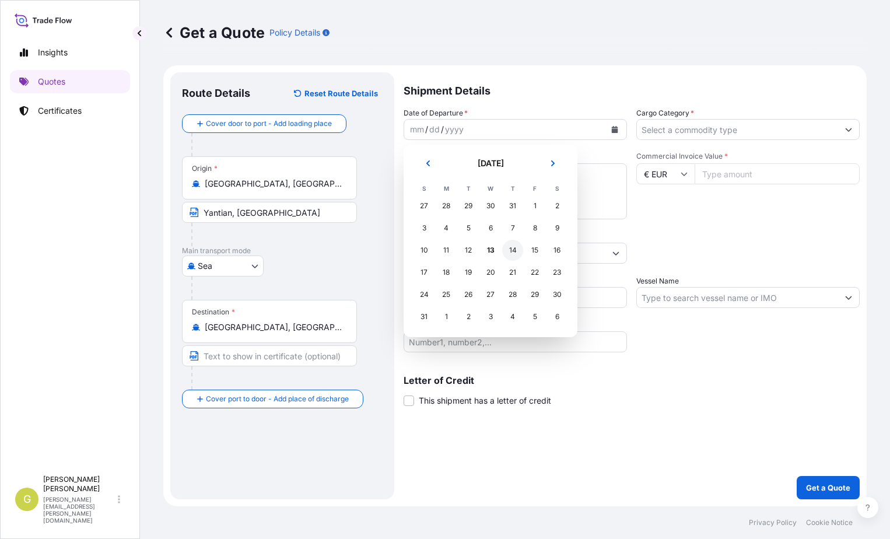
click at [510, 254] on div "14" at bounding box center [512, 250] width 21 height 21
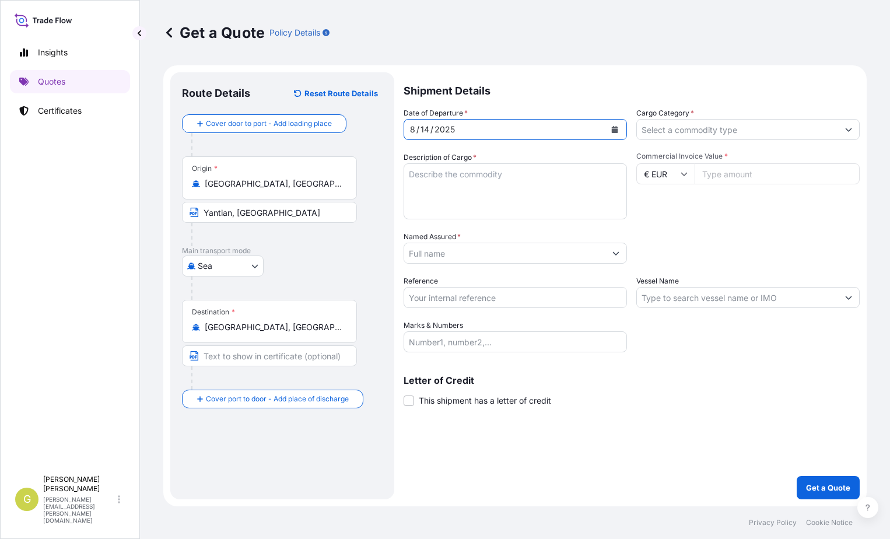
click at [616, 131] on icon "Calendar" at bounding box center [615, 129] width 6 height 7
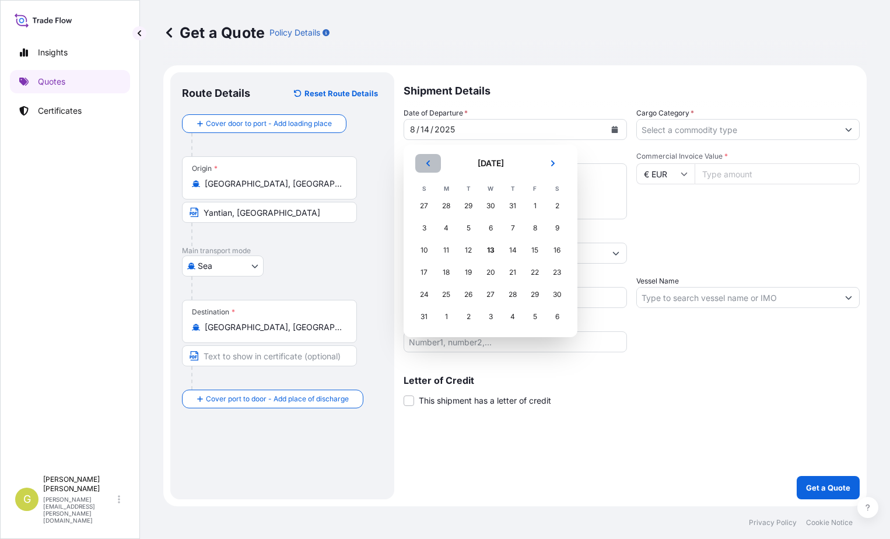
click at [429, 163] on icon "Previous" at bounding box center [428, 163] width 7 height 7
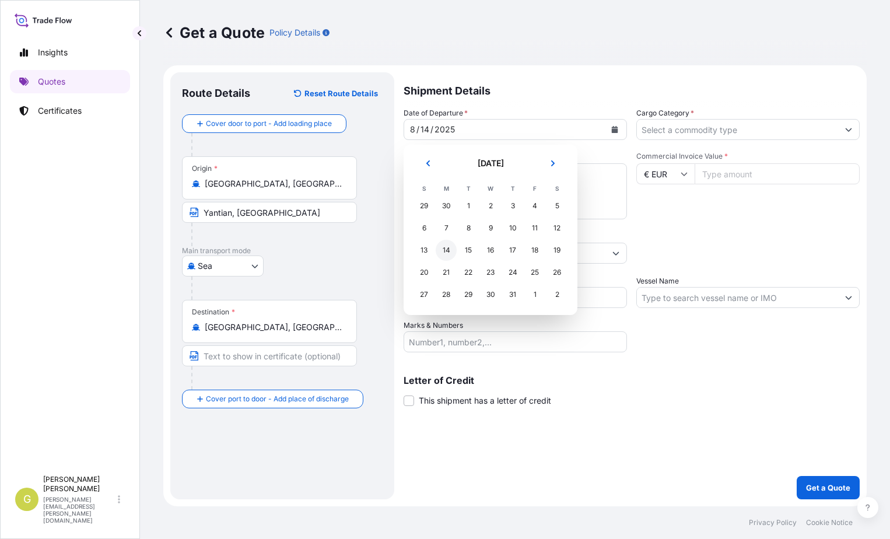
click at [450, 251] on div "14" at bounding box center [446, 250] width 21 height 21
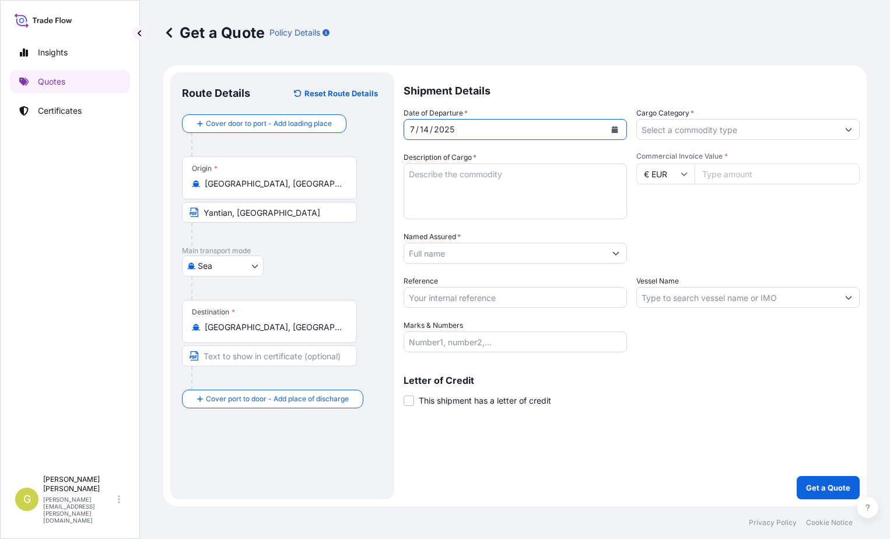
click at [746, 174] on input "Commercial Invoice Value *" at bounding box center [777, 173] width 165 height 21
type input "94731.62"
click at [445, 199] on textarea "Description of Cargo *" at bounding box center [515, 191] width 223 height 56
paste textarea "Energy Saving Lamps/Led lamps"
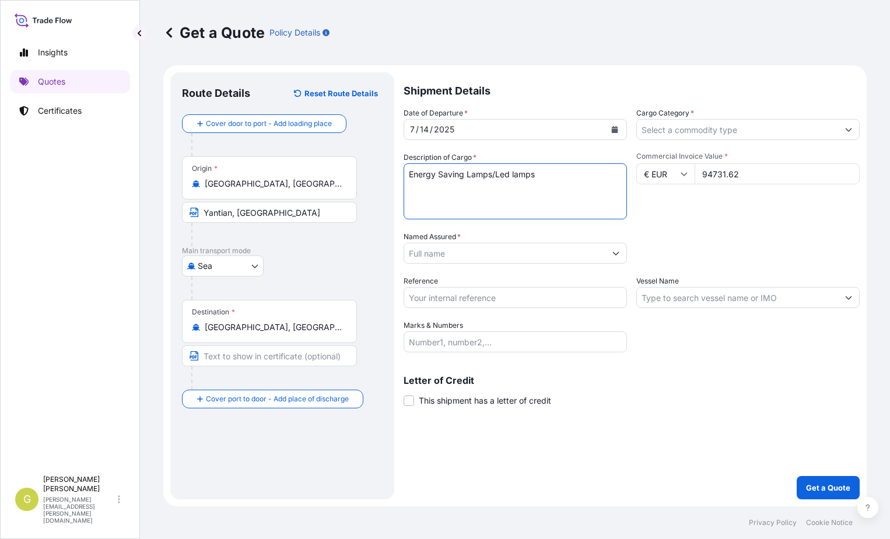
type textarea "Energy Saving Lamps/Led lamps"
click at [445, 248] on input "Named Assured *" at bounding box center [504, 253] width 201 height 21
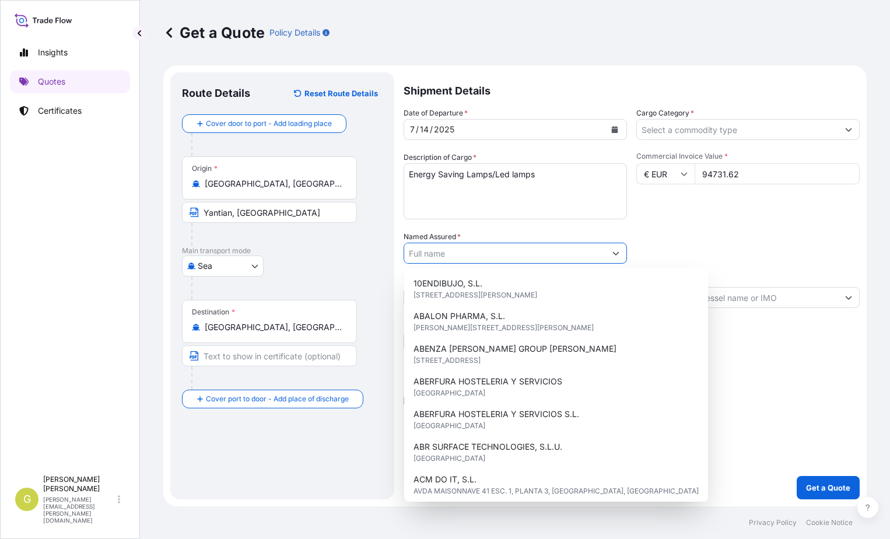
paste input "ALBEROLA"
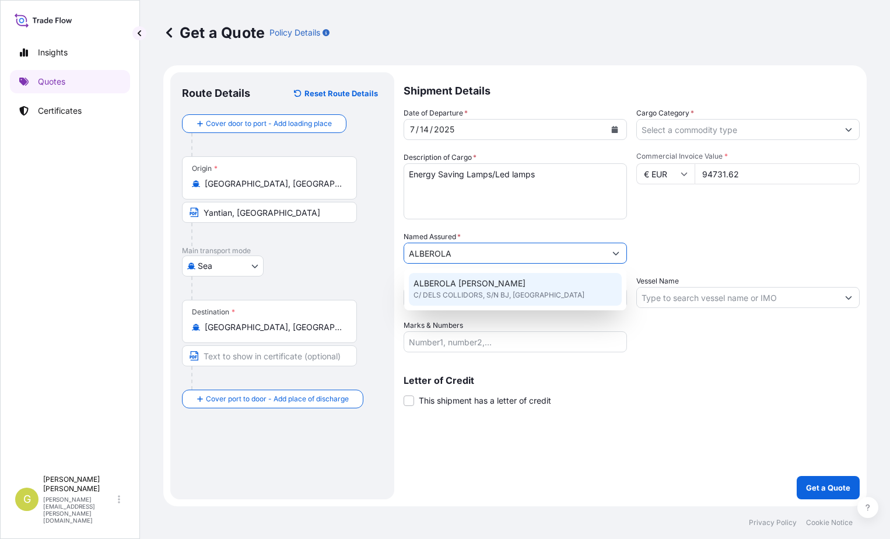
click at [479, 276] on div "ALBEROLA [PERSON_NAME] C/ DELS COLLIDORS, S/N BJ, [GEOGRAPHIC_DATA]" at bounding box center [515, 289] width 213 height 33
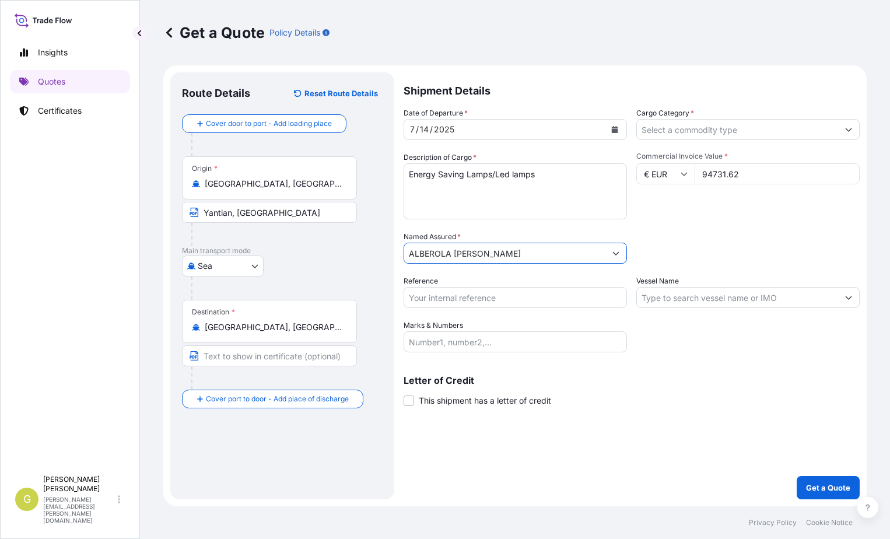
type input "ALBEROLA [PERSON_NAME]"
click at [467, 309] on div "Date of Departure * [DATE] Cargo Category * Description of Cargo * Energy Savin…" at bounding box center [632, 229] width 456 height 245
click at [467, 306] on input "Reference" at bounding box center [515, 297] width 223 height 21
type input "52485"
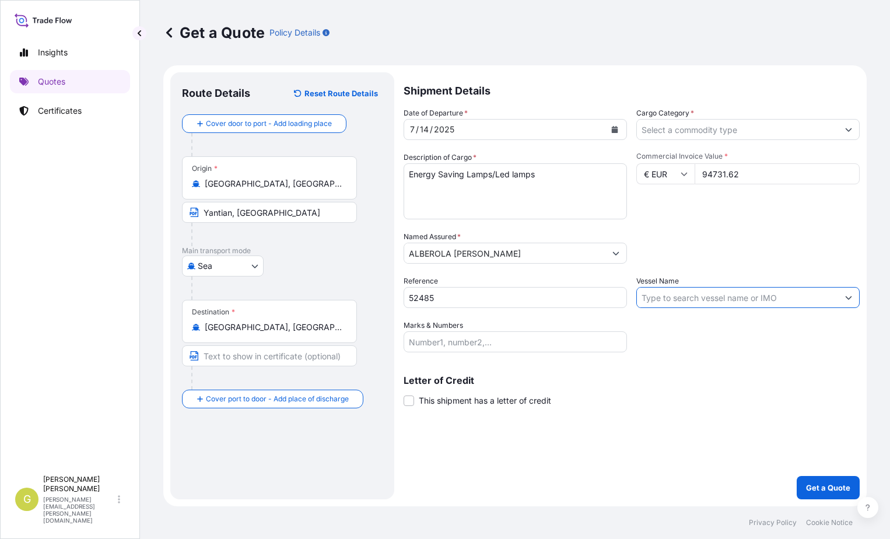
click at [661, 296] on input "Vessel Name" at bounding box center [737, 297] width 201 height 21
paste input "MAERSK"
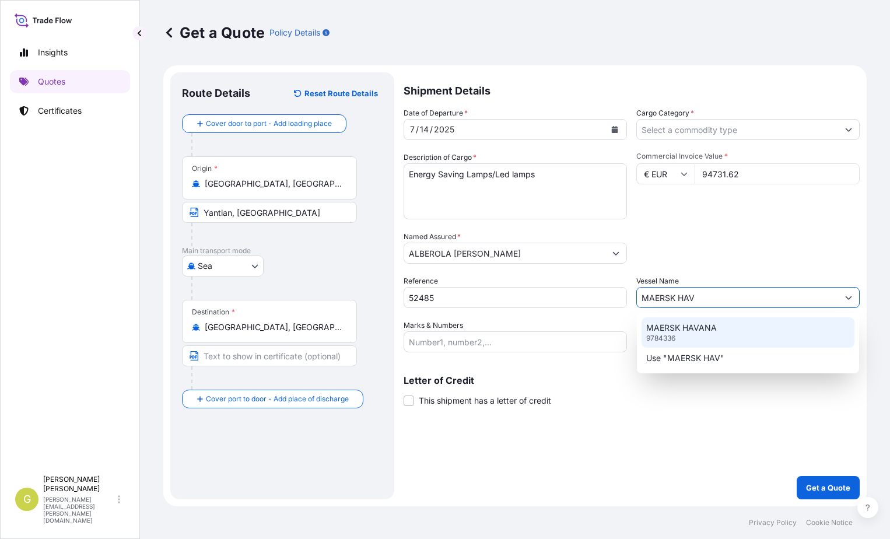
click at [696, 334] on div "MAERSK HAVANA 9784336" at bounding box center [748, 332] width 213 height 30
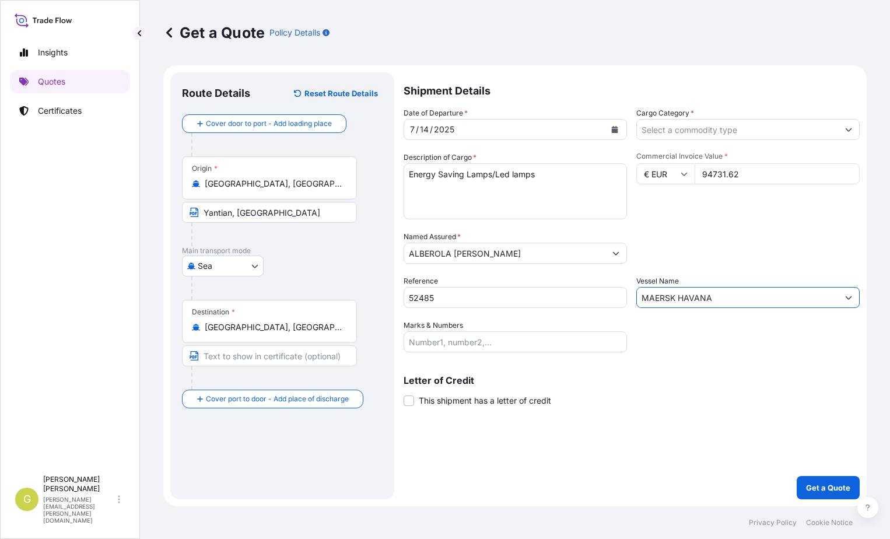
type input "MAERSK HAVANA"
click at [411, 403] on span at bounding box center [409, 401] width 11 height 11
click at [404, 394] on input "This shipment has a letter of credit" at bounding box center [404, 394] width 0 height 0
click at [411, 403] on span at bounding box center [409, 401] width 11 height 11
click at [404, 394] on input "This shipment has a letter of credit" at bounding box center [404, 394] width 0 height 0
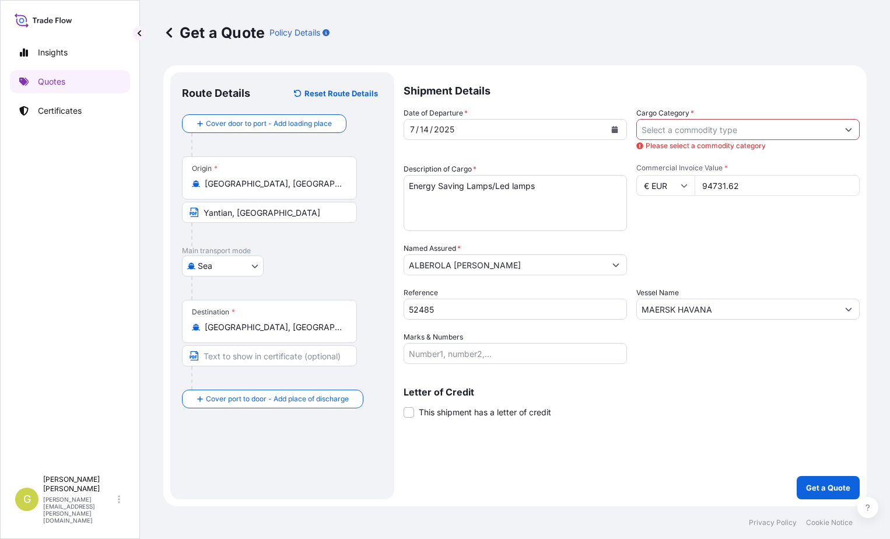
click at [442, 413] on span "This shipment has a letter of credit" at bounding box center [485, 413] width 132 height 12
click at [404, 406] on input "This shipment has a letter of credit" at bounding box center [404, 406] width 0 height 0
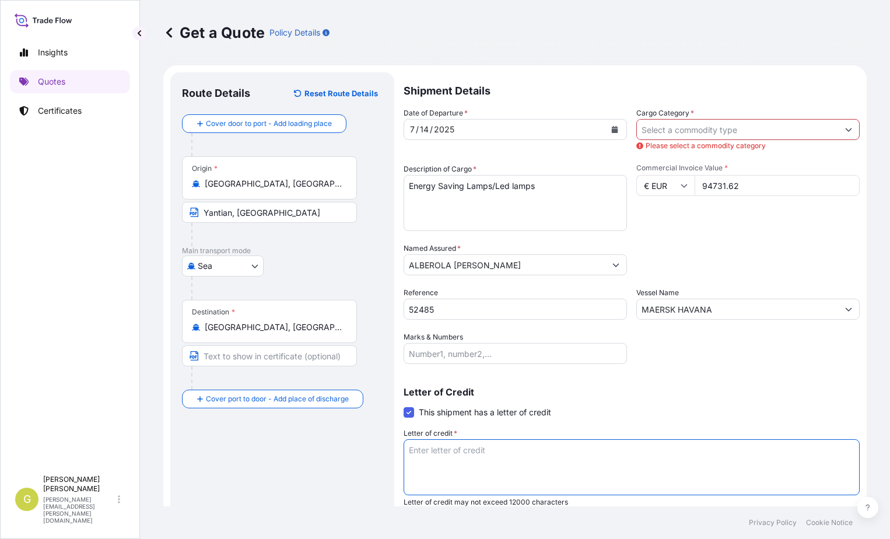
click at [463, 465] on textarea "Letter of credit *" at bounding box center [632, 467] width 456 height 56
paste textarea "ALBEROLA [PERSON_NAME] CL/DELS COLLIDORS, S/N - BJ"
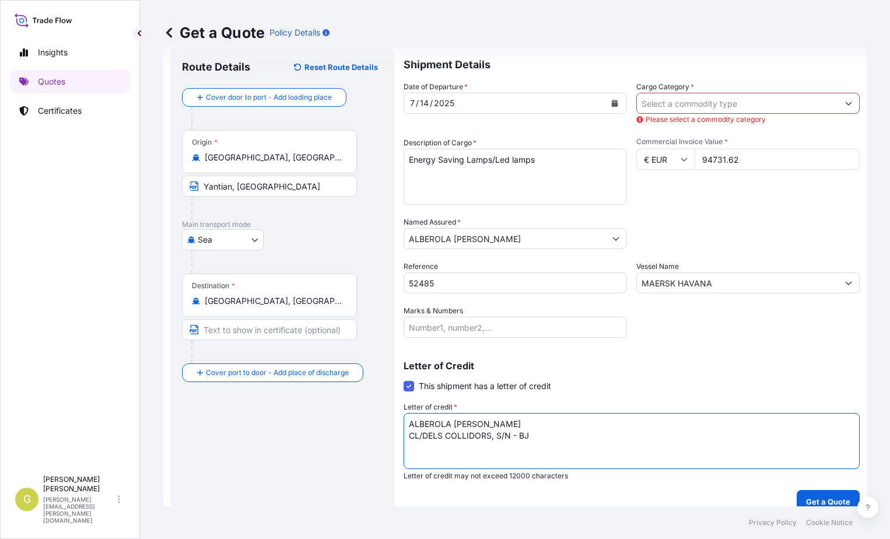
scroll to position [40, 0]
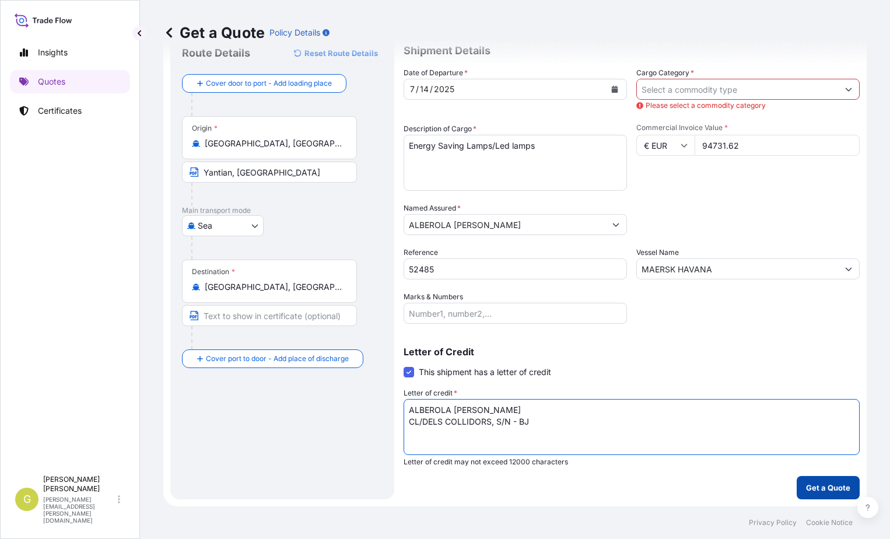
type textarea "ALBEROLA [PERSON_NAME] CL/DELS COLLIDORS, S/N - BJ"
click at [830, 492] on p "Get a Quote" at bounding box center [828, 488] width 44 height 12
click at [661, 92] on input "Cargo Category *" at bounding box center [737, 89] width 201 height 21
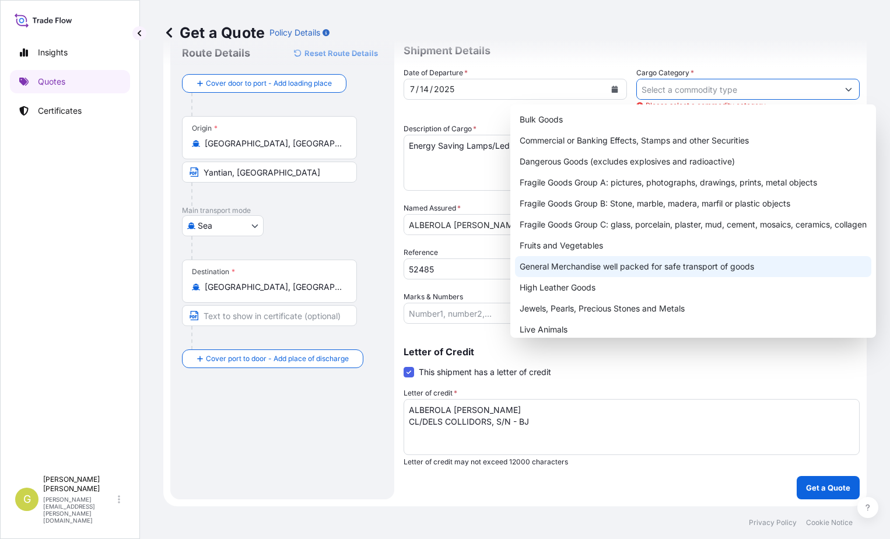
click at [613, 269] on div "General Merchandise well packed for safe transport of goods" at bounding box center [693, 266] width 357 height 21
type input "General Merchandise well packed for safe transport of goods"
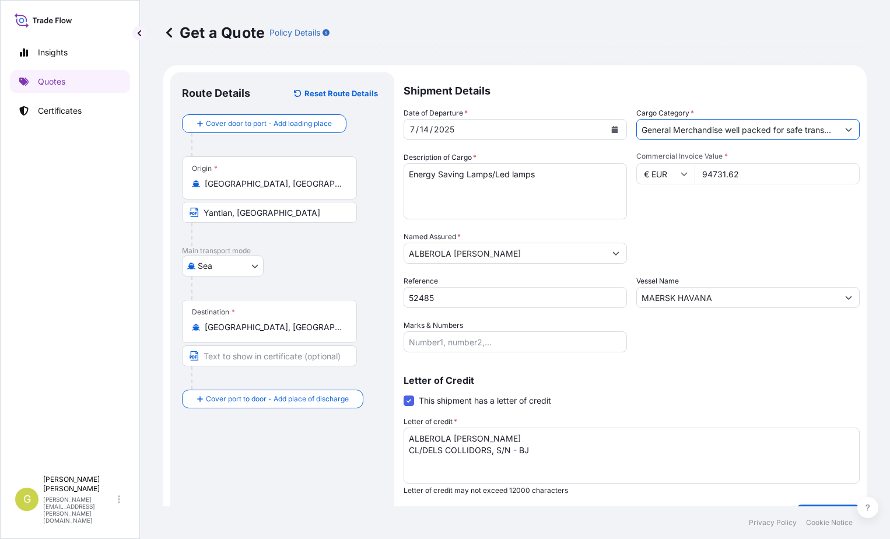
scroll to position [29, 0]
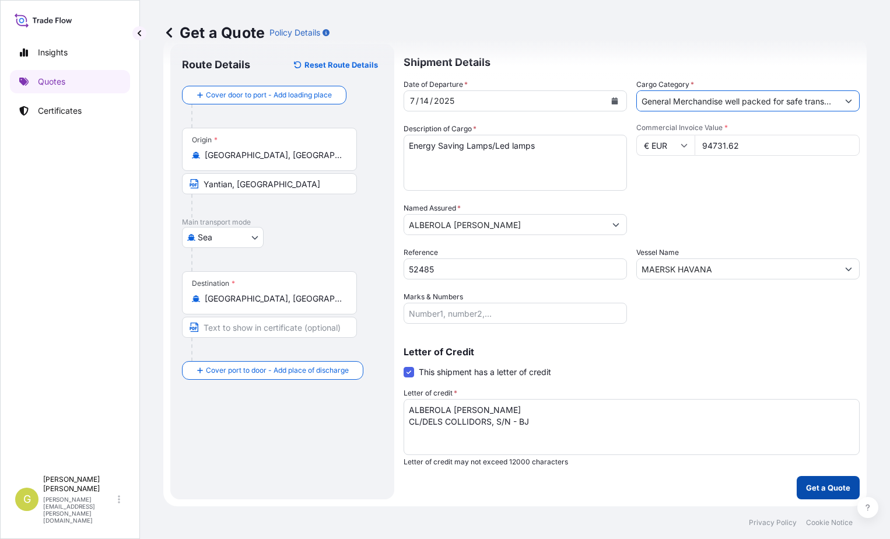
click at [806, 487] on p "Get a Quote" at bounding box center [828, 488] width 44 height 12
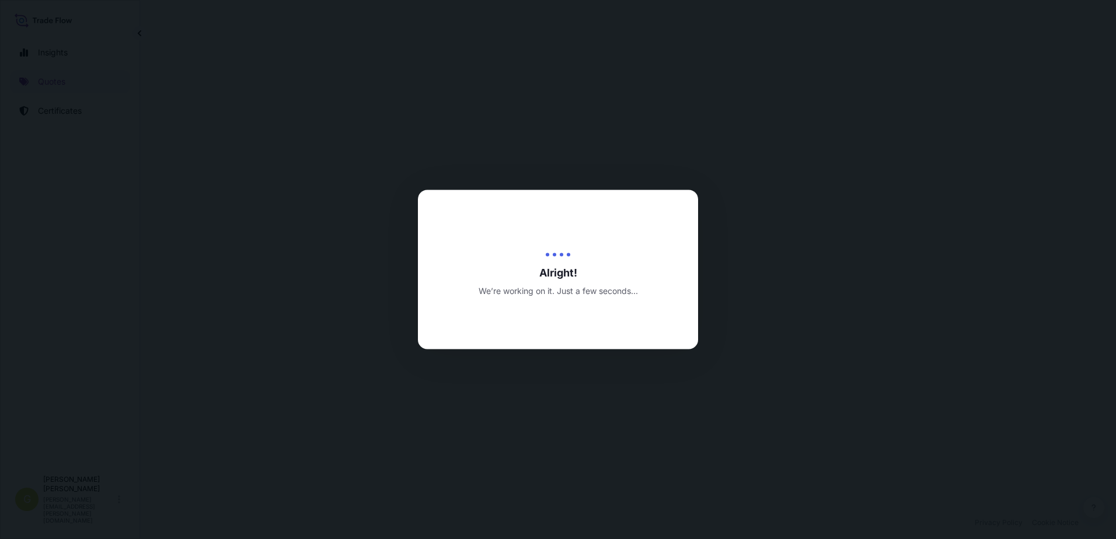
select select "Sea"
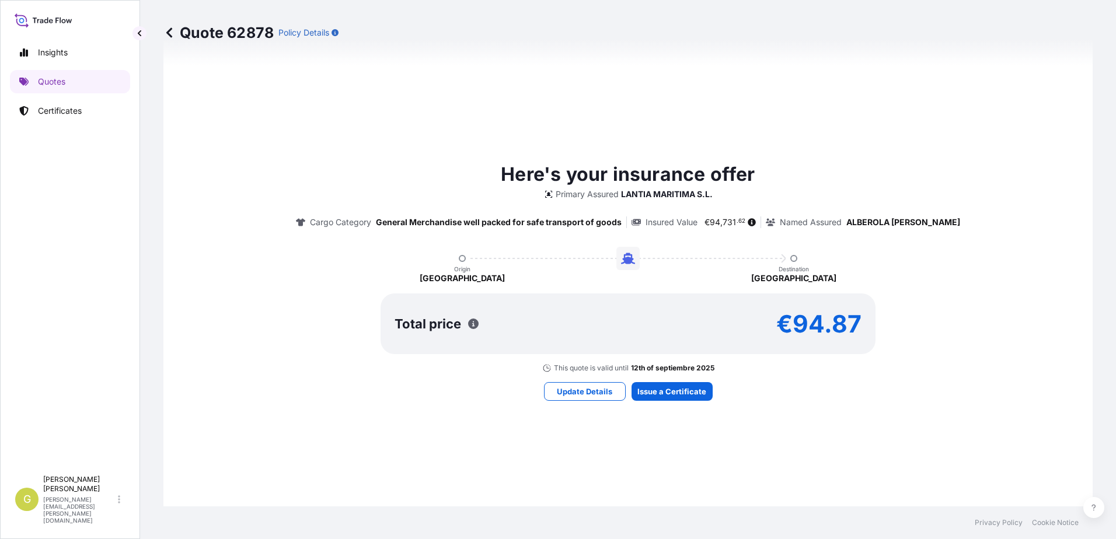
scroll to position [783, 0]
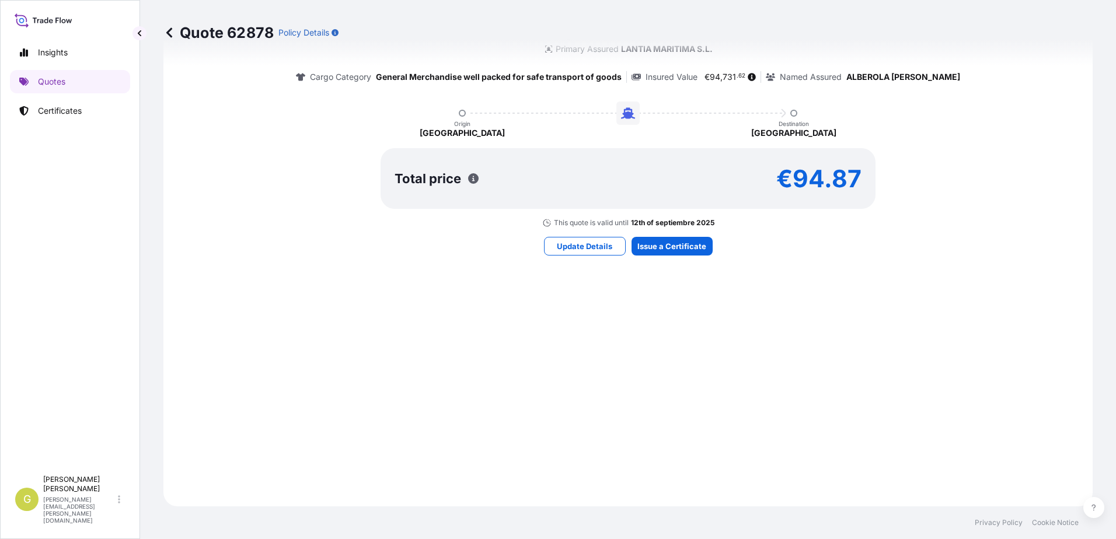
click at [662, 258] on div "Here's your insurance offer Primary Assured LANTIA MARITIMA S.L. Cargo Category…" at bounding box center [628, 135] width 896 height 710
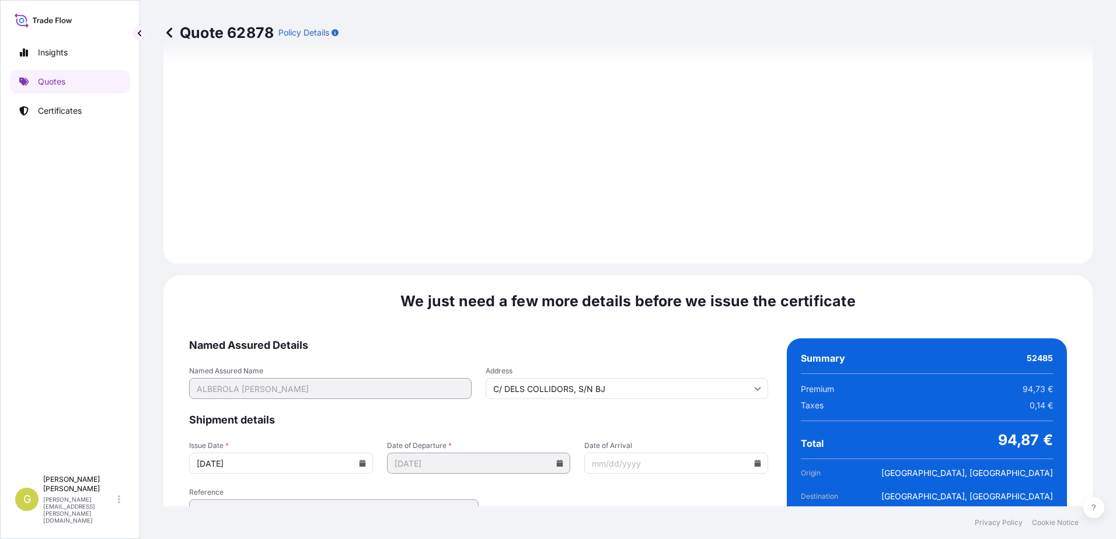
scroll to position [1395, 0]
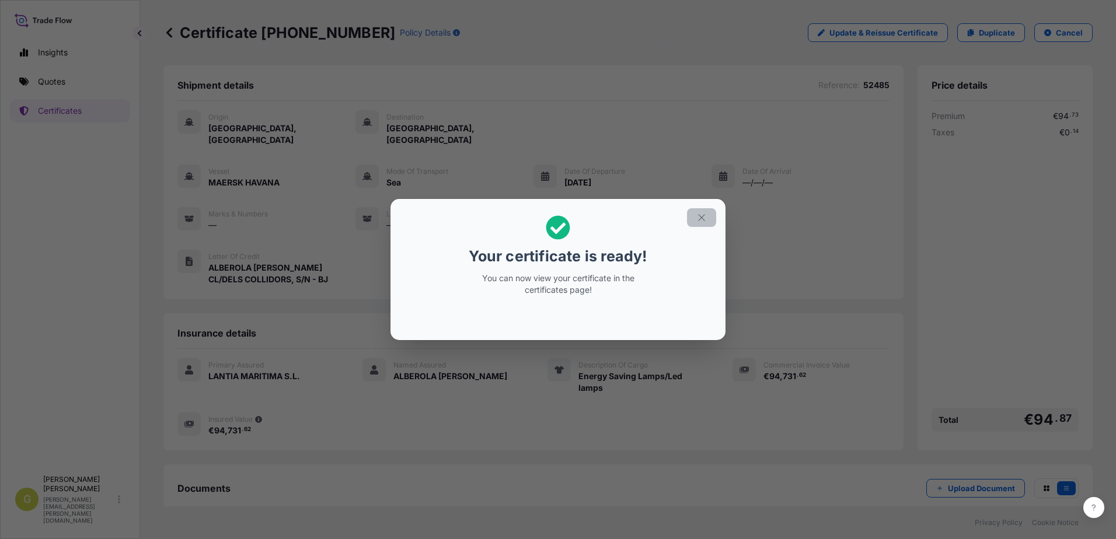
click at [699, 221] on icon "button" at bounding box center [701, 217] width 11 height 11
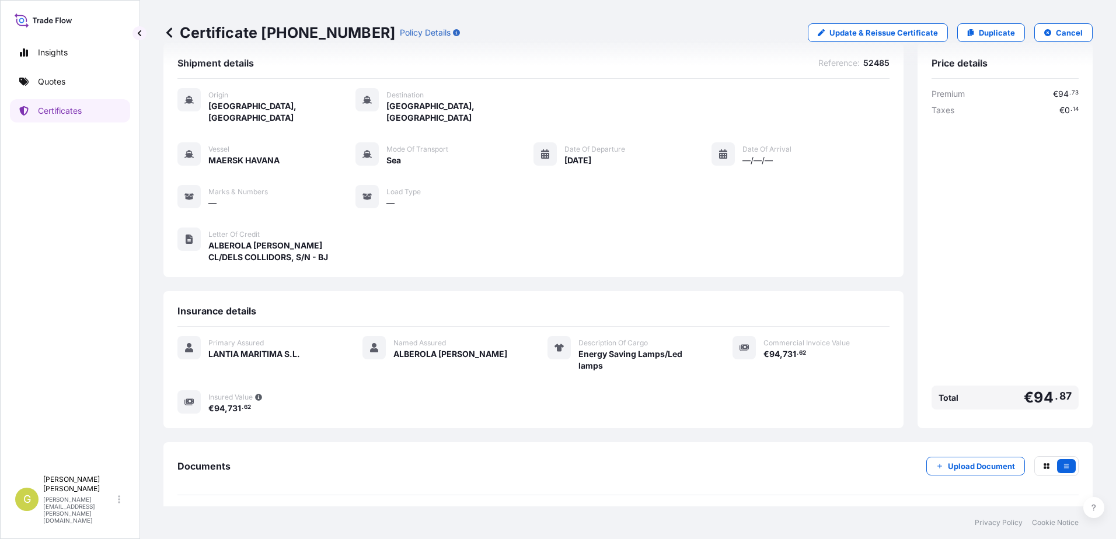
scroll to position [55, 0]
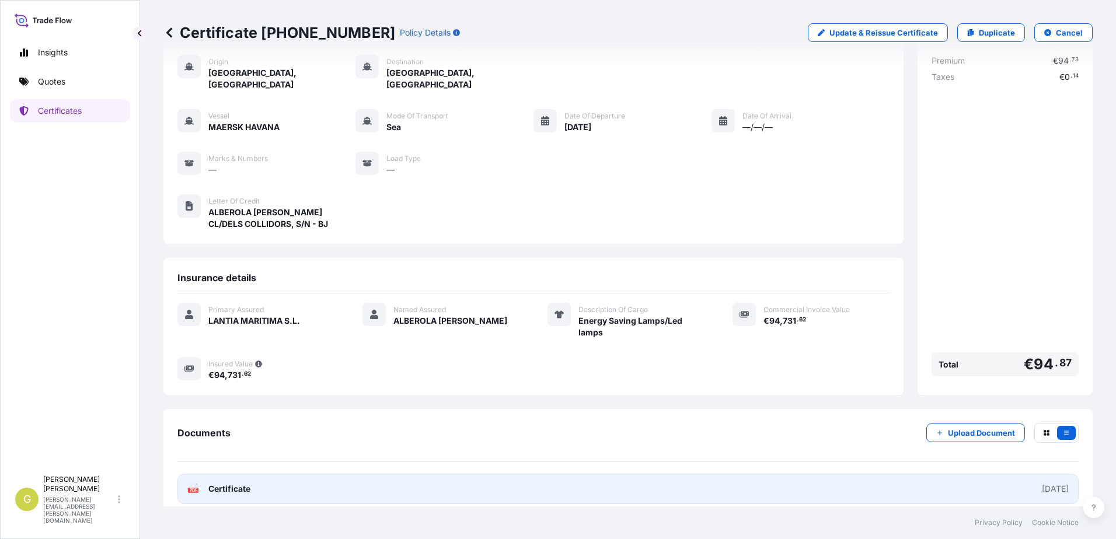
click at [473, 490] on link "PDF Certificate [DATE]" at bounding box center [627, 489] width 901 height 30
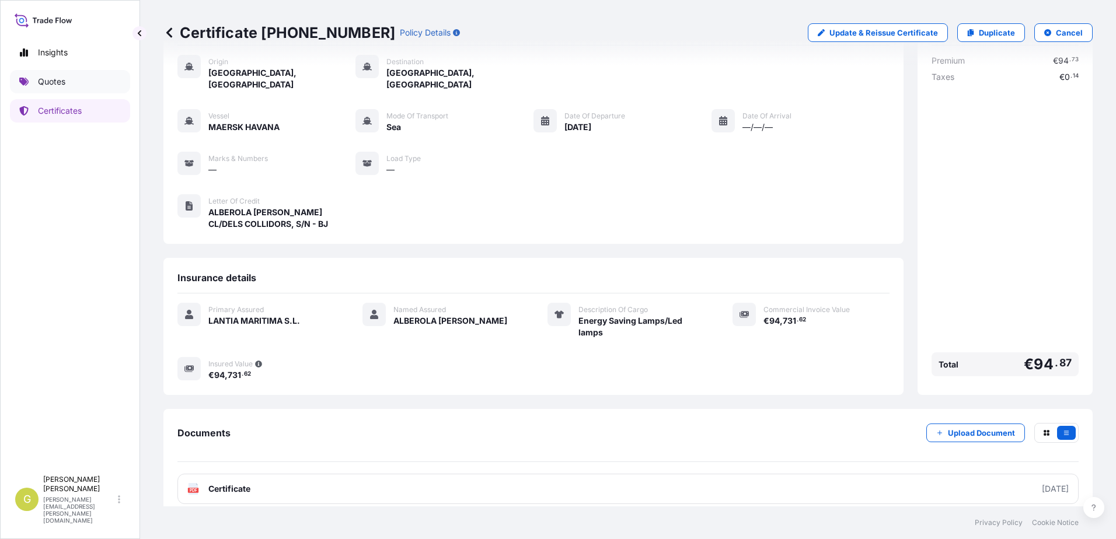
click at [66, 88] on link "Quotes" at bounding box center [70, 81] width 120 height 23
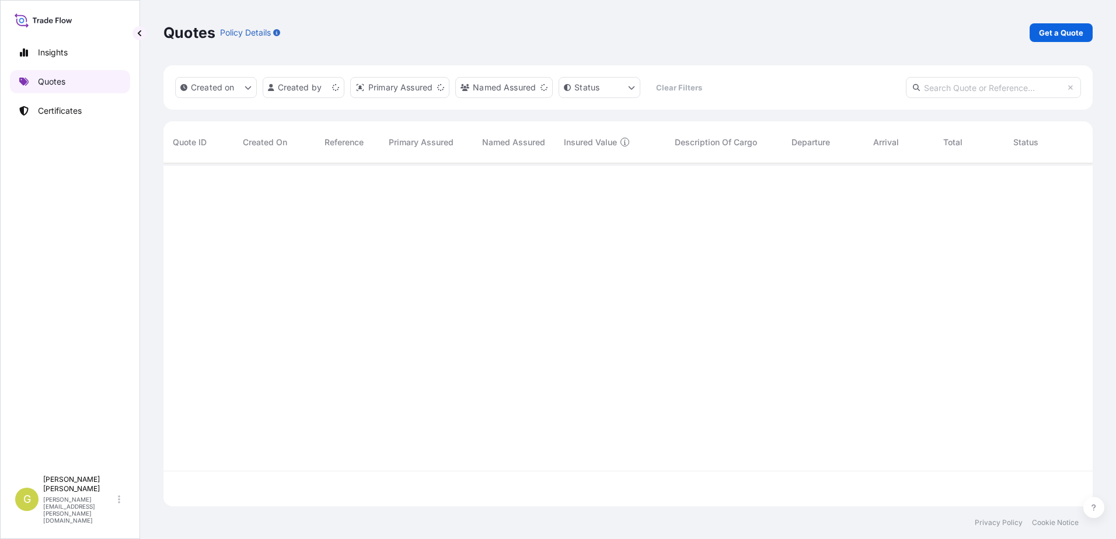
scroll to position [341, 920]
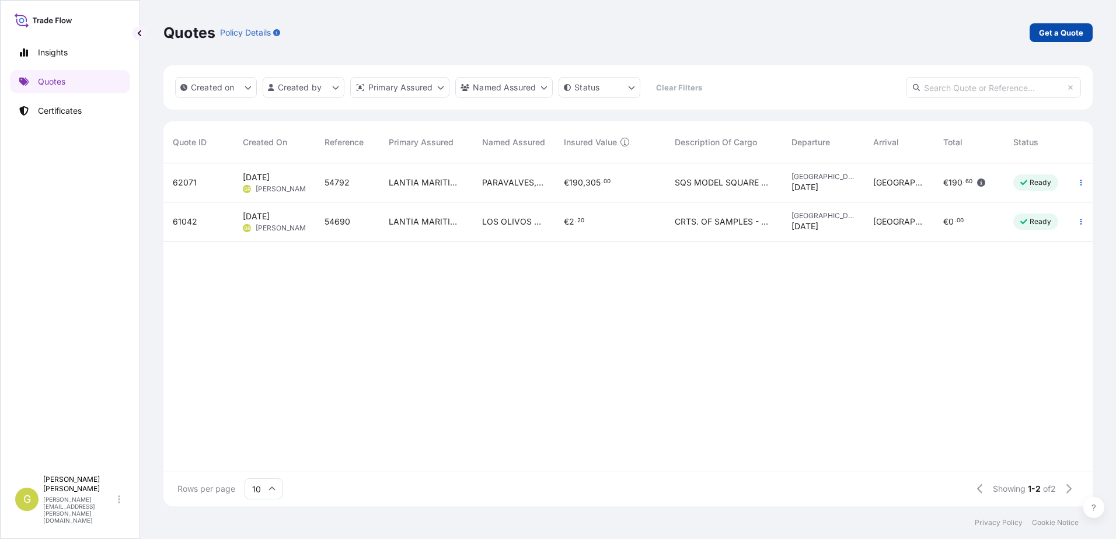
click at [1065, 37] on p "Get a Quote" at bounding box center [1061, 33] width 44 height 12
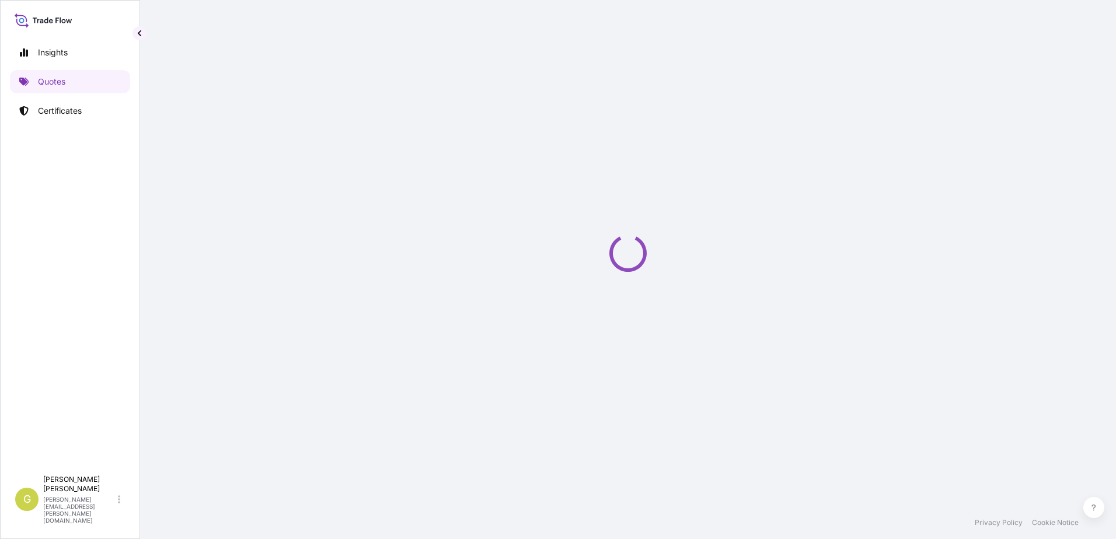
select select "Sea"
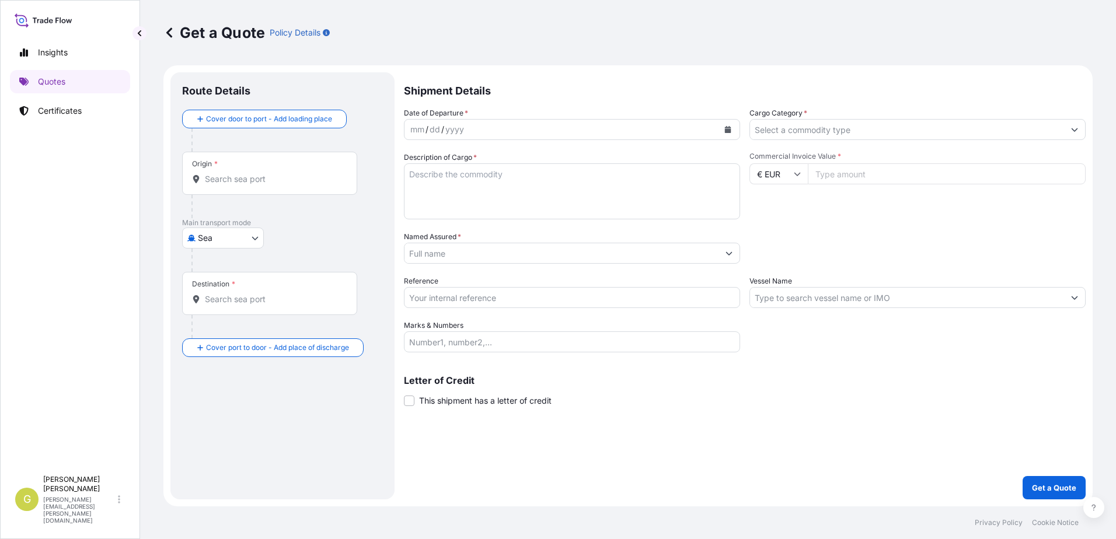
click at [256, 243] on body "Insights Quotes Certificates G [PERSON_NAME] [PERSON_NAME][EMAIL_ADDRESS][PERSO…" at bounding box center [558, 269] width 1116 height 539
click at [222, 266] on div "Air" at bounding box center [223, 268] width 72 height 21
click at [254, 169] on div "Origin *" at bounding box center [269, 177] width 175 height 43
click at [254, 178] on input "Origin *" at bounding box center [274, 184] width 138 height 12
click at [254, 170] on div "Origin *" at bounding box center [269, 177] width 175 height 43
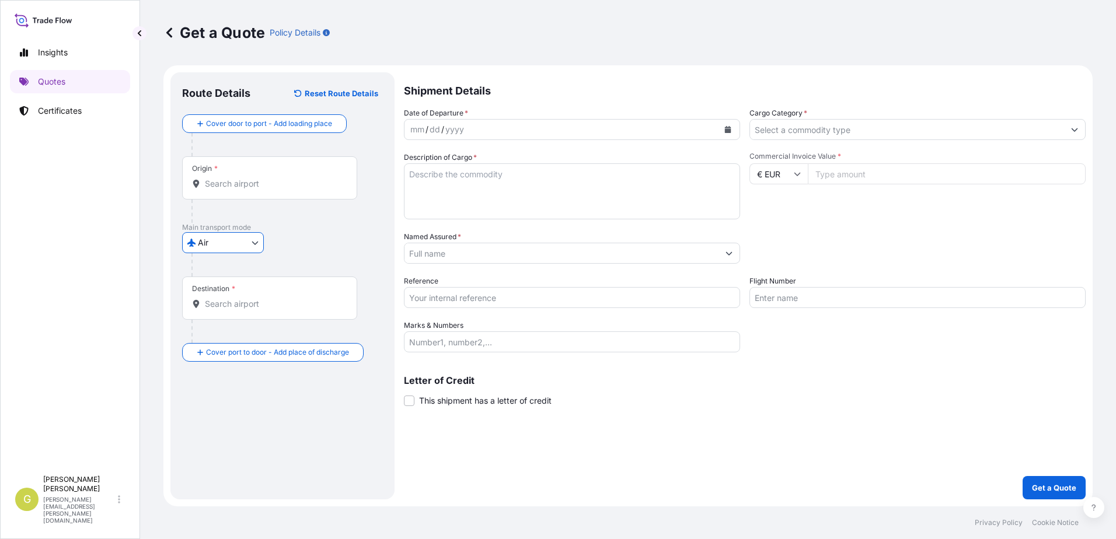
click at [254, 178] on input "Origin *" at bounding box center [274, 184] width 138 height 12
drag, startPoint x: 254, startPoint y: 170, endPoint x: 249, endPoint y: 184, distance: 15.5
click at [249, 184] on input "Origin * Please select an origin" at bounding box center [274, 184] width 138 height 12
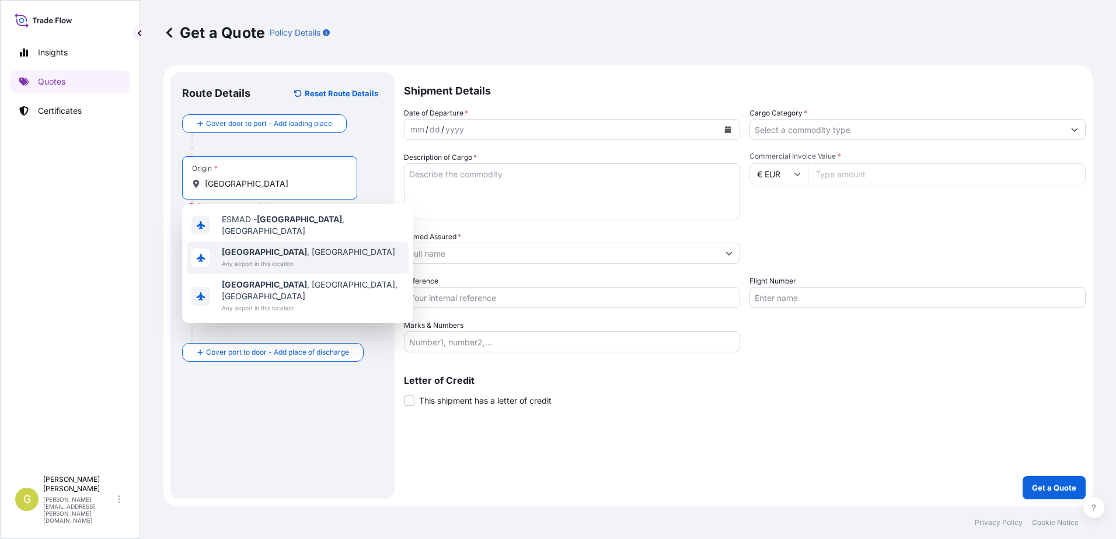
click at [252, 251] on span "[GEOGRAPHIC_DATA] , [GEOGRAPHIC_DATA]" at bounding box center [308, 252] width 173 height 12
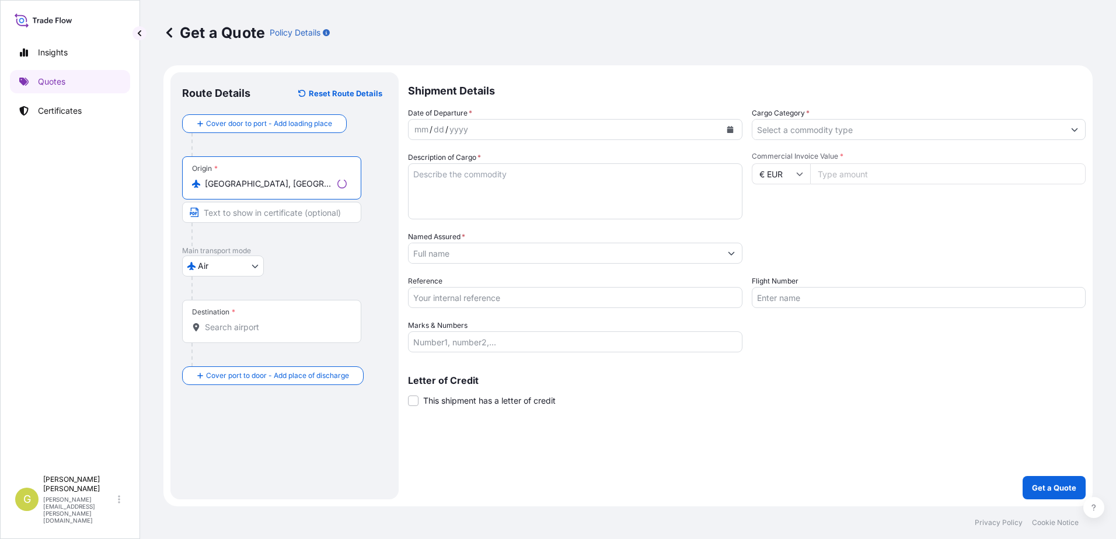
type input "[GEOGRAPHIC_DATA], [GEOGRAPHIC_DATA]"
click at [227, 328] on input "Destination *" at bounding box center [276, 328] width 142 height 12
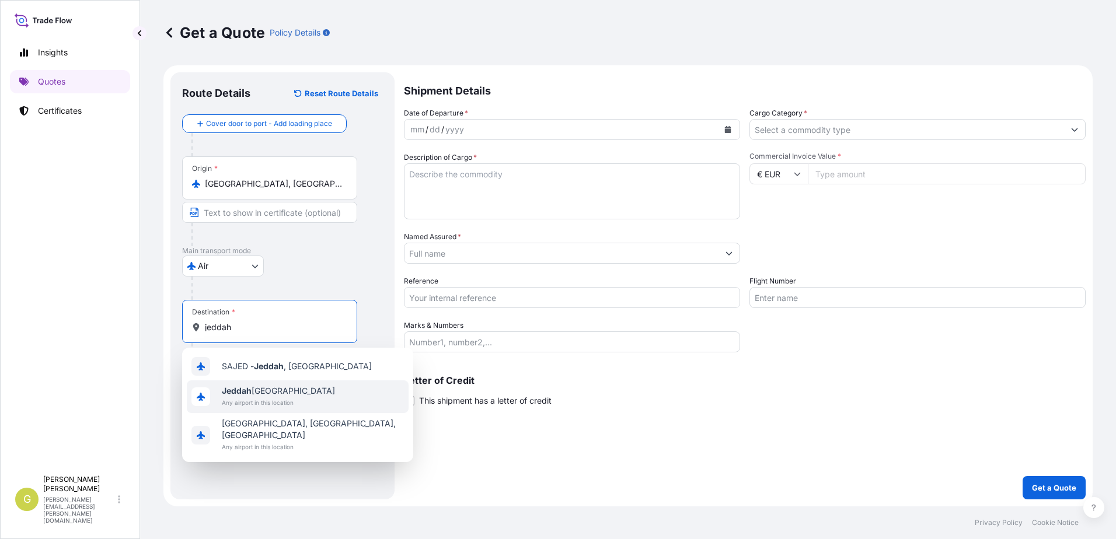
click at [256, 394] on span "Jeddah [GEOGRAPHIC_DATA]" at bounding box center [278, 391] width 113 height 12
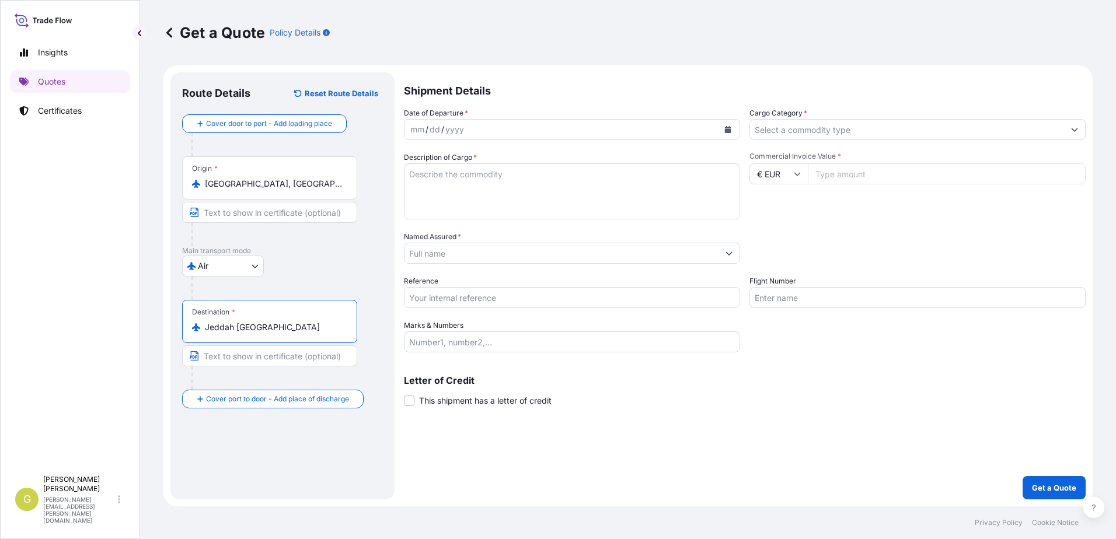
type input "Jeddah [GEOGRAPHIC_DATA]"
click at [726, 132] on icon "Calendar" at bounding box center [728, 129] width 6 height 7
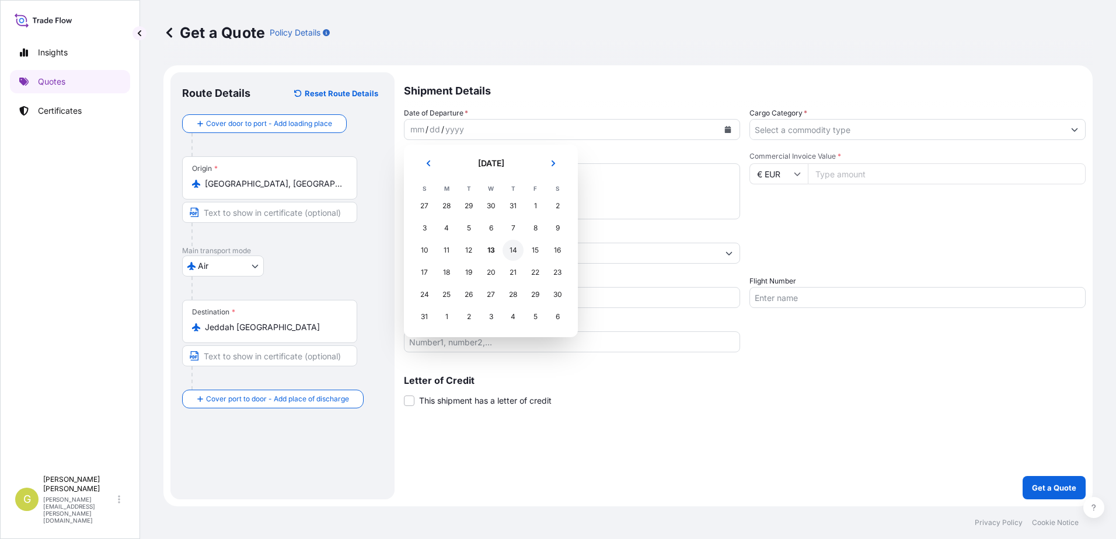
click at [512, 251] on div "14" at bounding box center [512, 250] width 21 height 21
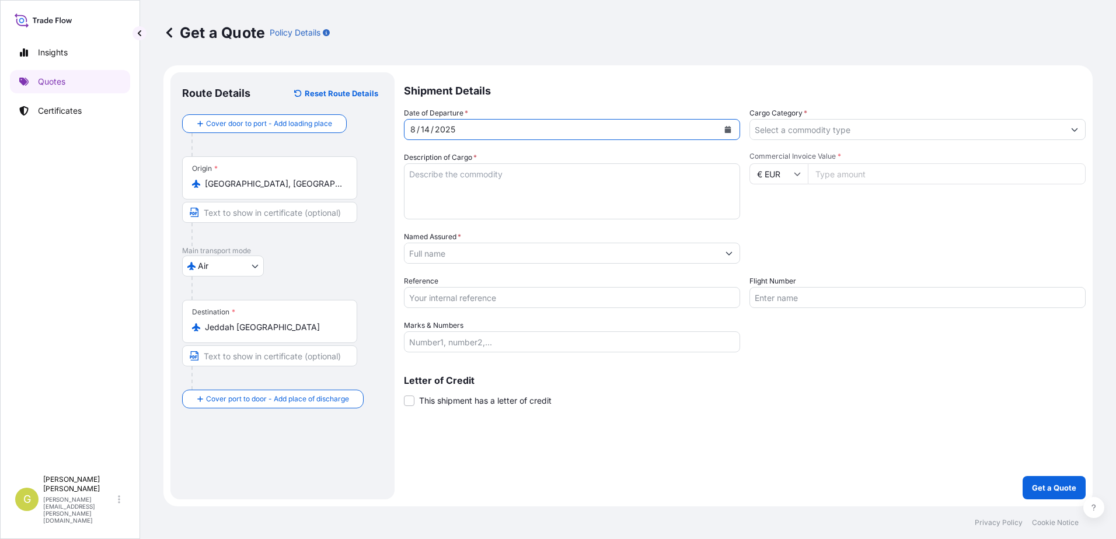
click at [846, 132] on input "Cargo Category *" at bounding box center [907, 129] width 314 height 21
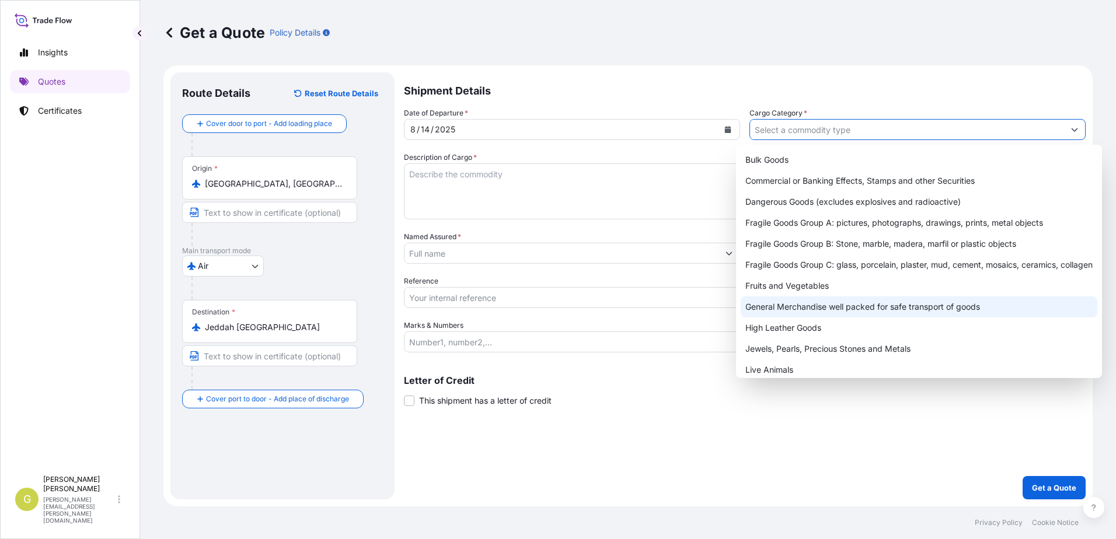
click at [812, 302] on div "General Merchandise well packed for safe transport of goods" at bounding box center [918, 306] width 357 height 21
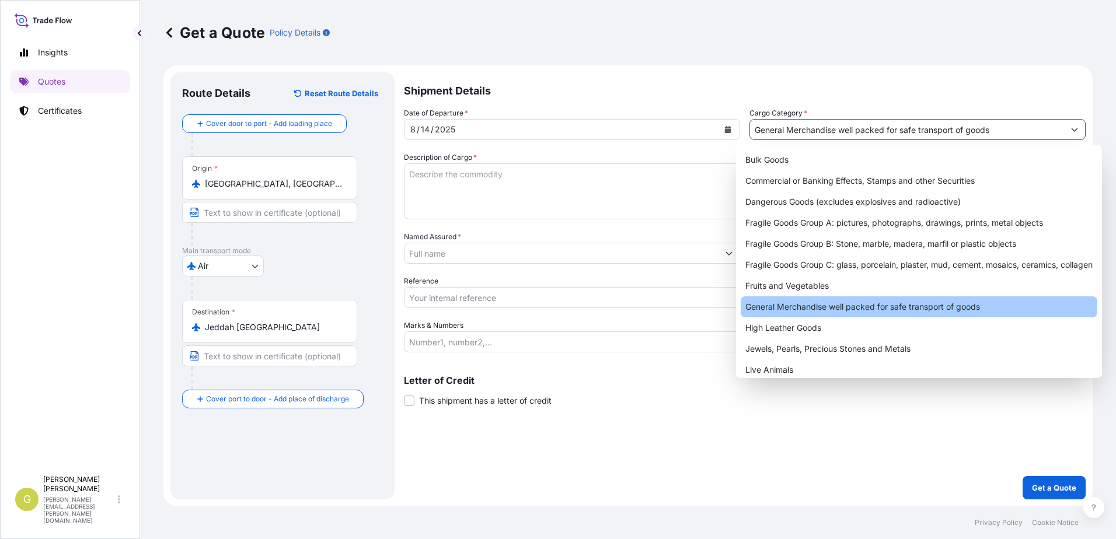
type input "General Merchandise well packed for safe transport of goods"
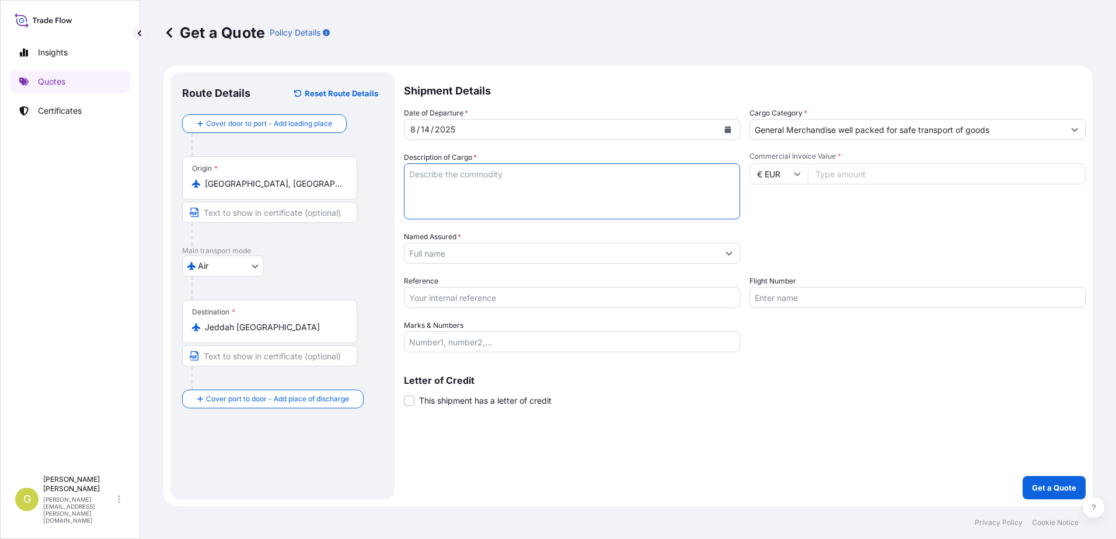
click at [603, 180] on textarea "Description of Cargo *" at bounding box center [572, 191] width 336 height 56
click at [438, 177] on textarea "Description of Cargo *" at bounding box center [572, 191] width 336 height 56
paste textarea "CHARGERS: H.S. CODE:8504 40 90 99 99 ACCESSORIESIRACKS: H.S, CODE: 8507 90 00 9…"
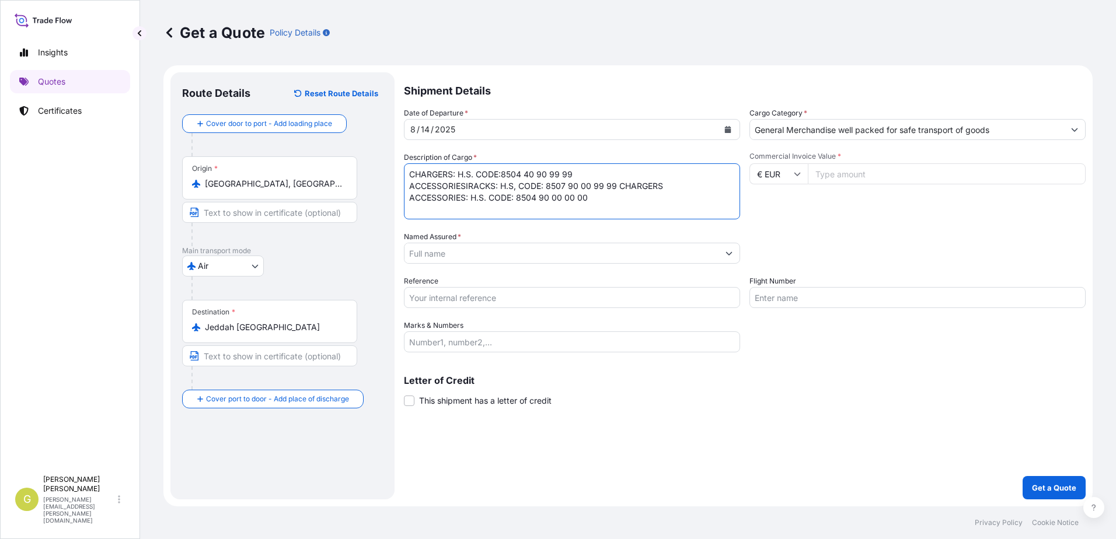
click at [616, 189] on textarea "CHARGERS: H.S. CODE:8504 40 90 99 99 ACCESSORIESIRACKS: H.S, CODE: 8507 90 00 9…" at bounding box center [572, 191] width 336 height 56
click at [502, 174] on textarea "CHARGERS: H.S. CODE:8504 40 90 99 99 ACCESSORIESIRACKS: H.S, CODE: 8507 90 00 9…" at bounding box center [572, 191] width 336 height 56
click at [501, 176] on textarea "CHARGERS: H.S. CODE:8504 40 90 99 99 ACCESSORIESIRACKS: H.S, CODE: 8507 90 00 9…" at bounding box center [572, 191] width 336 height 56
type textarea "CHARGERS: H.S. CODE: 8504 40 90 99 99 ACCESSORIESIRACKS: H.S, CODE: 8507 90 00 …"
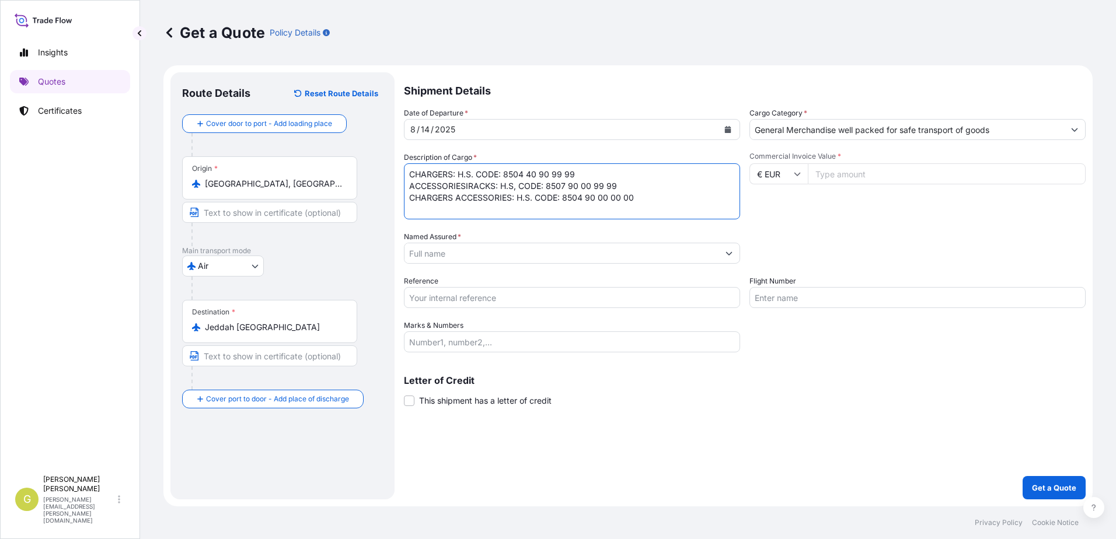
click at [841, 176] on input "Commercial Invoice Value *" at bounding box center [947, 173] width 278 height 21
type input "9732.08"
click at [498, 255] on input "Named Assured *" at bounding box center [561, 253] width 314 height 21
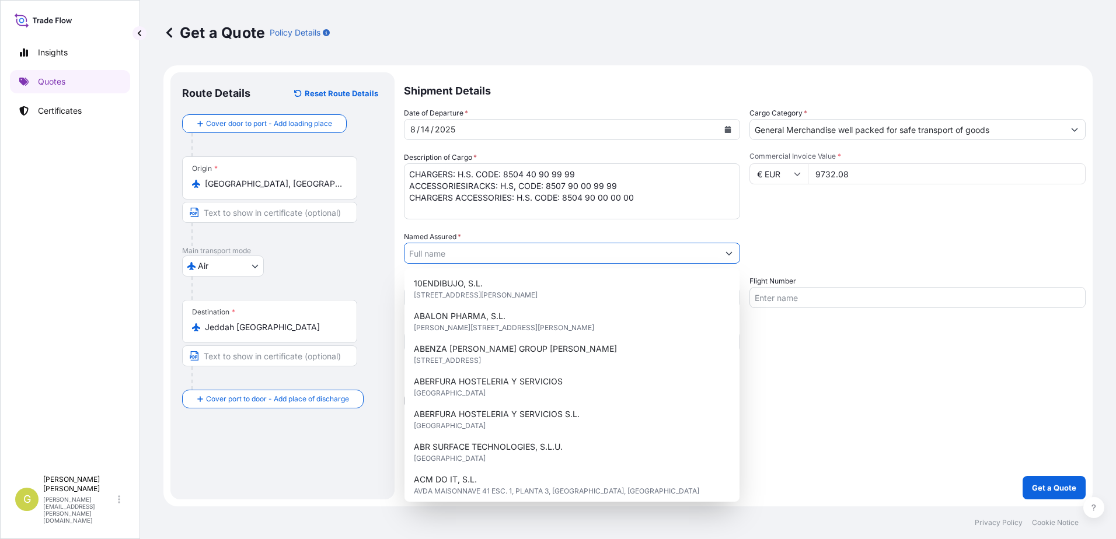
paste input "ALFANAR COMPANY 300050206400003 P.O. [STREET_ADDRESS][PERSON_NAME] [GEOGRAPHIC_…"
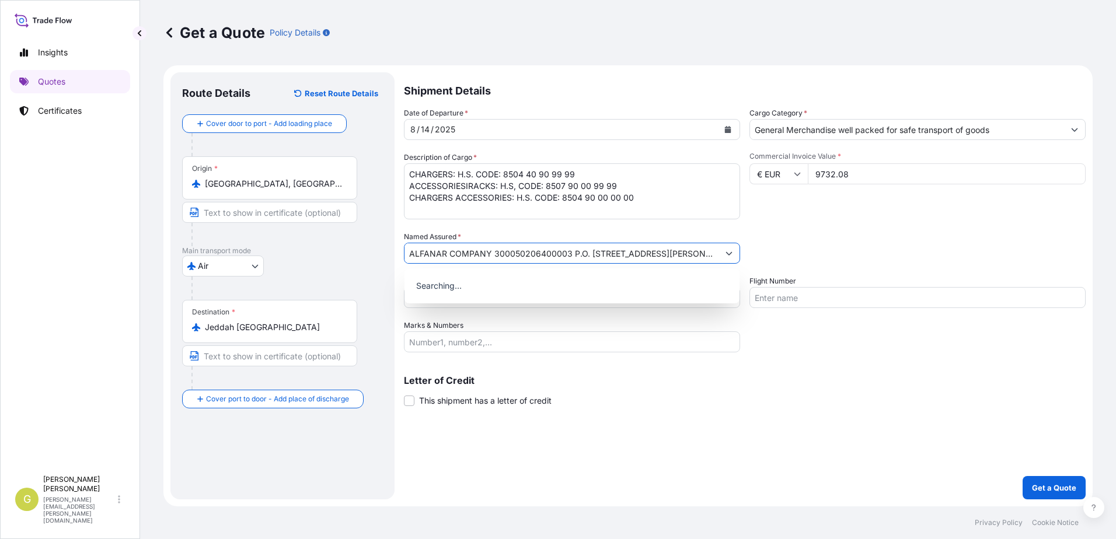
scroll to position [0, 76]
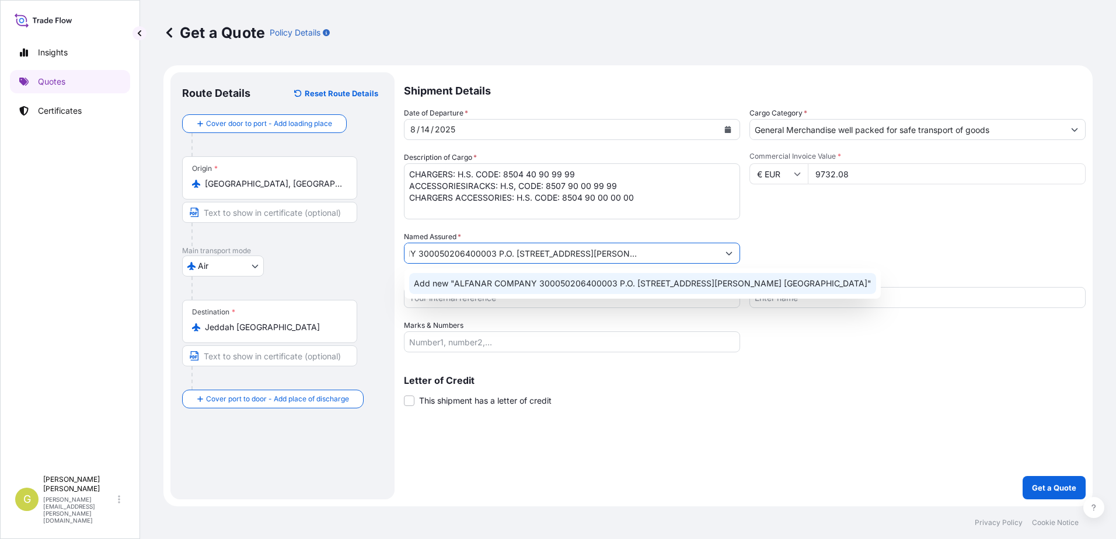
type input "ALFANAR COMPANY 300050206400003 P.O. [STREET_ADDRESS][PERSON_NAME] [GEOGRAPHIC_…"
click at [501, 330] on div "Marks & Numbers" at bounding box center [572, 336] width 336 height 33
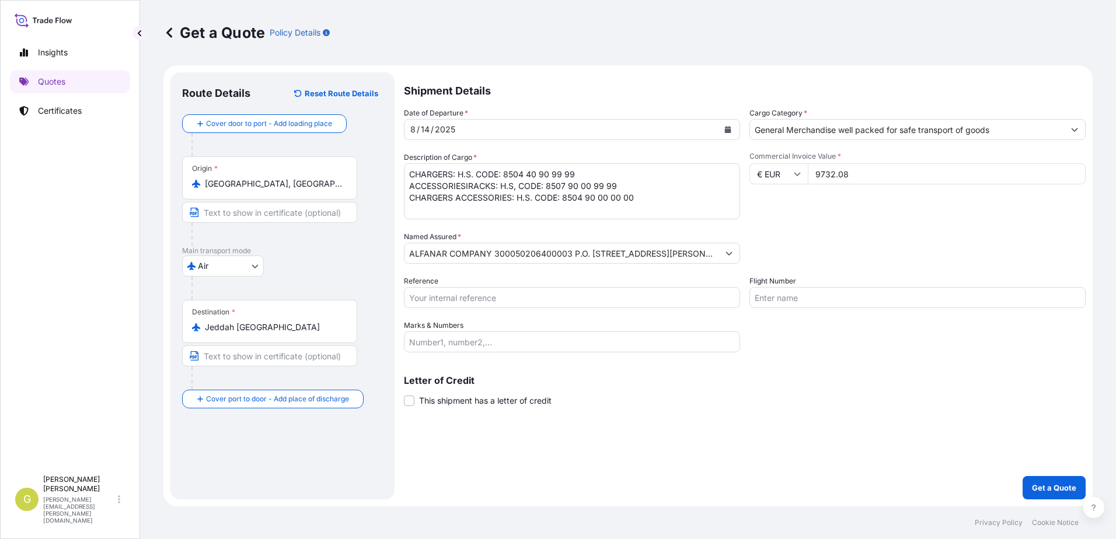
click at [482, 257] on input "ALFANAR COMPANY 300050206400003 P.O. [STREET_ADDRESS][PERSON_NAME] [GEOGRAPHIC_…" at bounding box center [561, 253] width 314 height 21
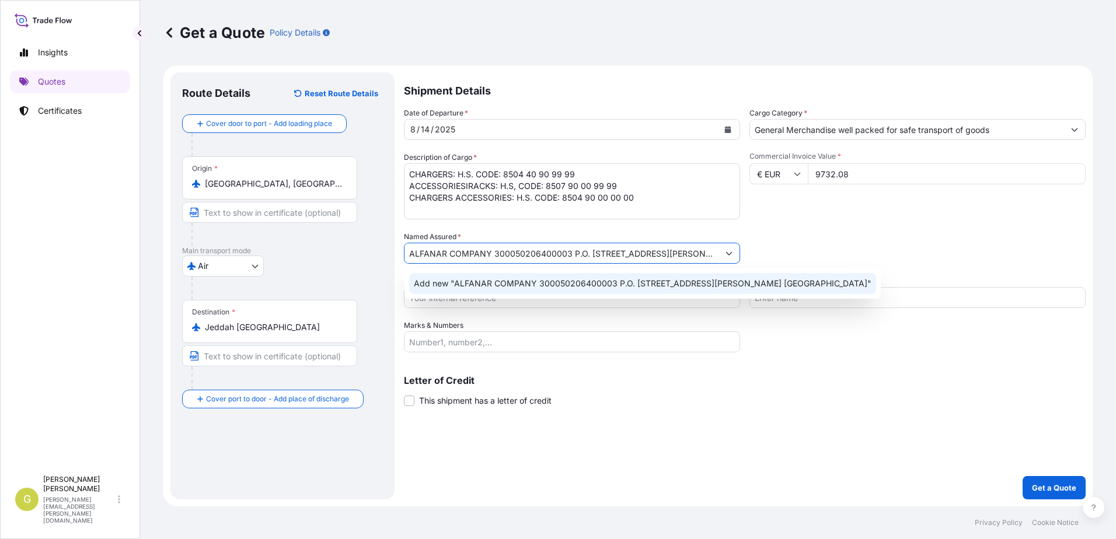
click at [481, 282] on span "Add new "ALFANAR COMPANY 300050206400003 P.O. [STREET_ADDRESS][PERSON_NAME] [GE…" at bounding box center [642, 284] width 457 height 12
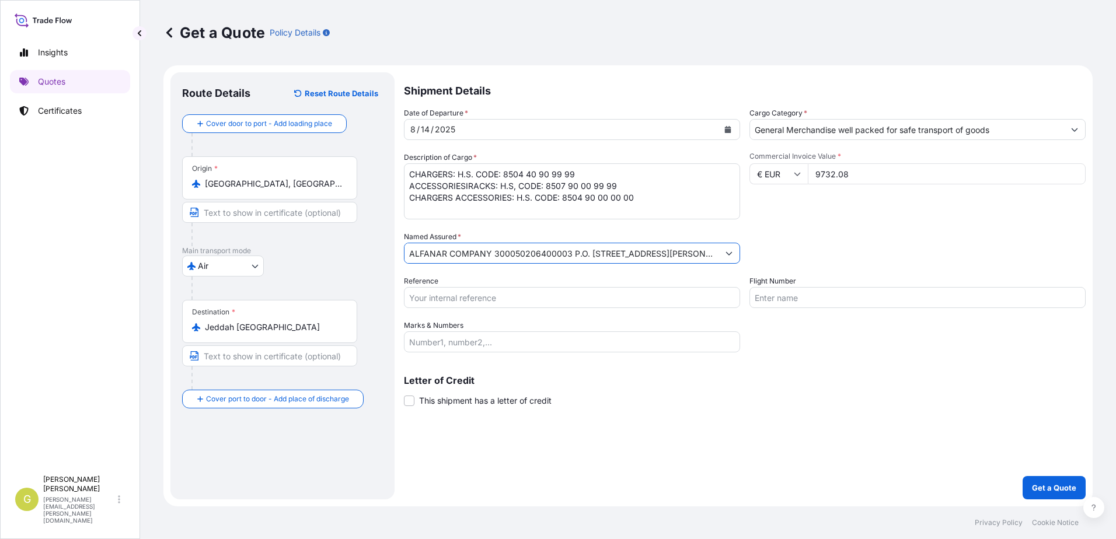
click at [469, 299] on input "Reference" at bounding box center [572, 297] width 336 height 21
click at [441, 294] on input "Reference" at bounding box center [572, 297] width 336 height 21
type input "55085"
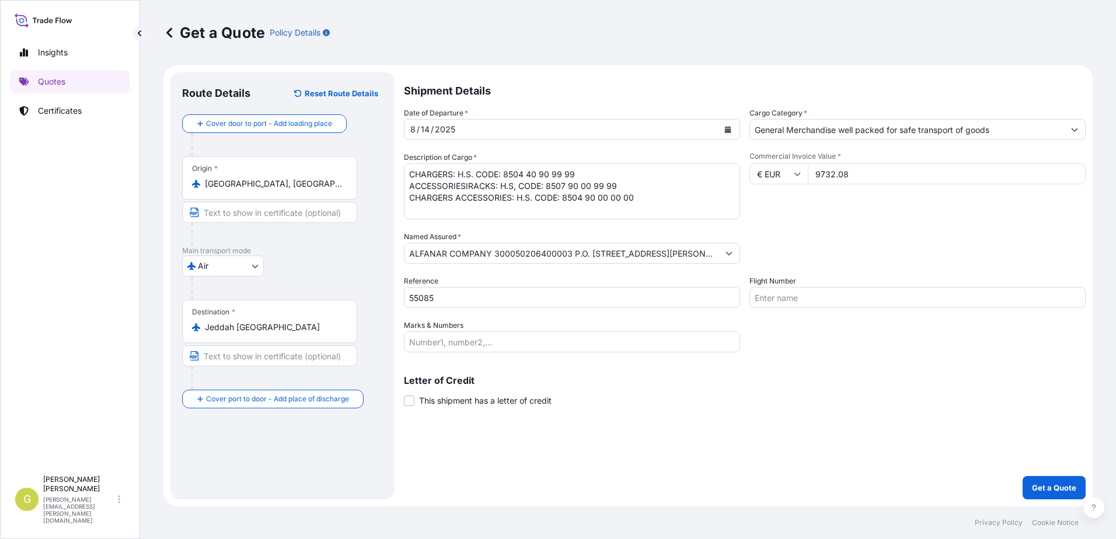
click at [505, 338] on input "Marks & Numbers" at bounding box center [572, 341] width 336 height 21
paste input "AWB 157-09040706// 2 box // 1100 KGS"
type input "AWB 157-09040706// 2 box // 1100 KGS"
click at [428, 407] on div "Shipment Details Date of Departure * [DATE] Cargo Category * General Merchandis…" at bounding box center [745, 285] width 682 height 427
click at [427, 398] on span "This shipment has a letter of credit" at bounding box center [485, 401] width 132 height 12
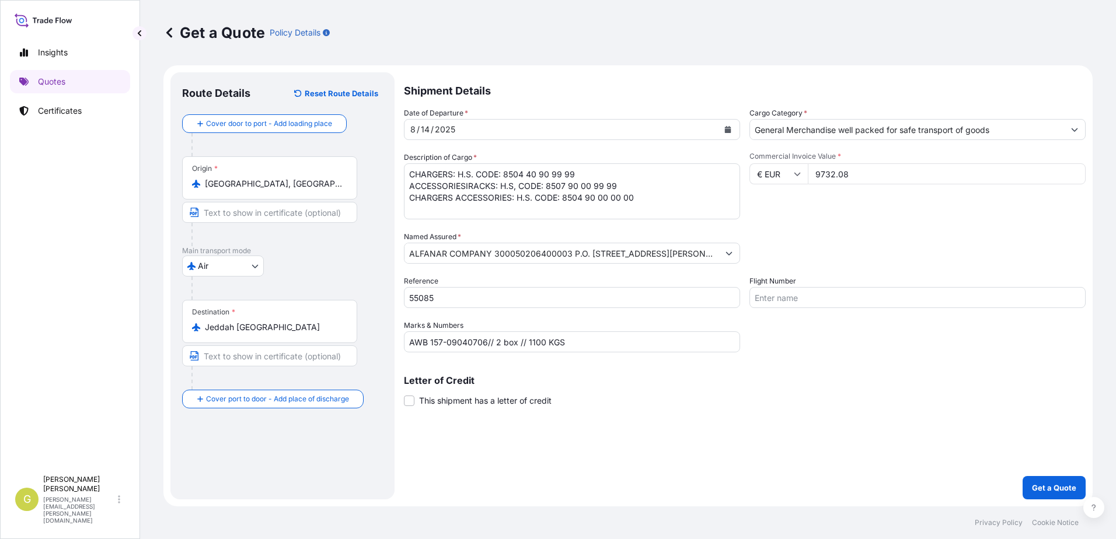
click at [404, 394] on input "This shipment has a letter of credit" at bounding box center [404, 394] width 0 height 0
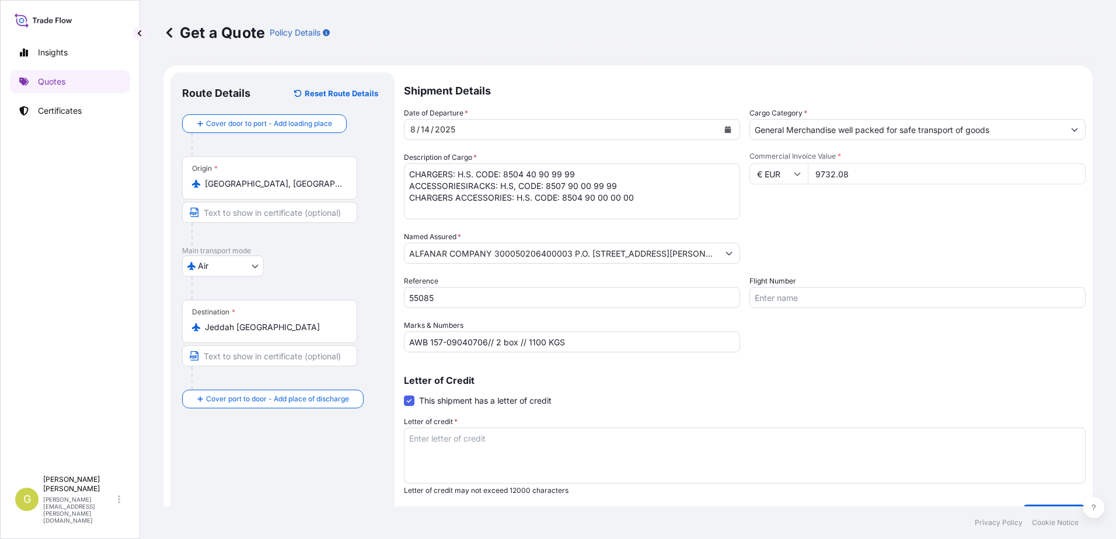
click at [575, 466] on textarea "Letter of credit *" at bounding box center [745, 456] width 682 height 56
paste textarea "INSURANCE CERTIFICATE NAME: ALFANAR COMPANY P.O [GEOGRAPHIC_DATA]-11411, [GEOGR…"
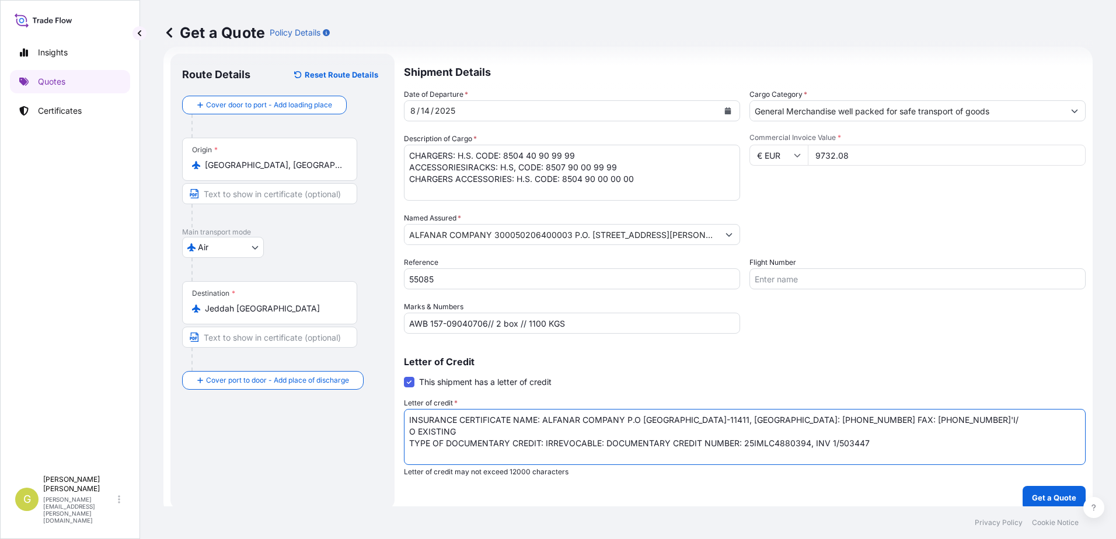
scroll to position [29, 0]
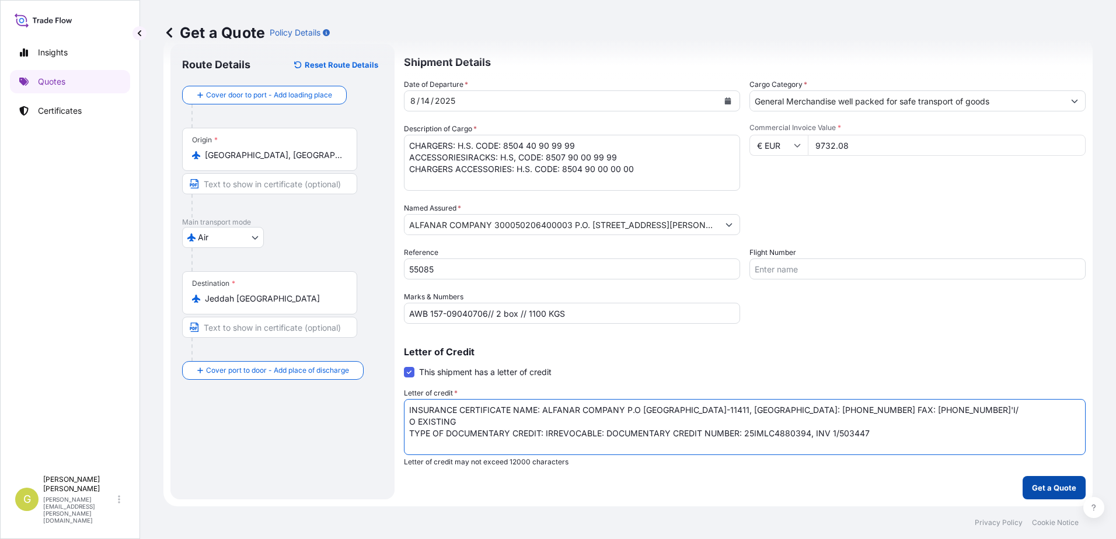
type textarea "INSURANCE CERTIFICATE NAME: ALFANAR COMPANY P.O [GEOGRAPHIC_DATA]-11411, [GEOGR…"
click at [1049, 491] on p "Get a Quote" at bounding box center [1054, 488] width 44 height 12
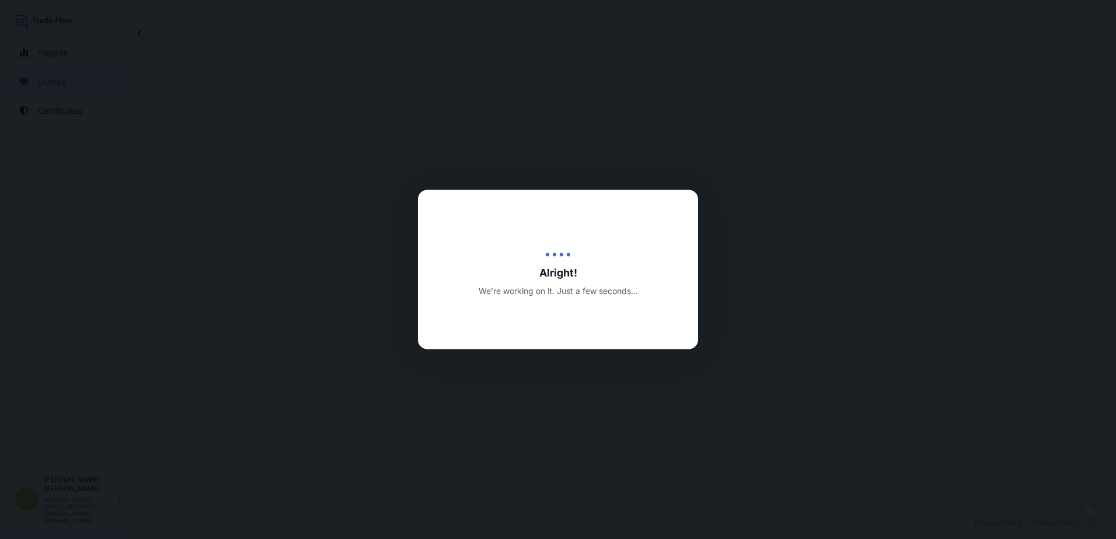
select select "Air"
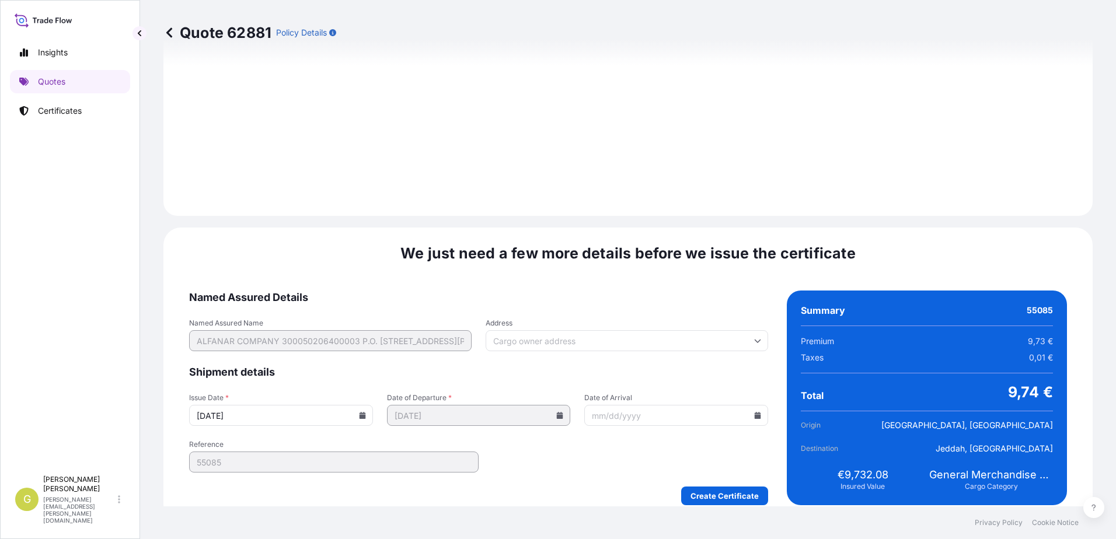
scroll to position [1411, 0]
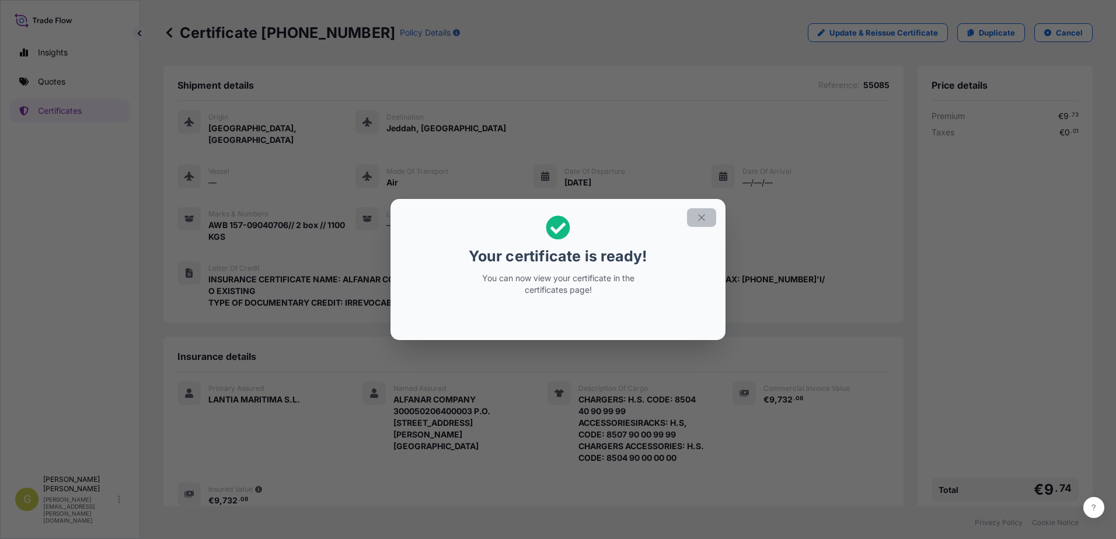
click at [701, 219] on icon "button" at bounding box center [701, 217] width 11 height 11
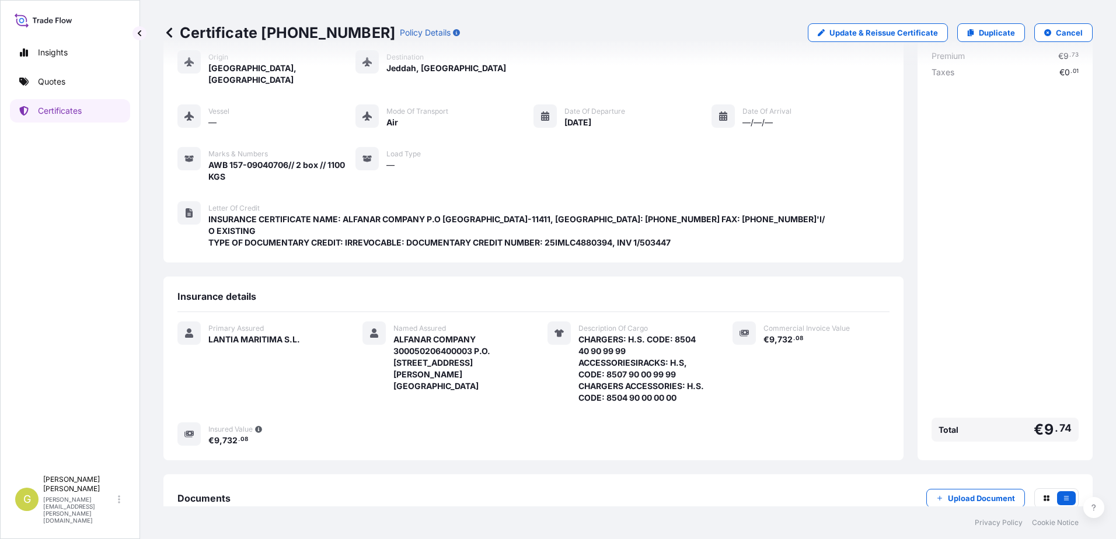
scroll to position [125, 0]
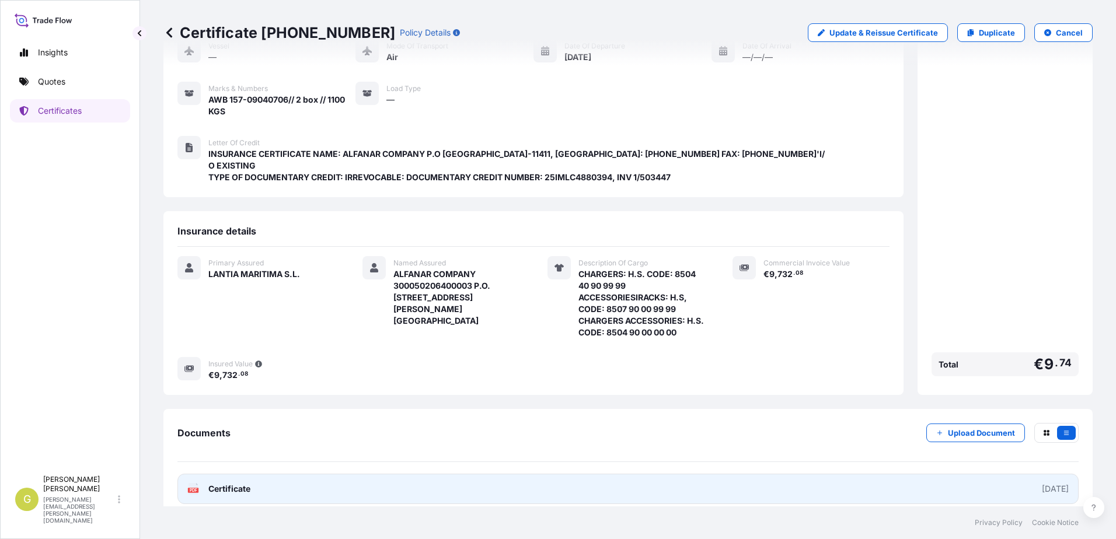
click at [386, 474] on link "PDF Certificate [DATE]" at bounding box center [627, 489] width 901 height 30
